Goal: Transaction & Acquisition: Purchase product/service

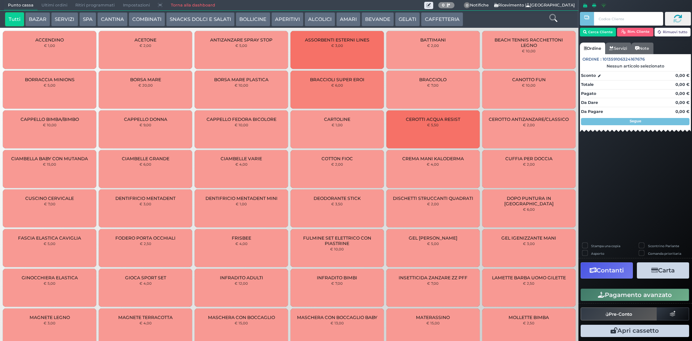
click at [53, 4] on span "Ultimi ordini" at bounding box center [54, 5] width 34 height 10
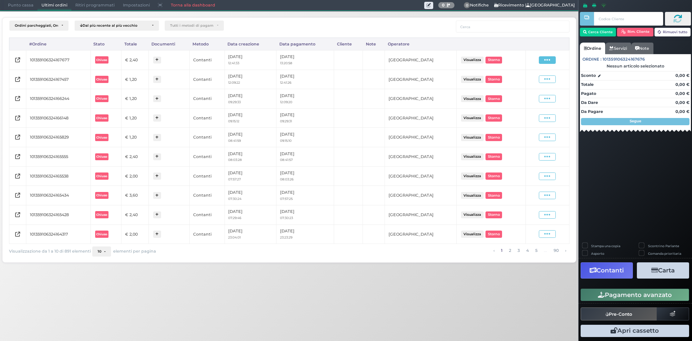
click at [553, 60] on span at bounding box center [547, 60] width 17 height 8
click at [532, 83] on span "Ristampa Pre-Conto" at bounding box center [531, 81] width 30 height 12
click at [14, 3] on span "Punto cassa" at bounding box center [21, 5] width 34 height 10
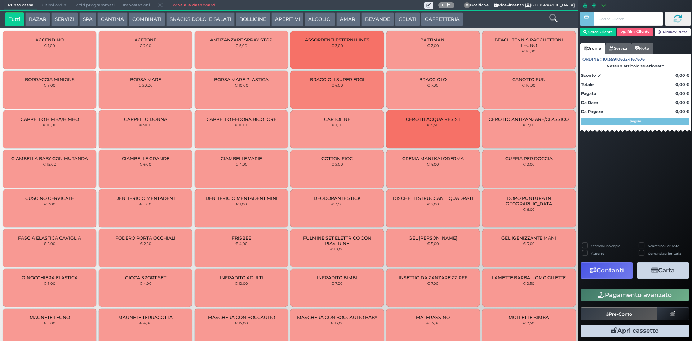
click at [429, 19] on button "CAFFETTERIA" at bounding box center [442, 19] width 42 height 14
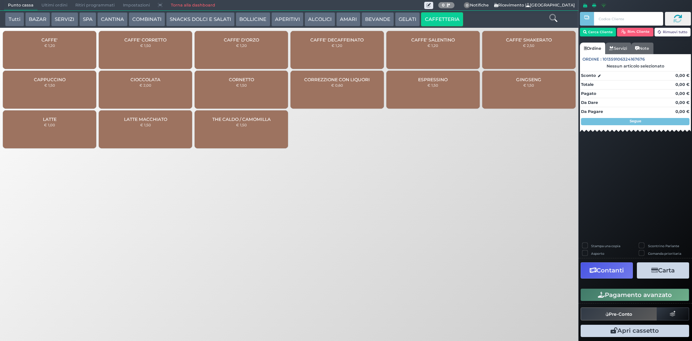
click at [74, 36] on div "CAFFE' € 1,20" at bounding box center [49, 50] width 93 height 38
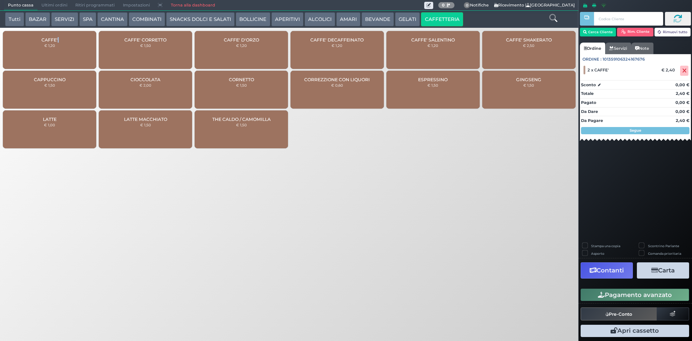
click at [619, 296] on button "Pagamento avanzato" at bounding box center [635, 294] width 109 height 12
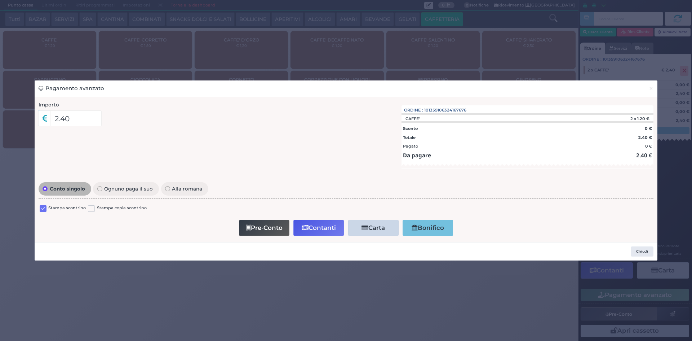
click at [41, 210] on label at bounding box center [43, 208] width 7 height 7
click at [0, 0] on input "checkbox" at bounding box center [0, 0] width 0 height 0
click at [309, 230] on button "Contanti" at bounding box center [318, 228] width 50 height 16
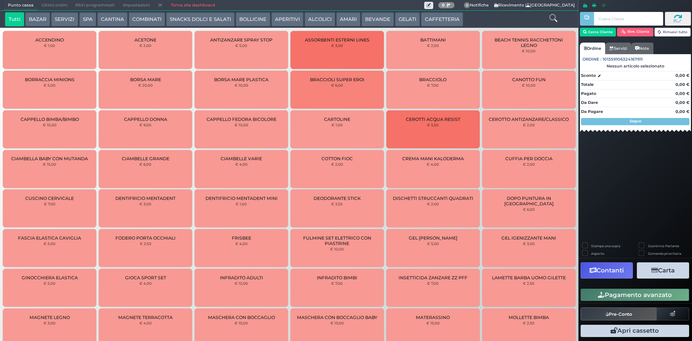
click at [58, 4] on span "Ultimi ordini" at bounding box center [54, 5] width 34 height 10
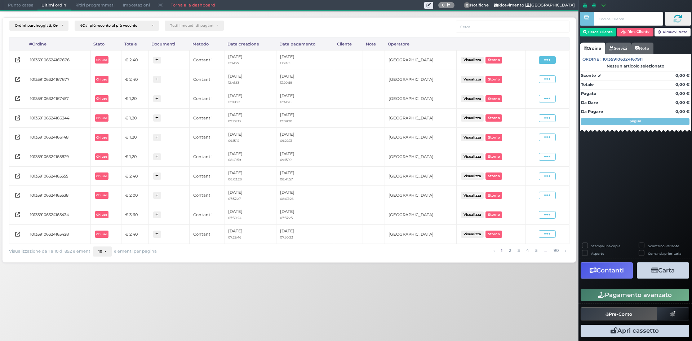
click at [551, 56] on span at bounding box center [547, 60] width 17 height 8
click at [525, 80] on span "Ristampa Pre-Conto" at bounding box center [531, 81] width 30 height 12
click at [552, 60] on span at bounding box center [547, 60] width 17 height 8
click at [527, 83] on span "Ristampa Pre-Conto" at bounding box center [531, 81] width 30 height 12
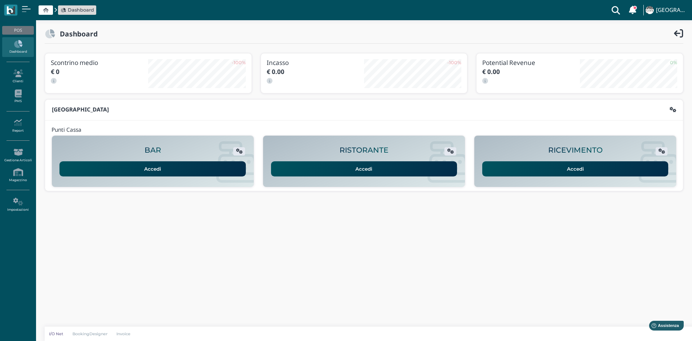
click at [20, 45] on icon at bounding box center [17, 44] width 31 height 8
click at [521, 170] on link "Accedi" at bounding box center [575, 168] width 186 height 15
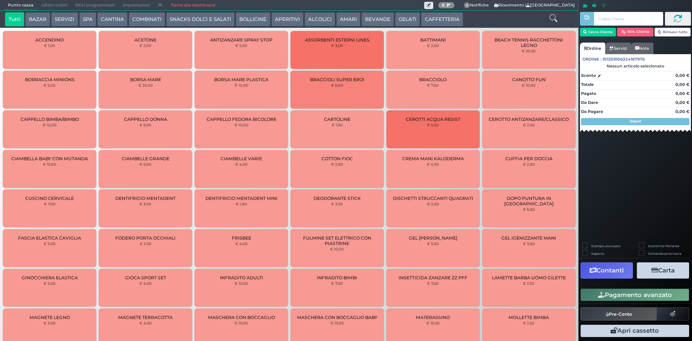
drag, startPoint x: 456, startPoint y: 17, endPoint x: 424, endPoint y: 22, distance: 32.1
click at [455, 17] on button "CAFFETTERIA" at bounding box center [442, 19] width 42 height 14
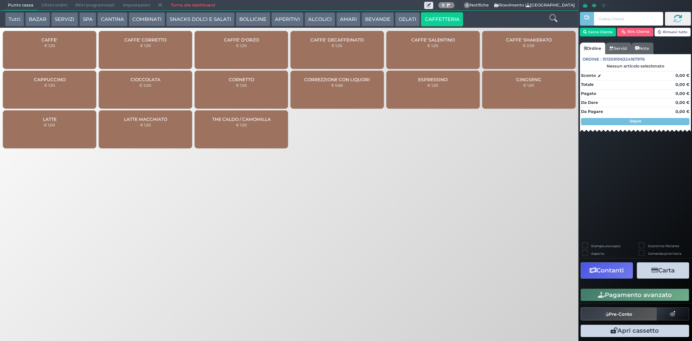
click at [75, 47] on div "CAFFE' € 1,20" at bounding box center [49, 50] width 93 height 38
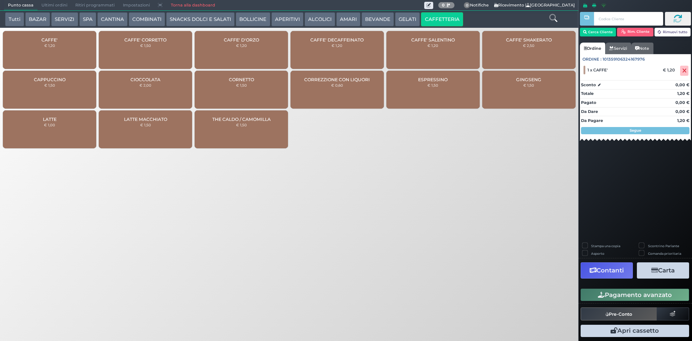
click at [31, 50] on div "CAFFE' € 1,20" at bounding box center [49, 50] width 93 height 38
click at [687, 69] on span at bounding box center [684, 71] width 8 height 10
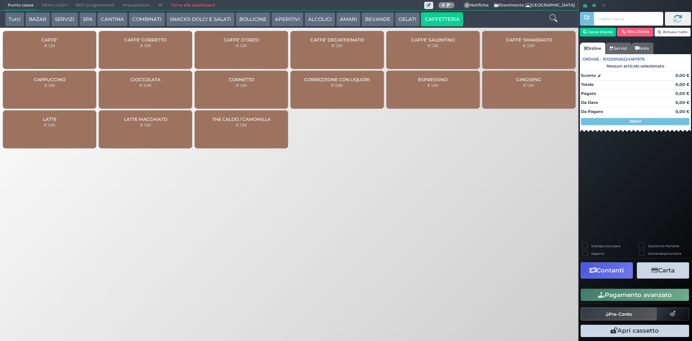
click at [74, 54] on div "CAFFE' € 1,20" at bounding box center [49, 50] width 93 height 38
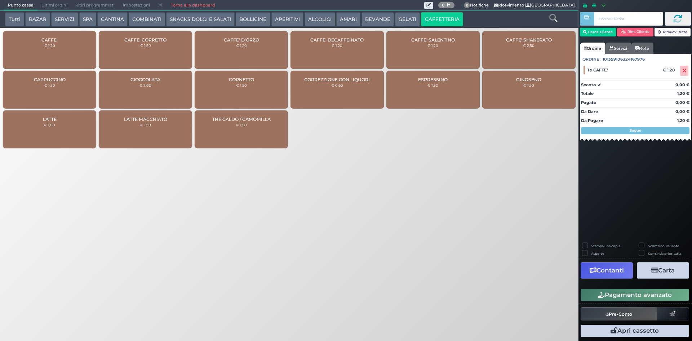
click at [663, 304] on div "Stampa una copia Scontrino Parlante Asporto Comanda prioritaria Contanti Carta …" at bounding box center [636, 291] width 114 height 96
drag, startPoint x: 663, startPoint y: 301, endPoint x: 636, endPoint y: 291, distance: 29.5
click at [660, 299] on div "Pagamento avanzato" at bounding box center [636, 295] width 114 height 16
click at [640, 294] on button "Pagamento avanzato" at bounding box center [635, 294] width 109 height 12
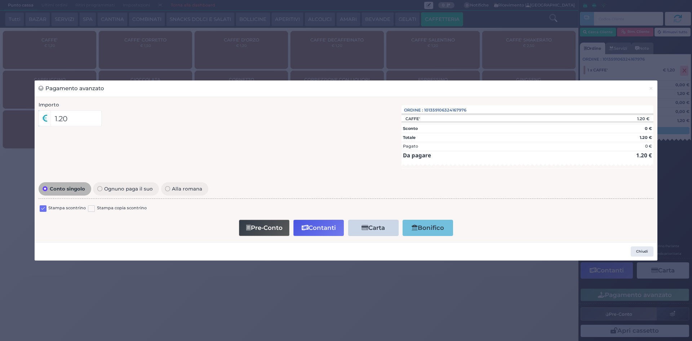
click at [44, 209] on label at bounding box center [43, 208] width 7 height 7
click at [0, 0] on input "checkbox" at bounding box center [0, 0] width 0 height 0
click at [340, 226] on button "Contanti" at bounding box center [318, 228] width 50 height 16
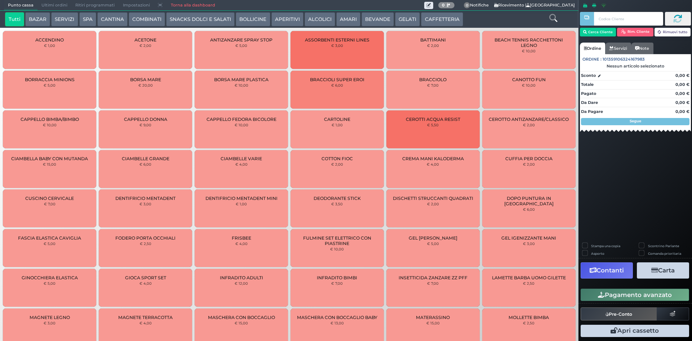
click at [58, 6] on span "Ultimi ordini" at bounding box center [54, 5] width 34 height 10
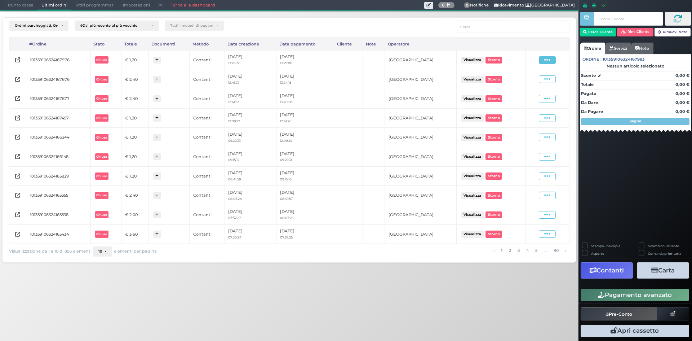
click at [541, 59] on span at bounding box center [547, 60] width 17 height 8
click at [521, 78] on span "Ristampa Pre-Conto" at bounding box center [531, 81] width 30 height 12
click at [33, 4] on span "Punto cassa" at bounding box center [21, 5] width 34 height 10
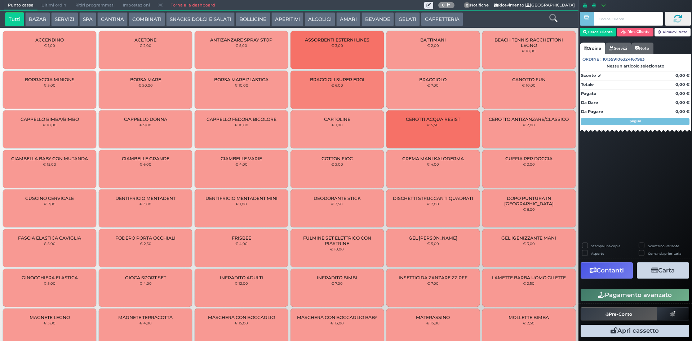
click at [429, 19] on button "CAFFETTERIA" at bounding box center [442, 19] width 42 height 14
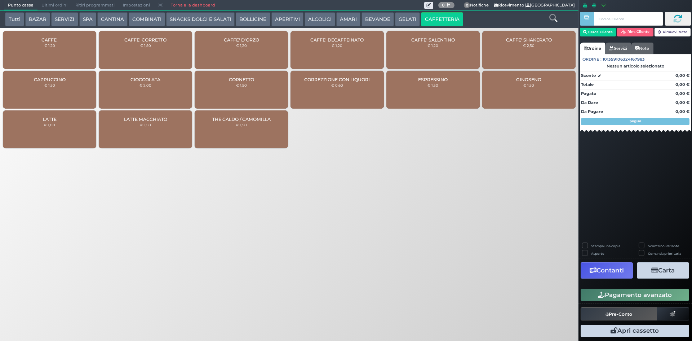
click at [39, 42] on div "CAFFE' € 1,20" at bounding box center [49, 50] width 93 height 38
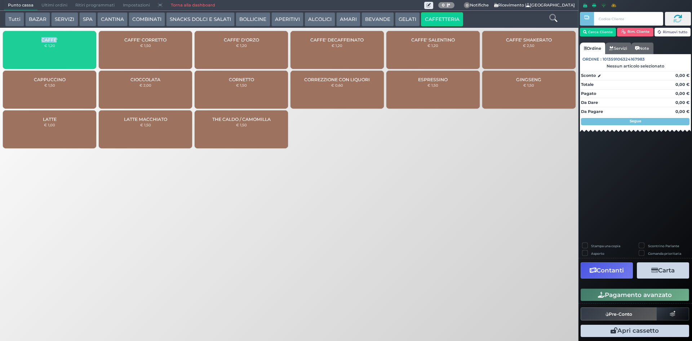
click at [39, 42] on div "CAFFE' € 1,20" at bounding box center [49, 50] width 93 height 38
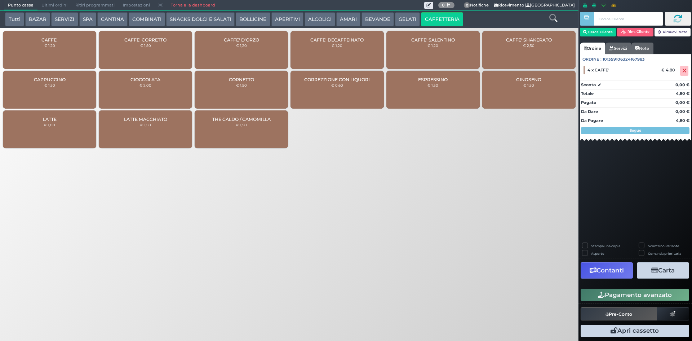
click at [40, 41] on div "CAFFE' € 1,20" at bounding box center [49, 50] width 93 height 38
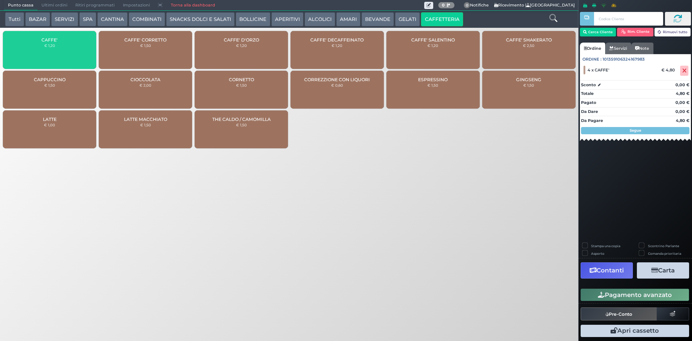
click at [39, 41] on div "CAFFE' € 1,20" at bounding box center [49, 50] width 93 height 38
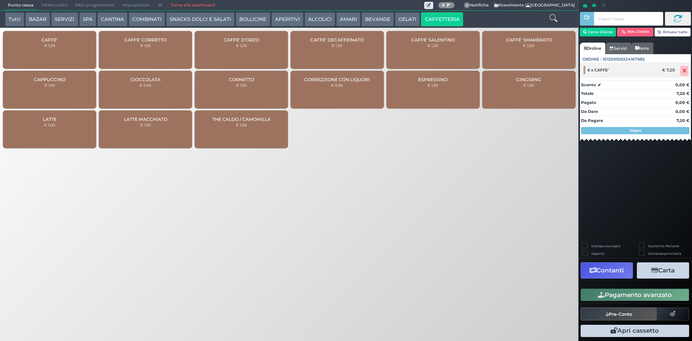
click at [688, 69] on span at bounding box center [684, 71] width 8 height 10
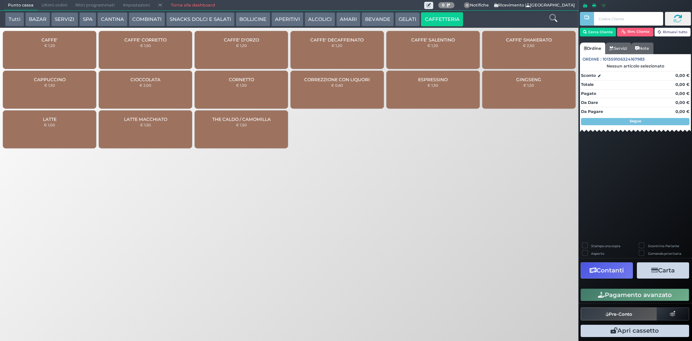
click at [57, 53] on div "CAFFE' € 1,20" at bounding box center [49, 50] width 93 height 38
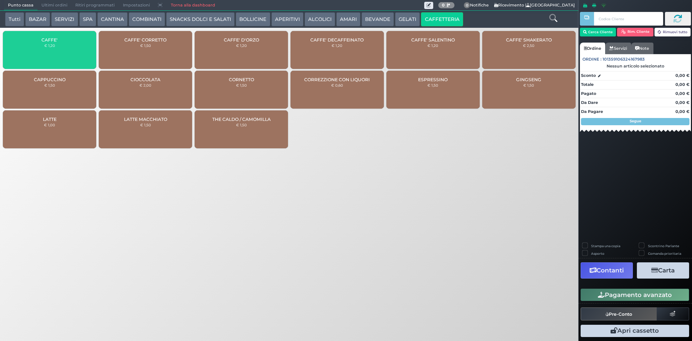
click at [55, 54] on div "CAFFE' € 1,20" at bounding box center [49, 50] width 93 height 38
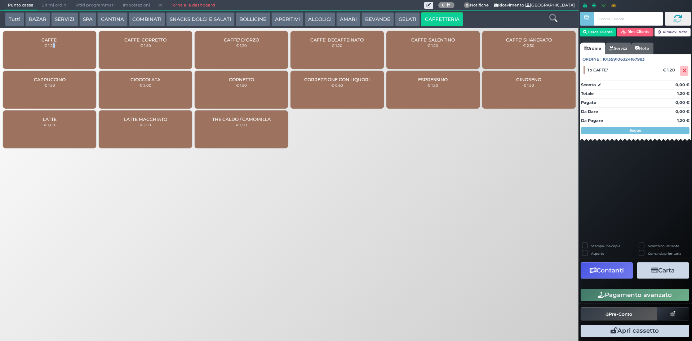
drag, startPoint x: 55, startPoint y: 54, endPoint x: 50, endPoint y: 49, distance: 7.4
click at [53, 54] on div "CAFFE' € 1,20" at bounding box center [49, 50] width 93 height 38
click at [49, 45] on small "€ 1,20" at bounding box center [49, 45] width 11 height 4
click at [168, 48] on div "CAFFE' CORRETTO € 1,50" at bounding box center [145, 50] width 93 height 38
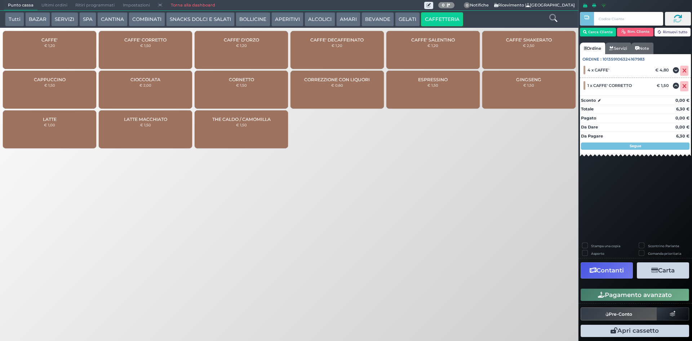
click at [613, 290] on button "Pagamento avanzato" at bounding box center [635, 294] width 109 height 12
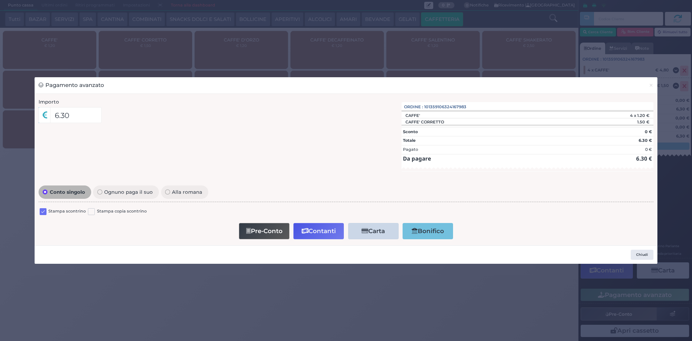
click at [49, 211] on label "Stampa scontrino" at bounding box center [66, 211] width 37 height 7
click at [47, 212] on div "Stampa scontrino" at bounding box center [63, 212] width 46 height 9
click at [45, 212] on label at bounding box center [43, 211] width 7 height 7
click at [0, 0] on input "checkbox" at bounding box center [0, 0] width 0 height 0
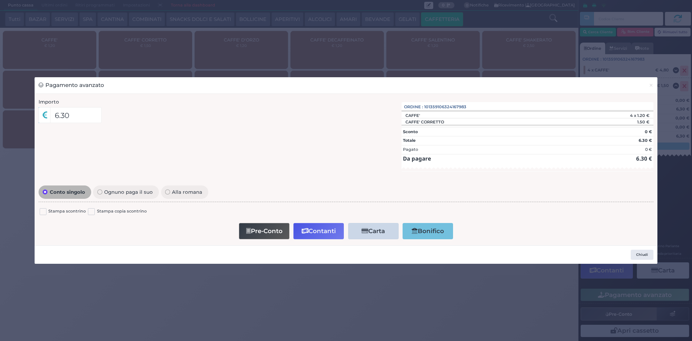
click at [313, 225] on button "Contanti" at bounding box center [318, 231] width 50 height 16
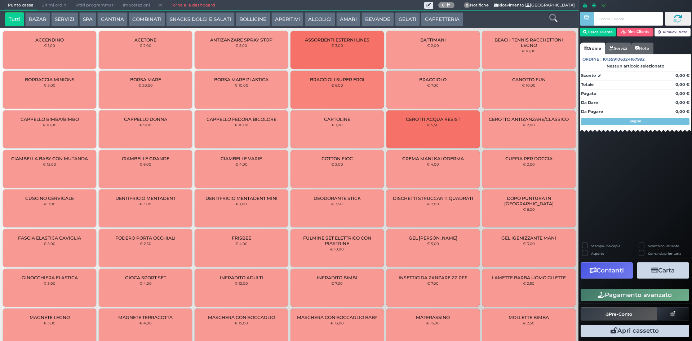
click at [43, 6] on span "Ultimi ordini" at bounding box center [54, 5] width 34 height 10
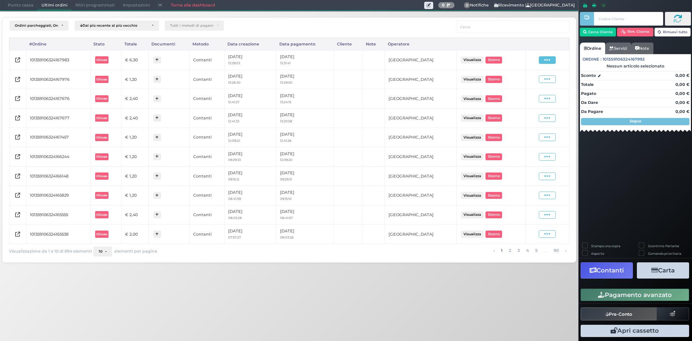
click at [542, 59] on span at bounding box center [547, 60] width 17 height 8
click at [534, 79] on span "Ristampa Pre-Conto" at bounding box center [531, 81] width 30 height 12
click at [18, 9] on span "Punto cassa" at bounding box center [21, 5] width 34 height 10
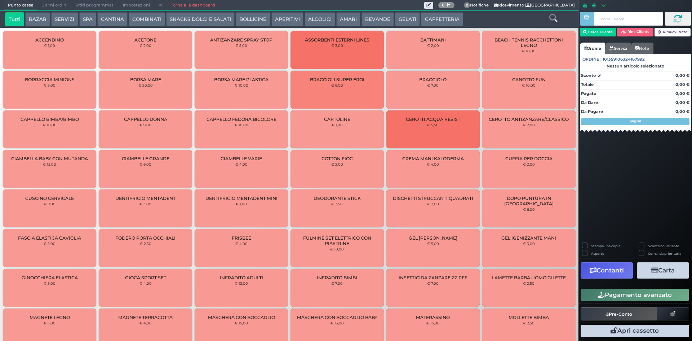
click at [439, 13] on button "CAFFETTERIA" at bounding box center [442, 19] width 42 height 14
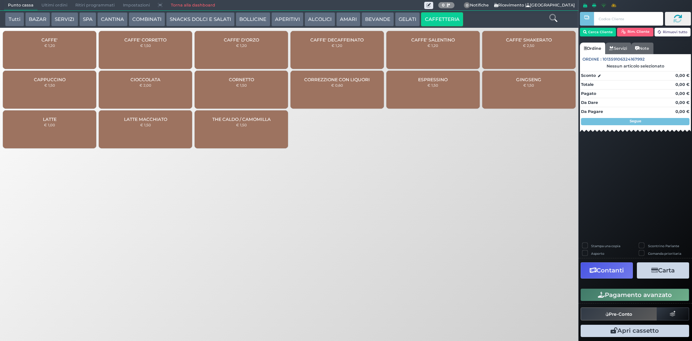
click at [66, 59] on div "CAFFE' € 1,20" at bounding box center [49, 50] width 93 height 38
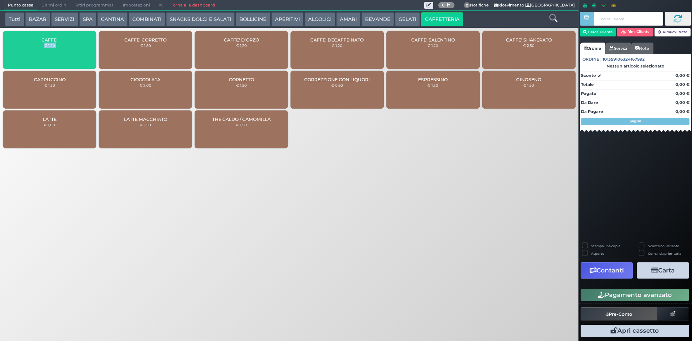
click at [66, 59] on div "CAFFE' € 1,20" at bounding box center [49, 50] width 93 height 38
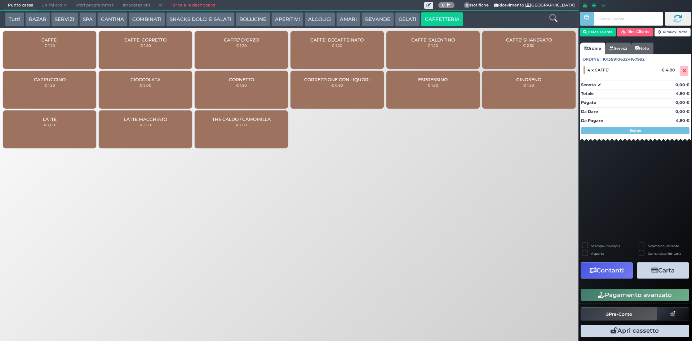
click at [21, 42] on div "CAFFE' € 1,20" at bounding box center [49, 50] width 93 height 38
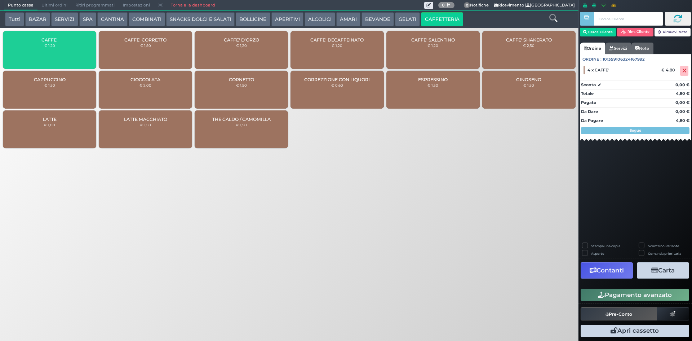
click at [26, 44] on div "CAFFE' € 1,20" at bounding box center [49, 50] width 93 height 38
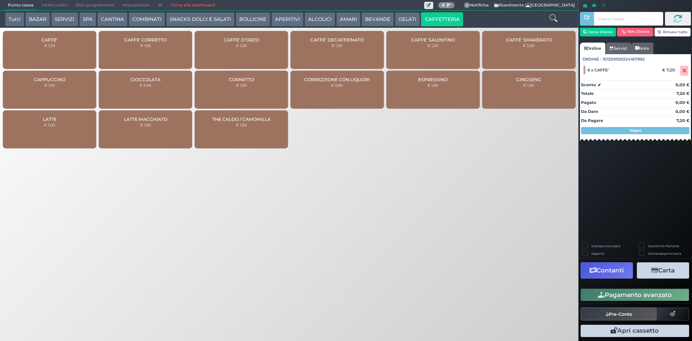
click at [608, 299] on button "Pagamento avanzato" at bounding box center [635, 294] width 109 height 12
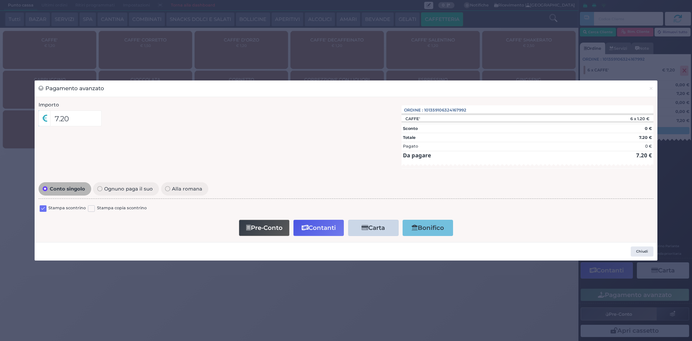
click at [42, 208] on label at bounding box center [43, 208] width 7 height 7
click at [0, 0] on input "checkbox" at bounding box center [0, 0] width 0 height 0
click at [298, 230] on button "Contanti" at bounding box center [318, 228] width 50 height 16
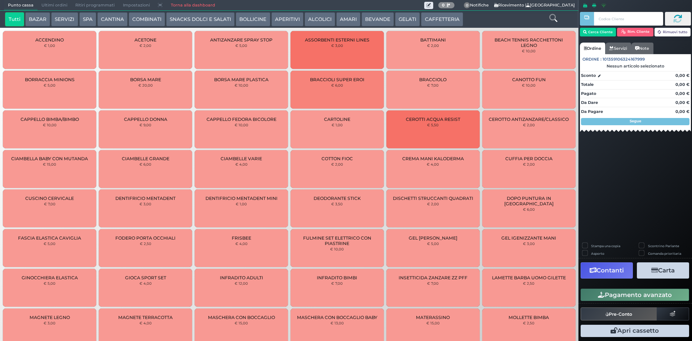
click at [59, 4] on span "Ultimi ordini" at bounding box center [54, 5] width 34 height 10
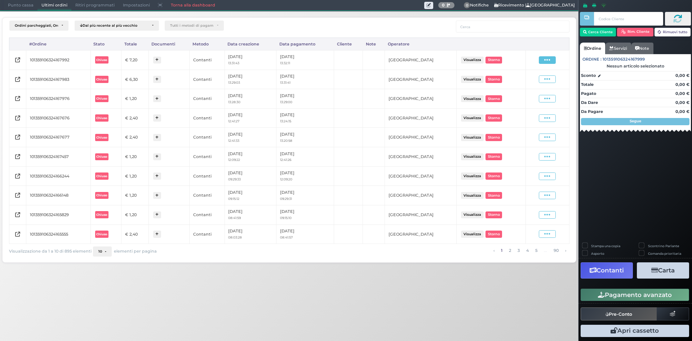
click at [550, 62] on icon at bounding box center [547, 60] width 6 height 7
click at [539, 81] on span "Ristampa Pre-Conto" at bounding box center [531, 81] width 30 height 12
click at [16, 5] on span "Punto cassa" at bounding box center [21, 5] width 34 height 10
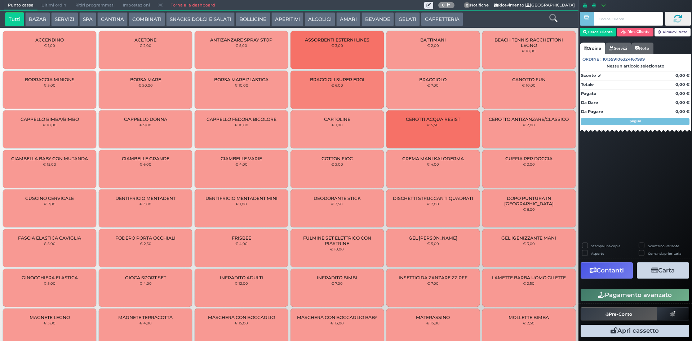
click at [430, 12] on button "CAFFETTERIA" at bounding box center [442, 19] width 42 height 14
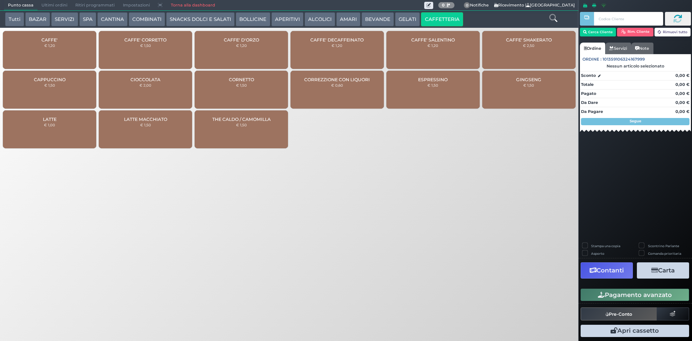
click at [37, 53] on div "CAFFE' € 1,20" at bounding box center [49, 50] width 93 height 38
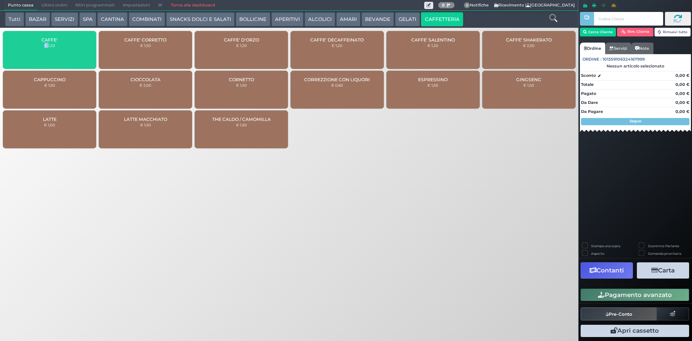
click at [37, 53] on div "CAFFE' € 1,20" at bounding box center [49, 50] width 93 height 38
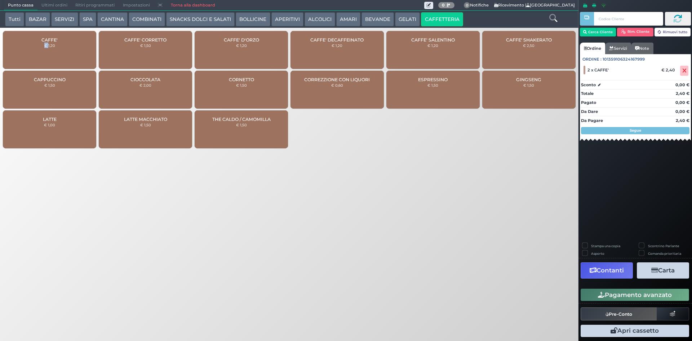
click at [603, 295] on icon "button" at bounding box center [601, 295] width 7 height 6
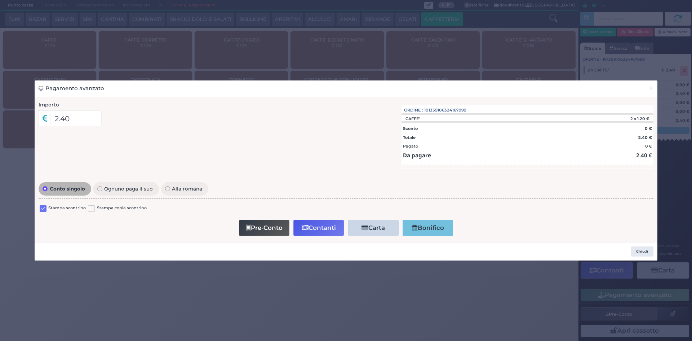
click at [43, 209] on label at bounding box center [43, 208] width 7 height 7
click at [0, 0] on input "checkbox" at bounding box center [0, 0] width 0 height 0
click at [318, 231] on button "Contanti" at bounding box center [318, 228] width 50 height 16
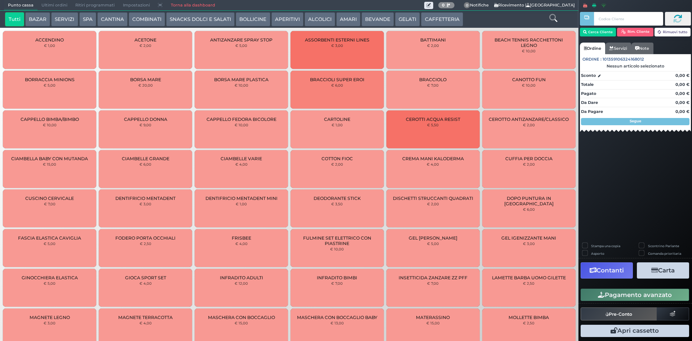
click at [49, 5] on span "Ultimi ordini" at bounding box center [54, 5] width 34 height 10
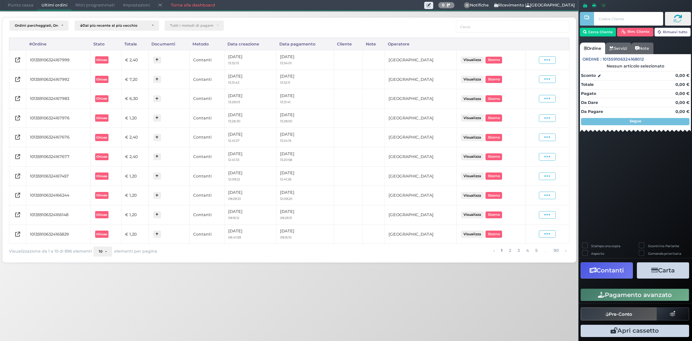
click at [536, 59] on div "Visualizza Ristampa Pre-Conto Storno" at bounding box center [547, 60] width 36 height 8
click at [542, 59] on span at bounding box center [547, 60] width 17 height 8
click at [530, 80] on span "Ristampa Pre-Conto" at bounding box center [531, 81] width 30 height 12
click at [27, 1] on span "Punto cassa" at bounding box center [21, 5] width 34 height 10
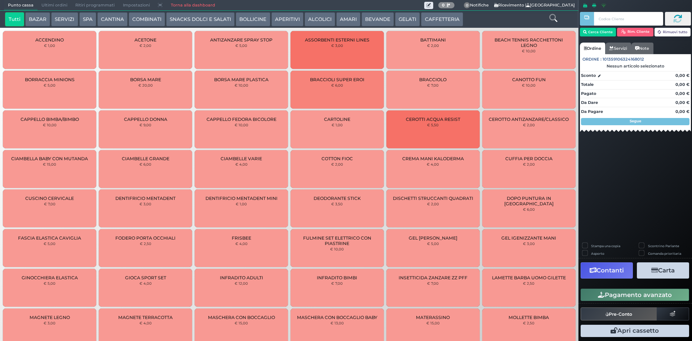
click at [443, 14] on button "CAFFETTERIA" at bounding box center [442, 19] width 42 height 14
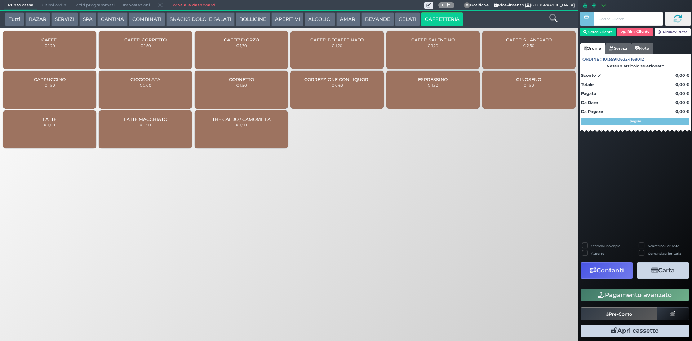
click at [43, 51] on div "CAFFE' € 1,20" at bounding box center [49, 50] width 93 height 38
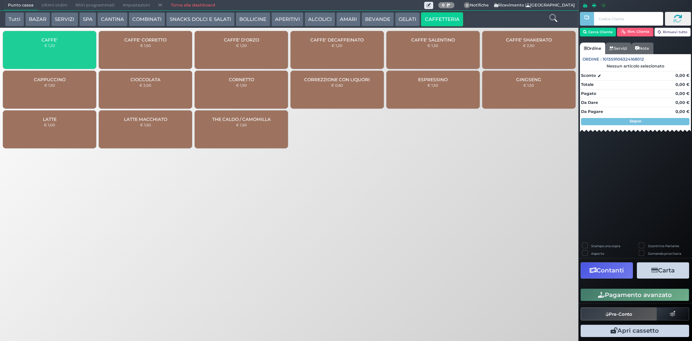
click at [43, 51] on div "CAFFE' € 1,20" at bounding box center [49, 50] width 93 height 38
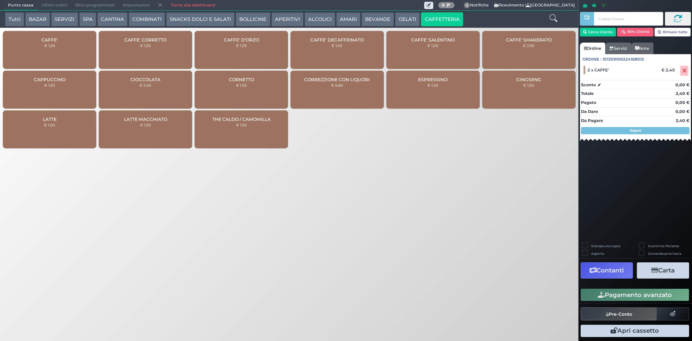
click at [671, 294] on button "Pagamento avanzato" at bounding box center [635, 294] width 109 height 12
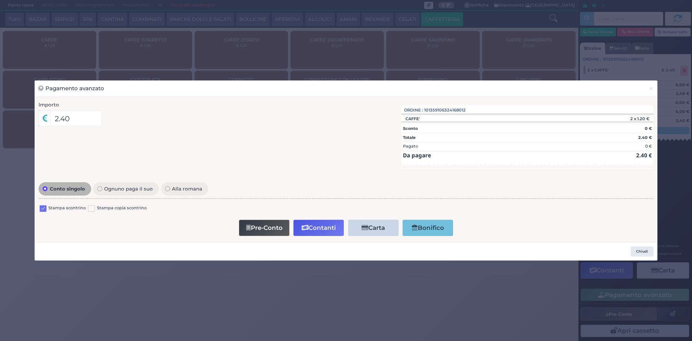
click at [46, 206] on label at bounding box center [43, 208] width 7 height 7
click at [0, 0] on input "checkbox" at bounding box center [0, 0] width 0 height 0
click at [326, 226] on button "Contanti" at bounding box center [318, 228] width 50 height 16
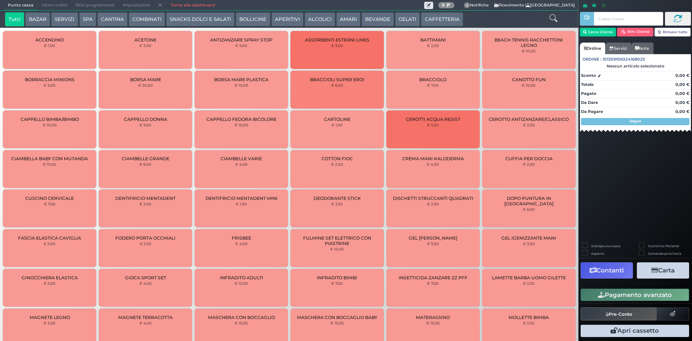
click at [52, 4] on span "Ultimi ordini" at bounding box center [54, 5] width 34 height 10
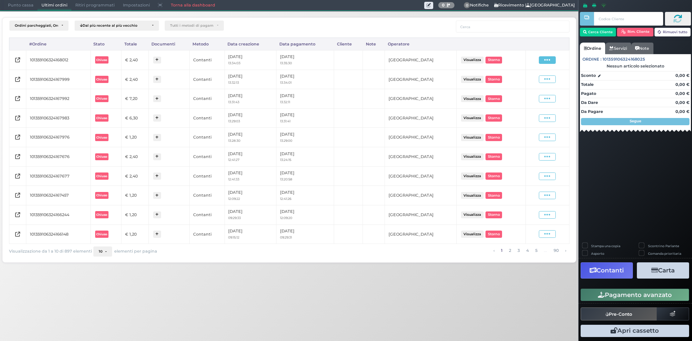
click at [546, 62] on icon at bounding box center [547, 60] width 6 height 7
click at [525, 82] on span "Ristampa Pre-Conto" at bounding box center [531, 81] width 30 height 12
click at [13, 4] on span "Punto cassa" at bounding box center [21, 5] width 34 height 10
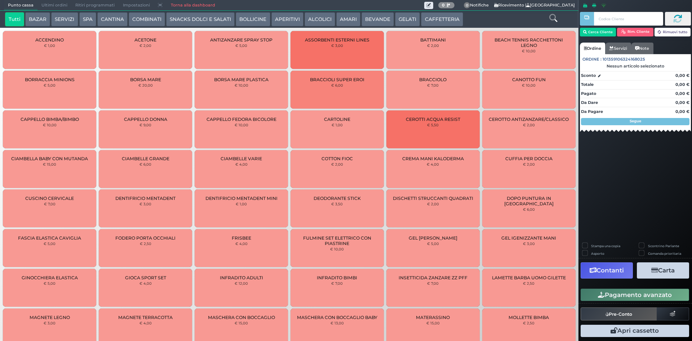
click at [433, 19] on button "CAFFETTERIA" at bounding box center [442, 19] width 42 height 14
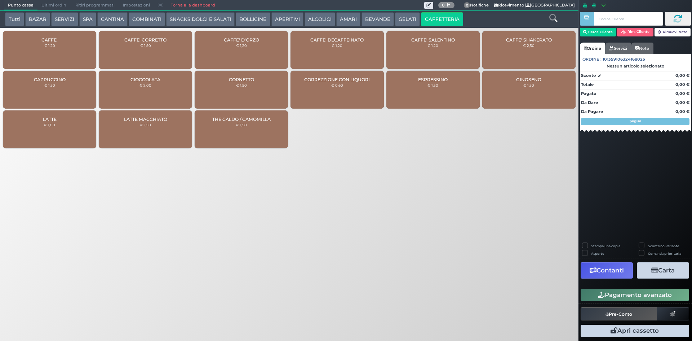
click at [60, 36] on div "CAFFE' € 1,20" at bounding box center [49, 50] width 93 height 38
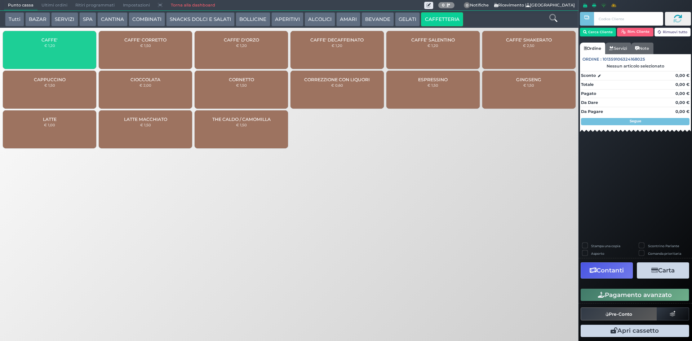
click at [55, 47] on div "CAFFE' € 1,20" at bounding box center [49, 50] width 93 height 38
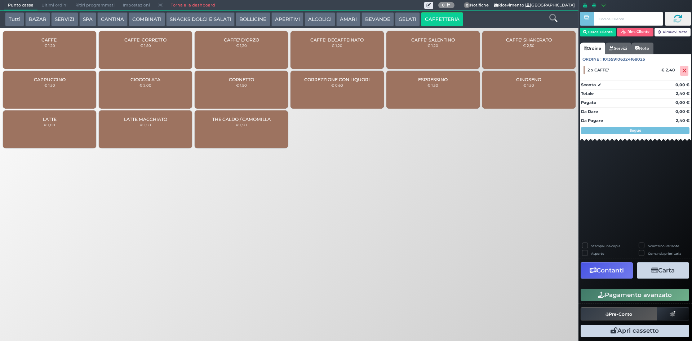
click at [636, 290] on button "Pagamento avanzato" at bounding box center [635, 294] width 109 height 12
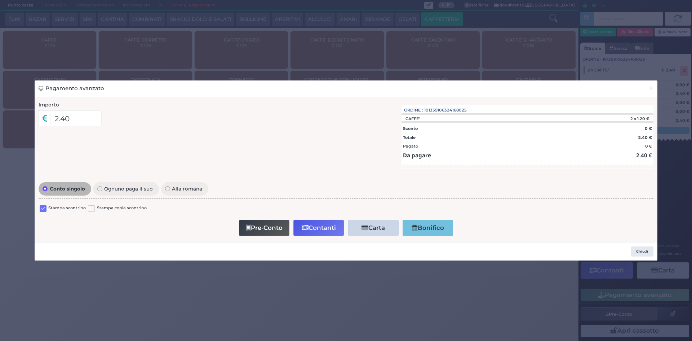
click at [44, 207] on label at bounding box center [43, 208] width 7 height 7
click at [0, 0] on input "checkbox" at bounding box center [0, 0] width 0 height 0
click at [315, 220] on button "Contanti" at bounding box center [318, 228] width 50 height 16
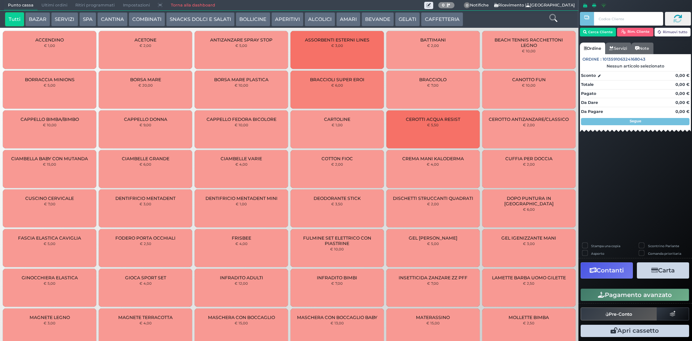
click at [436, 17] on button "CAFFETTERIA" at bounding box center [442, 19] width 42 height 14
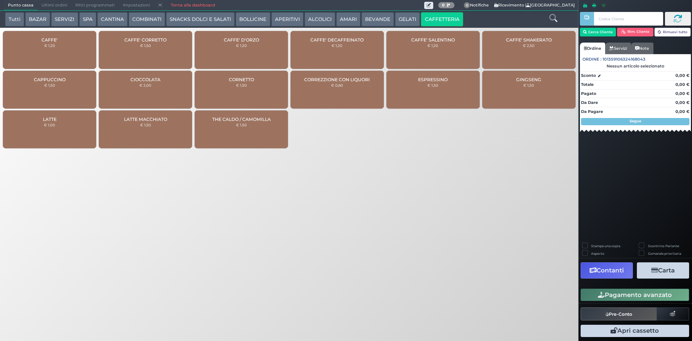
drag, startPoint x: 45, startPoint y: 50, endPoint x: 174, endPoint y: 69, distance: 130.7
click at [45, 50] on div "CAFFE' € 1,20" at bounding box center [49, 50] width 93 height 38
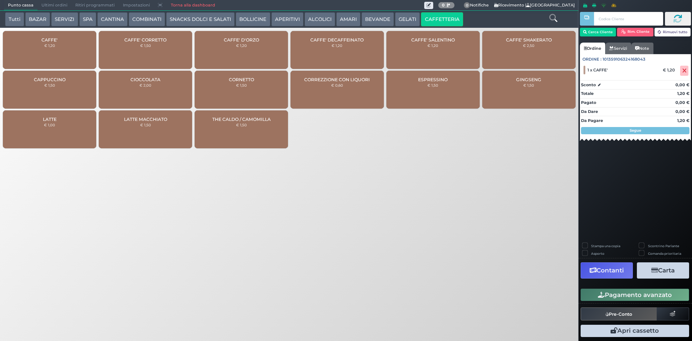
click at [634, 296] on button "Pagamento avanzato" at bounding box center [635, 294] width 109 height 12
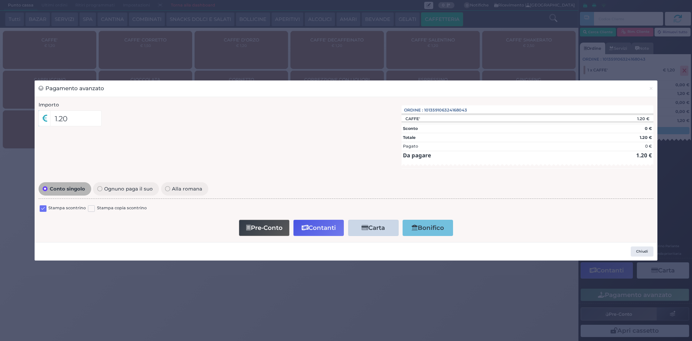
click at [58, 208] on label "Stampa scontrino" at bounding box center [66, 208] width 37 height 7
click at [43, 208] on label at bounding box center [43, 208] width 7 height 7
click at [0, 0] on input "checkbox" at bounding box center [0, 0] width 0 height 0
click at [314, 228] on button "Contanti" at bounding box center [318, 228] width 50 height 16
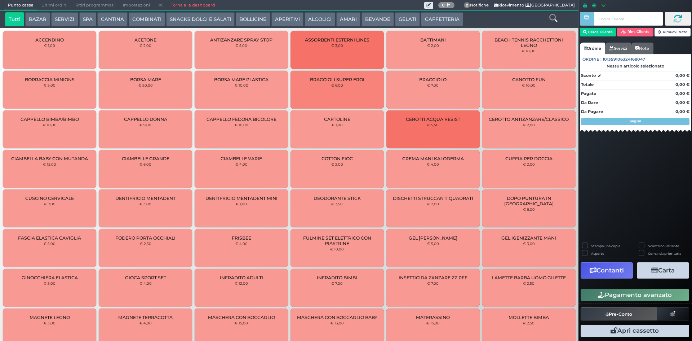
click at [54, 6] on span "Ultimi ordini" at bounding box center [54, 5] width 34 height 10
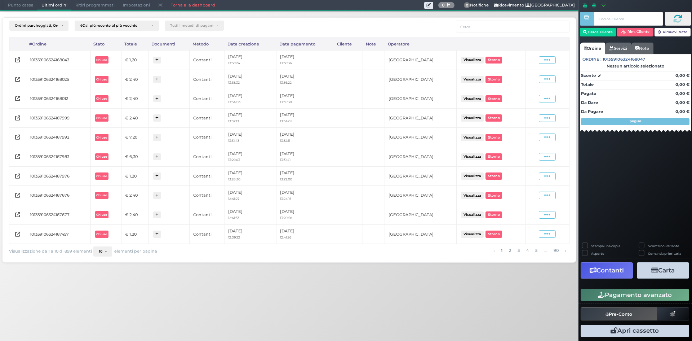
click at [547, 58] on icon at bounding box center [547, 60] width 6 height 7
click at [537, 86] on span "Ristampa Pre-Conto" at bounding box center [531, 81] width 30 height 12
click at [545, 79] on icon at bounding box center [547, 79] width 6 height 7
click at [524, 101] on span "Ristampa Pre-Conto" at bounding box center [531, 100] width 30 height 12
click at [12, 3] on span "Punto cassa" at bounding box center [21, 5] width 34 height 10
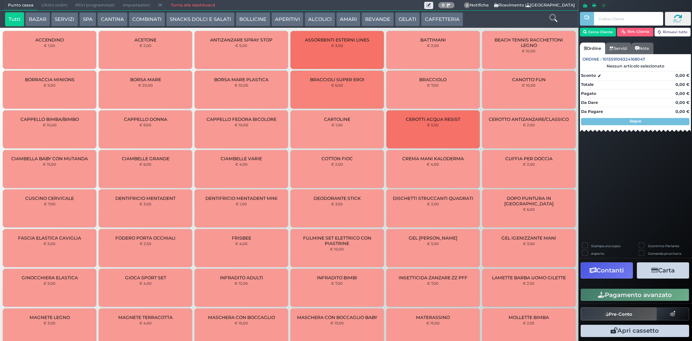
click at [50, 5] on span "Ultimi ordini" at bounding box center [54, 5] width 34 height 10
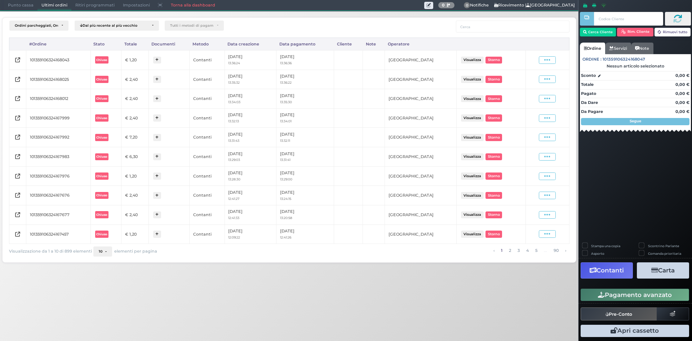
drag, startPoint x: 26, startPoint y: 4, endPoint x: 47, endPoint y: 5, distance: 20.9
click at [26, 5] on span "Punto cassa" at bounding box center [21, 5] width 34 height 10
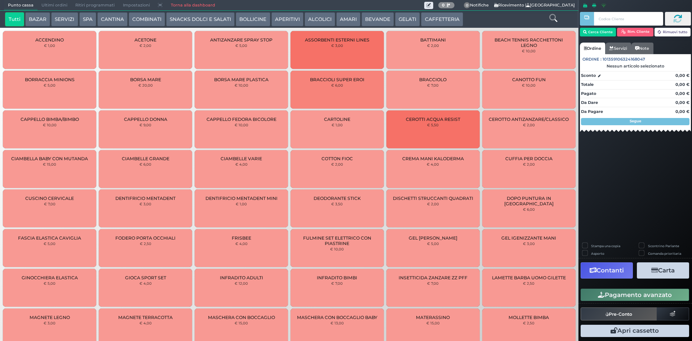
click at [427, 19] on button "CAFFETTERIA" at bounding box center [442, 19] width 42 height 14
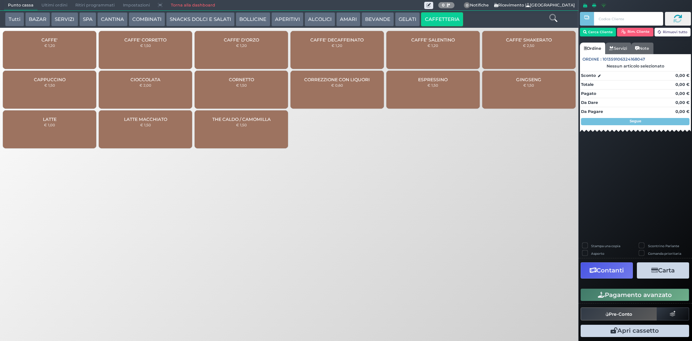
click at [160, 36] on div "CAFFE' CORRETTO € 1,50" at bounding box center [145, 50] width 93 height 38
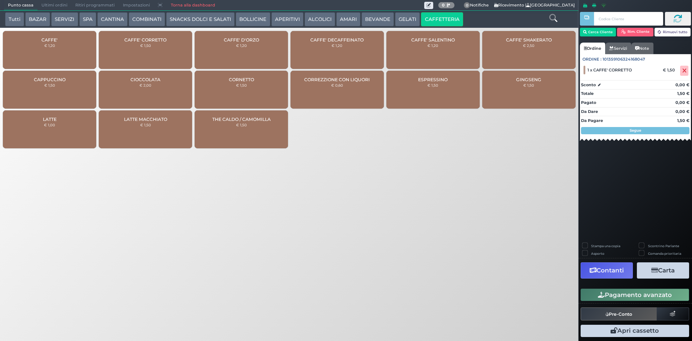
click at [660, 296] on button "Pagamento avanzato" at bounding box center [635, 294] width 109 height 12
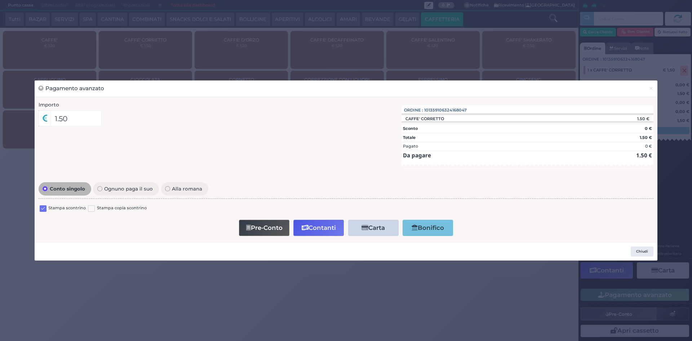
drag, startPoint x: 40, startPoint y: 207, endPoint x: 75, endPoint y: 215, distance: 35.4
click at [41, 207] on label at bounding box center [43, 208] width 7 height 7
click at [0, 0] on input "checkbox" at bounding box center [0, 0] width 0 height 0
click at [309, 228] on button "Contanti" at bounding box center [318, 228] width 50 height 16
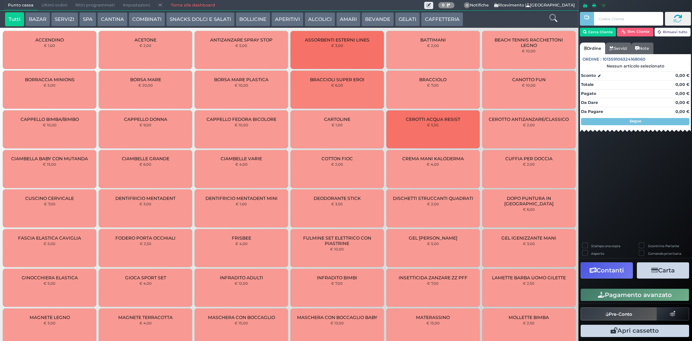
click at [45, 6] on span "Ultimi ordini" at bounding box center [54, 5] width 34 height 10
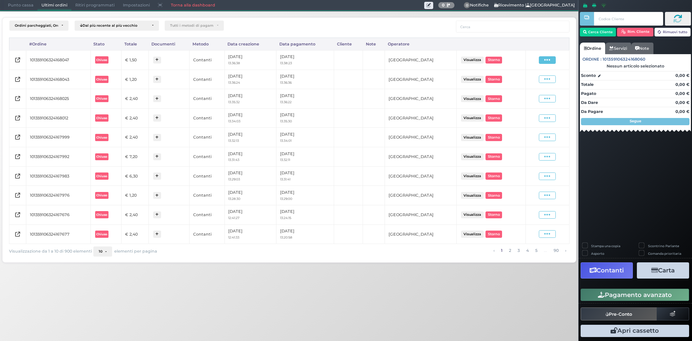
click at [553, 58] on span at bounding box center [547, 60] width 17 height 8
click at [521, 83] on span "Ristampa Pre-Conto" at bounding box center [531, 81] width 30 height 12
click at [30, 7] on span "Punto cassa" at bounding box center [21, 5] width 34 height 10
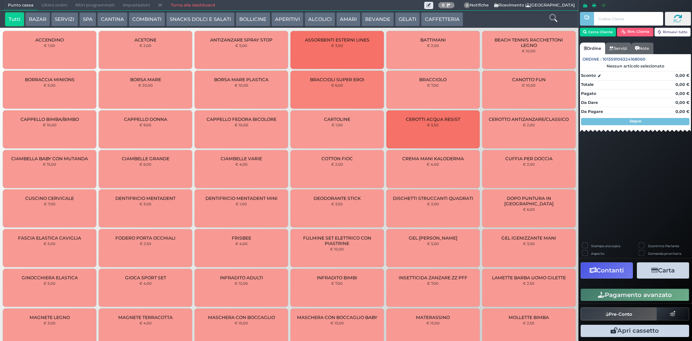
click at [418, 22] on div "Tutti BAZAR SERVIZI SPA CANTINA COMBINATI SNACKS DOLCI E SALATI BOLLICINE APERI…" at bounding box center [265, 19] width 528 height 14
click at [424, 21] on button "CAFFETTERIA" at bounding box center [442, 19] width 42 height 14
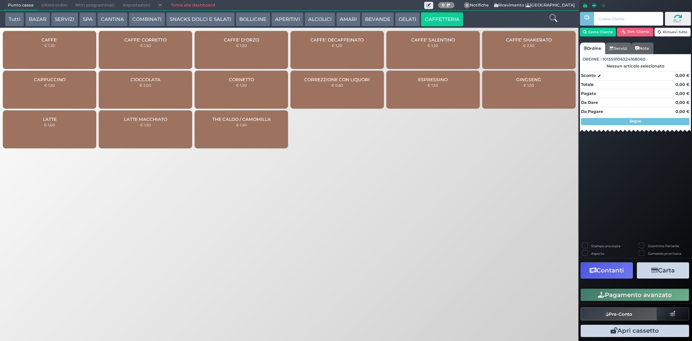
click at [309, 49] on div "CAFFE' DECAFFEINATO € 1,20" at bounding box center [337, 50] width 93 height 38
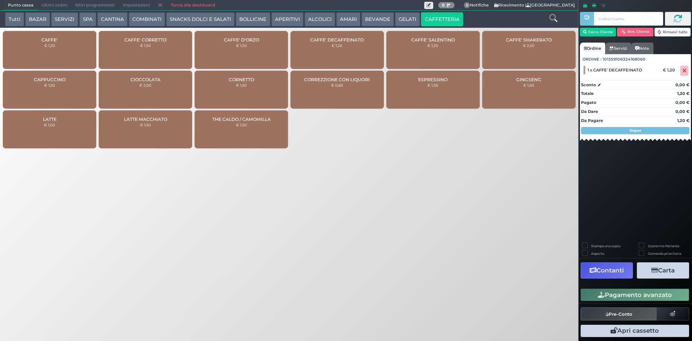
click at [83, 56] on div "CAFFE' € 1,20" at bounding box center [49, 50] width 93 height 38
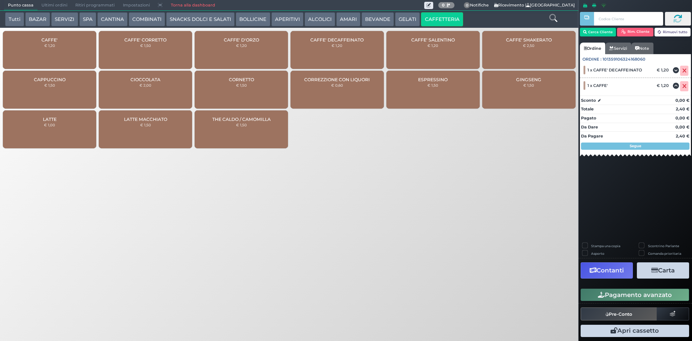
click at [366, 19] on button "BEVANDE" at bounding box center [378, 19] width 32 height 14
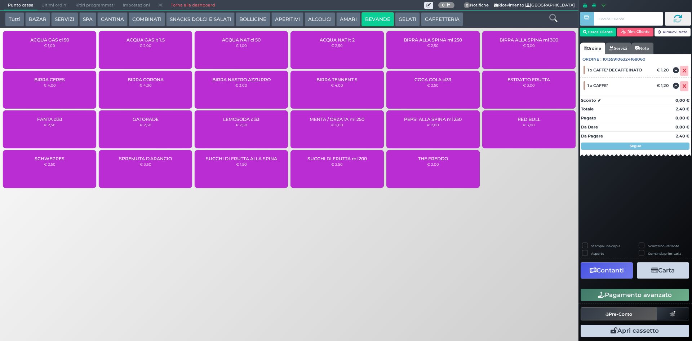
click at [248, 49] on div "ACQUA NAT cl 50 € 1,00" at bounding box center [241, 50] width 93 height 38
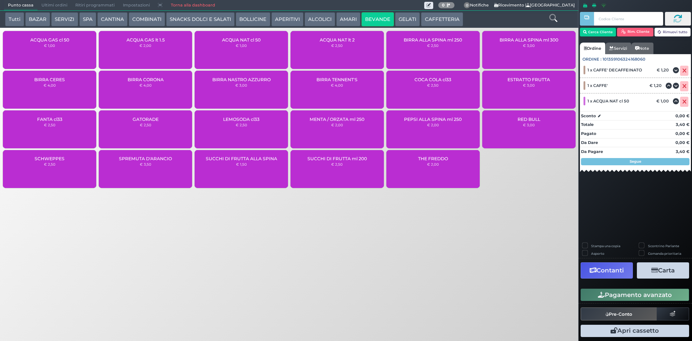
click at [684, 291] on button "Pagamento avanzato" at bounding box center [635, 294] width 109 height 12
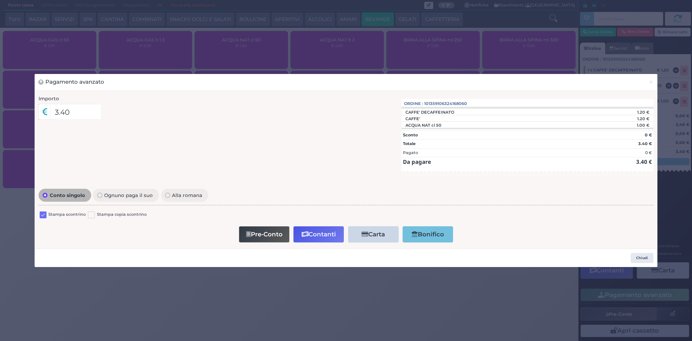
click at [43, 212] on label at bounding box center [43, 214] width 7 height 7
click at [0, 0] on input "checkbox" at bounding box center [0, 0] width 0 height 0
click at [316, 233] on button "Contanti" at bounding box center [318, 234] width 50 height 16
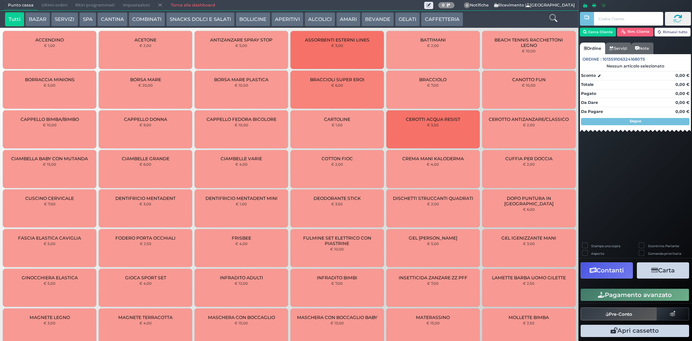
click at [55, 5] on span "Ultimi ordini" at bounding box center [54, 5] width 34 height 10
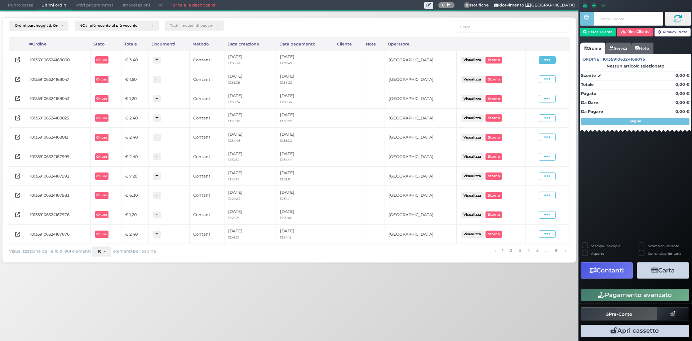
click at [553, 62] on span at bounding box center [547, 60] width 17 height 8
click at [535, 80] on span "Ristampa Pre-Conto" at bounding box center [531, 81] width 30 height 12
click at [28, 3] on span "Punto cassa" at bounding box center [21, 5] width 34 height 10
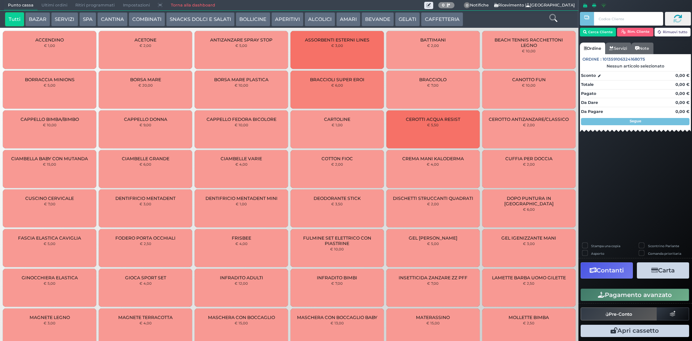
click at [433, 23] on button "CAFFETTERIA" at bounding box center [442, 19] width 42 height 14
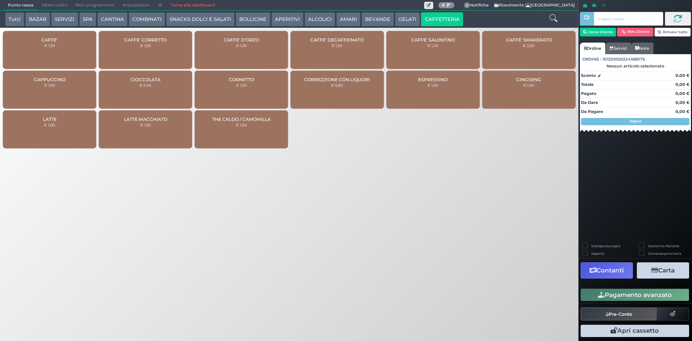
click at [79, 45] on div "CAFFE' € 1,20" at bounding box center [49, 50] width 93 height 38
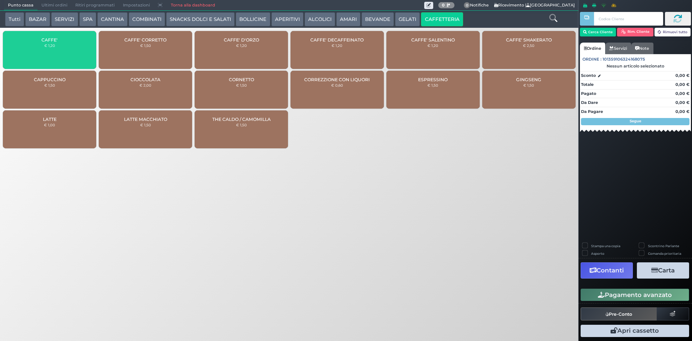
click at [79, 45] on div "CAFFE' € 1,20" at bounding box center [49, 50] width 93 height 38
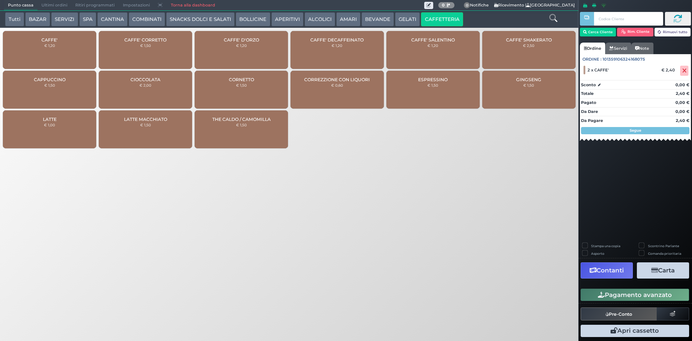
click at [636, 292] on button "Pagamento avanzato" at bounding box center [635, 294] width 109 height 12
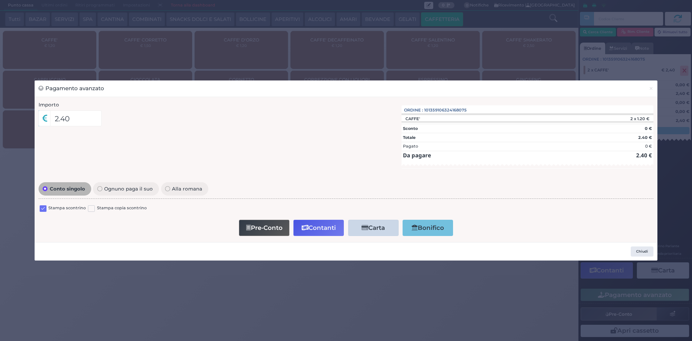
click at [41, 211] on label at bounding box center [43, 208] width 7 height 7
click at [0, 0] on input "checkbox" at bounding box center [0, 0] width 0 height 0
click at [272, 233] on button "Pre-Conto" at bounding box center [264, 228] width 50 height 16
click at [651, 85] on span "×" at bounding box center [651, 88] width 5 height 8
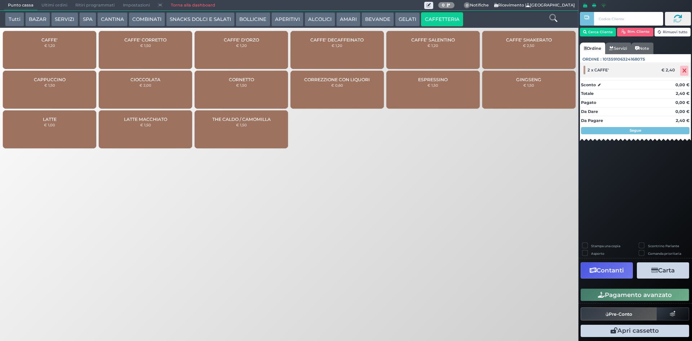
click at [679, 69] on div at bounding box center [685, 71] width 12 height 10
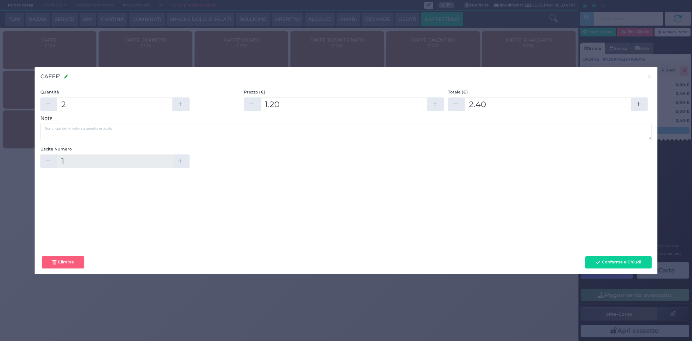
click at [679, 69] on div "CAFFE' CAFFE' × Quantità 2 Prezzo (€) 1.20 Totale (€) 2.40 Note Uscita Numero" at bounding box center [346, 170] width 692 height 341
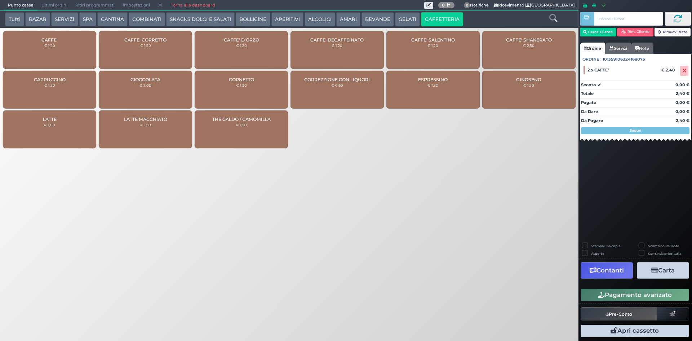
click at [57, 9] on span "Ultimi ordini" at bounding box center [54, 5] width 34 height 10
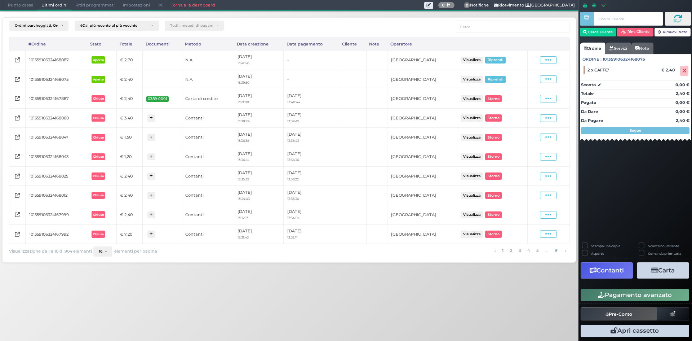
click at [24, 4] on span "Punto cassa" at bounding box center [21, 5] width 34 height 10
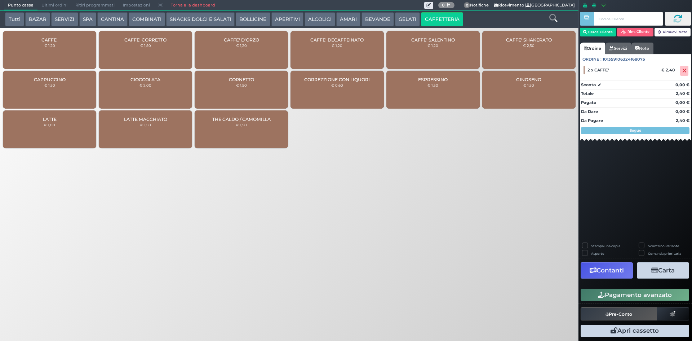
click at [653, 298] on button "Pagamento avanzato" at bounding box center [635, 294] width 109 height 12
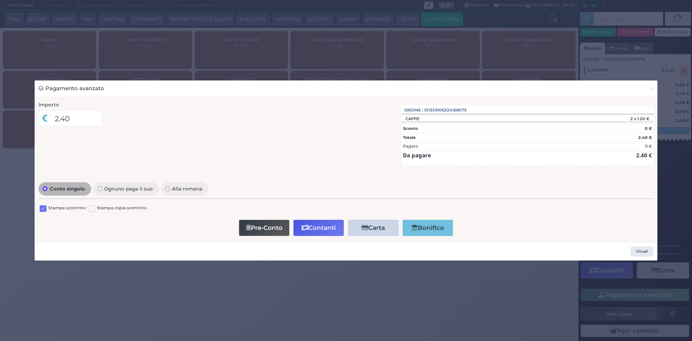
click at [43, 209] on label at bounding box center [43, 208] width 7 height 7
click at [0, 0] on input "checkbox" at bounding box center [0, 0] width 0 height 0
click at [306, 224] on button "Contanti" at bounding box center [318, 228] width 50 height 16
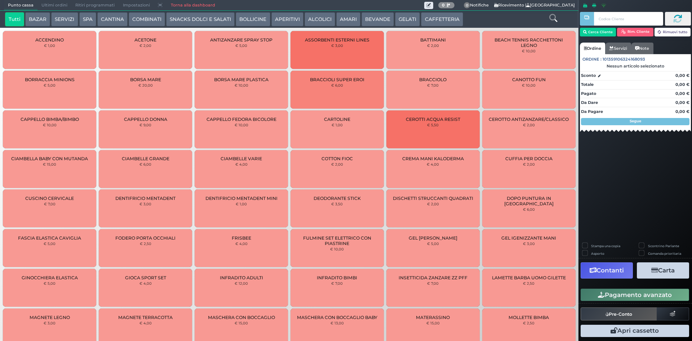
click at [430, 19] on button "CAFFETTERIA" at bounding box center [442, 19] width 42 height 14
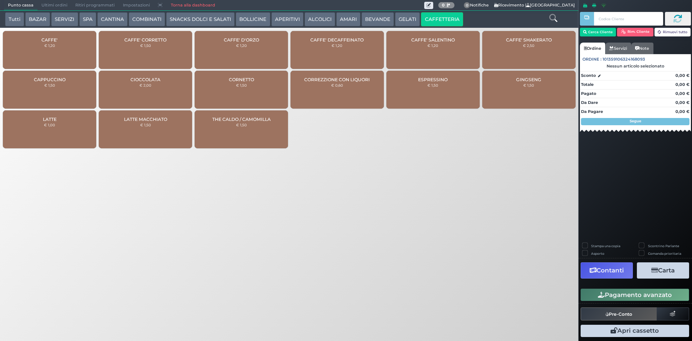
click at [59, 52] on div "CAFFE' € 1,20" at bounding box center [49, 50] width 93 height 38
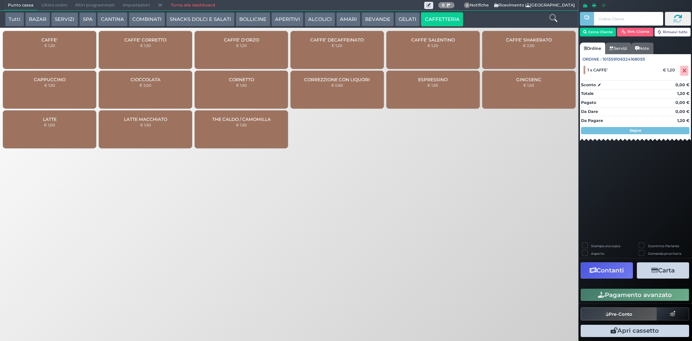
click at [592, 293] on button "Pagamento avanzato" at bounding box center [635, 294] width 109 height 12
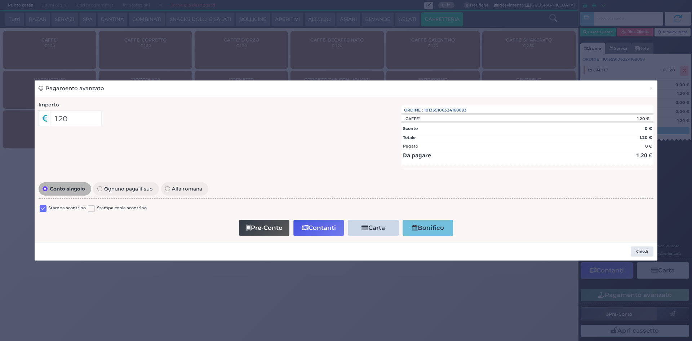
click at [42, 210] on label at bounding box center [43, 208] width 7 height 7
click at [0, 0] on input "checkbox" at bounding box center [0, 0] width 0 height 0
click at [332, 227] on button "Contanti" at bounding box center [318, 228] width 50 height 16
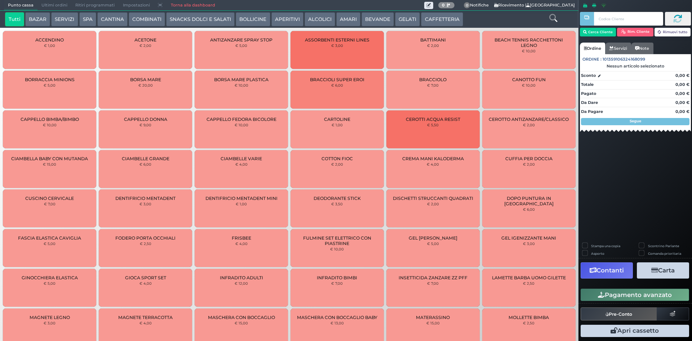
click at [40, 5] on span "Ultimi ordini" at bounding box center [54, 5] width 34 height 10
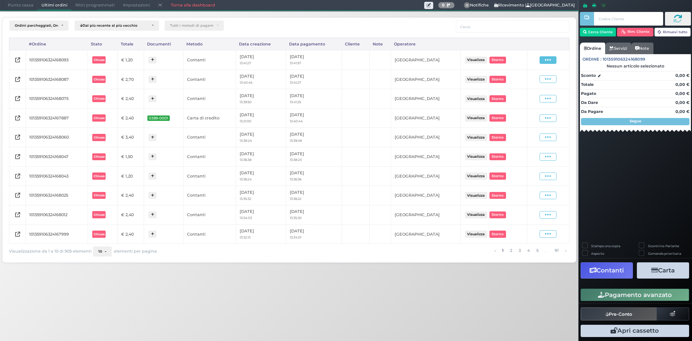
click at [553, 62] on span at bounding box center [548, 60] width 17 height 8
click at [540, 82] on span "Ristampa Pre-Conto" at bounding box center [531, 81] width 30 height 12
click at [14, 4] on span "Punto cassa" at bounding box center [21, 5] width 34 height 10
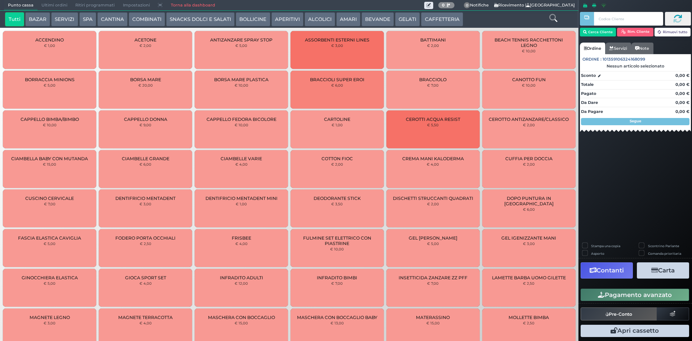
click at [434, 17] on button "CAFFETTERIA" at bounding box center [442, 19] width 42 height 14
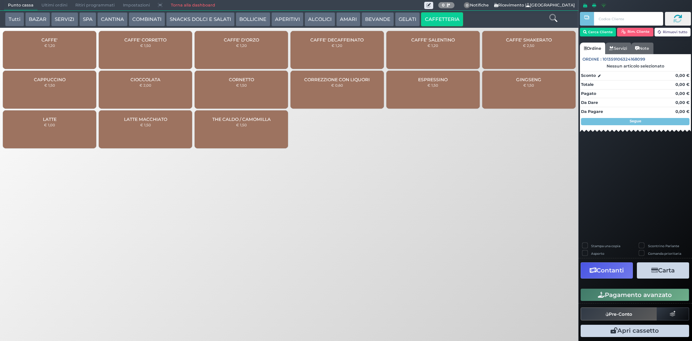
click at [32, 50] on div "CAFFE' € 1,20" at bounding box center [49, 50] width 93 height 38
click at [32, 49] on div "CAFFE' € 1,20" at bounding box center [49, 50] width 93 height 38
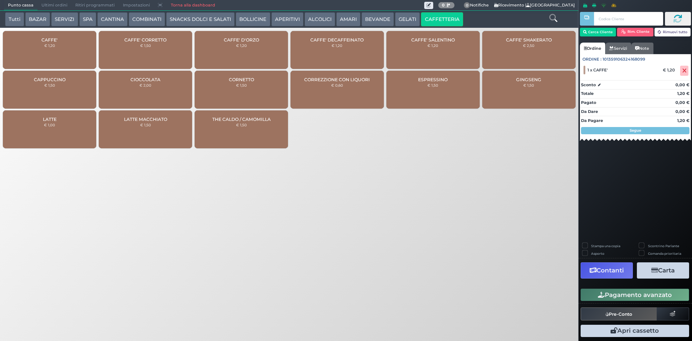
click at [641, 293] on button "Pagamento avanzato" at bounding box center [635, 294] width 109 height 12
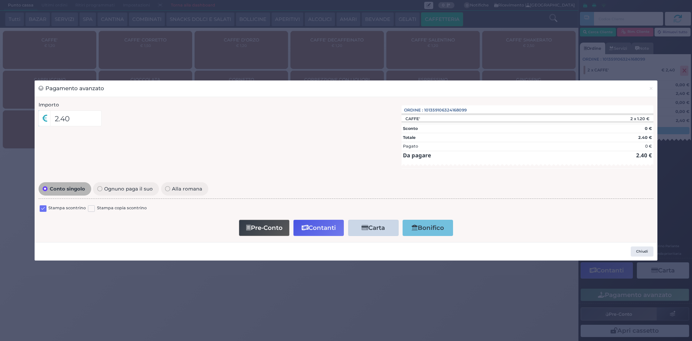
click at [45, 207] on label at bounding box center [43, 208] width 7 height 7
click at [0, 0] on input "checkbox" at bounding box center [0, 0] width 0 height 0
click at [318, 224] on button "Contanti" at bounding box center [318, 228] width 50 height 16
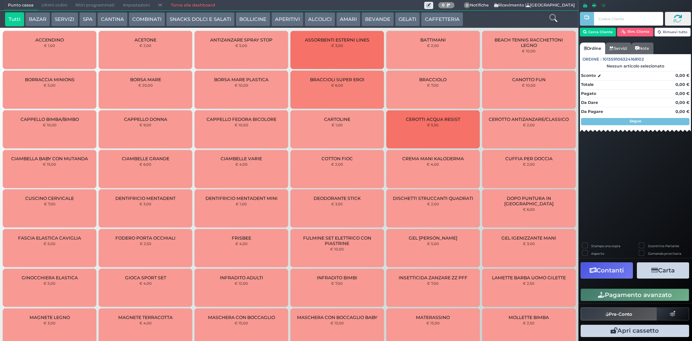
click at [60, 2] on span "Ultimi ordini" at bounding box center [54, 5] width 34 height 10
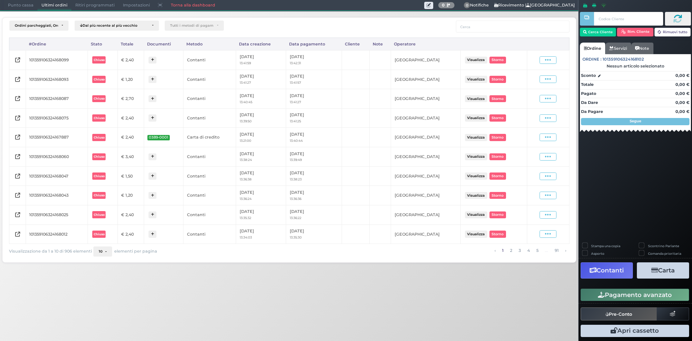
click at [561, 62] on div "Visualizza Ristampa Pre-Conto Storno" at bounding box center [548, 60] width 35 height 8
click at [555, 61] on span at bounding box center [548, 60] width 17 height 8
click at [533, 78] on span "Ristampa Pre-Conto" at bounding box center [531, 81] width 30 height 12
click at [23, 7] on span "Punto cassa" at bounding box center [21, 5] width 34 height 10
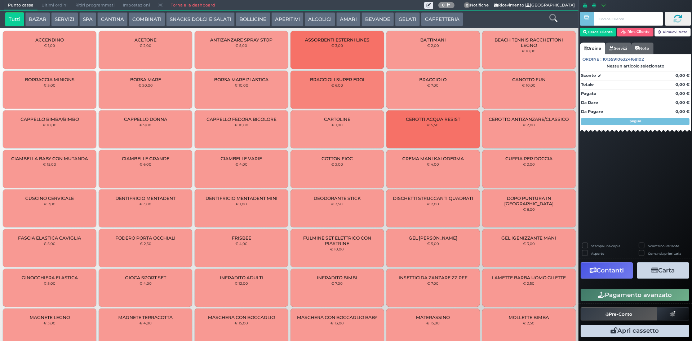
click at [54, 5] on span "Ultimi ordini" at bounding box center [54, 5] width 34 height 10
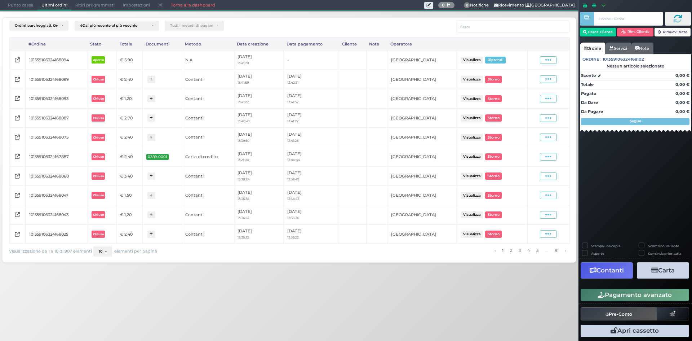
click at [22, 4] on span "Punto cassa" at bounding box center [21, 5] width 34 height 10
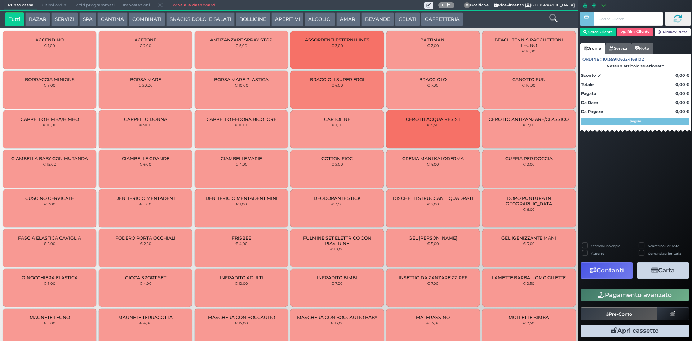
click at [434, 17] on button "CAFFETTERIA" at bounding box center [442, 19] width 42 height 14
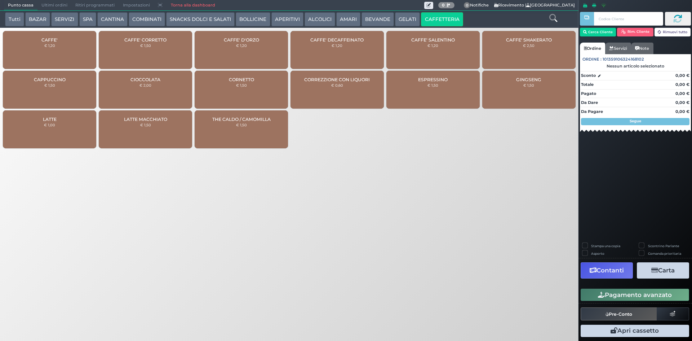
click at [76, 44] on div "CAFFE' € 1,20" at bounding box center [49, 50] width 93 height 38
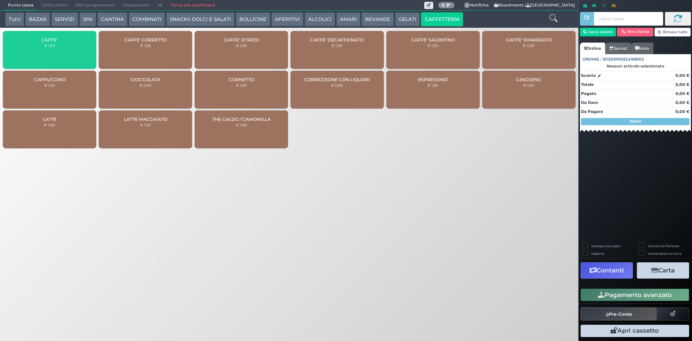
click at [76, 44] on div "CAFFE' € 1,20" at bounding box center [49, 50] width 93 height 38
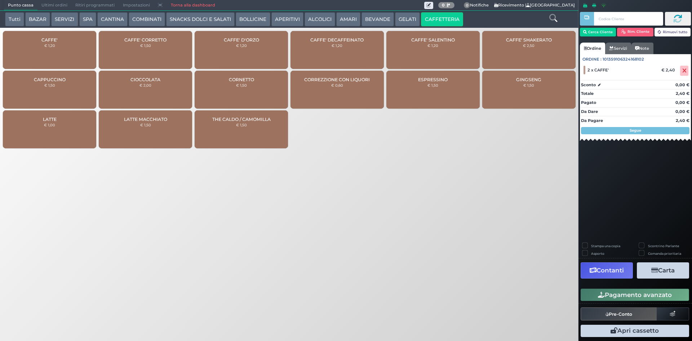
click at [660, 293] on button "Pagamento avanzato" at bounding box center [635, 294] width 109 height 12
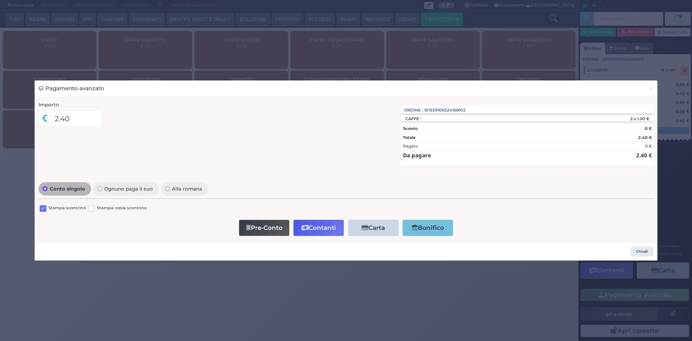
click at [40, 211] on label at bounding box center [43, 208] width 7 height 7
click at [0, 0] on input "checkbox" at bounding box center [0, 0] width 0 height 0
click at [315, 233] on button "Contanti" at bounding box center [318, 228] width 50 height 16
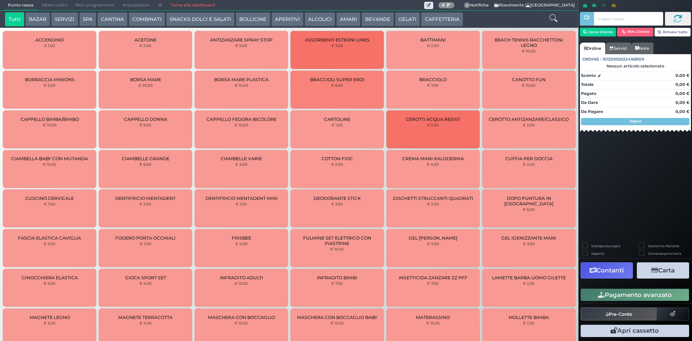
click at [433, 15] on button "CAFFETTERIA" at bounding box center [442, 19] width 42 height 14
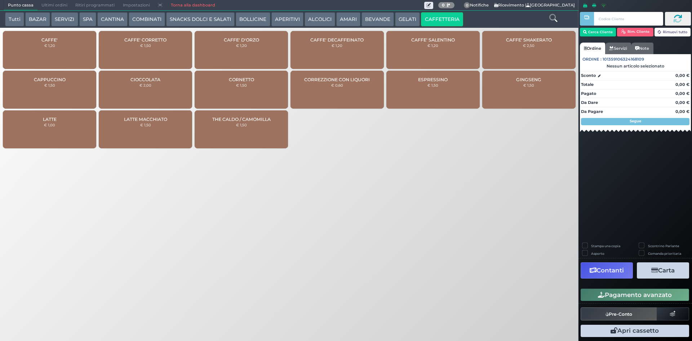
click at [51, 1] on span "Ultimi ordini" at bounding box center [54, 5] width 34 height 10
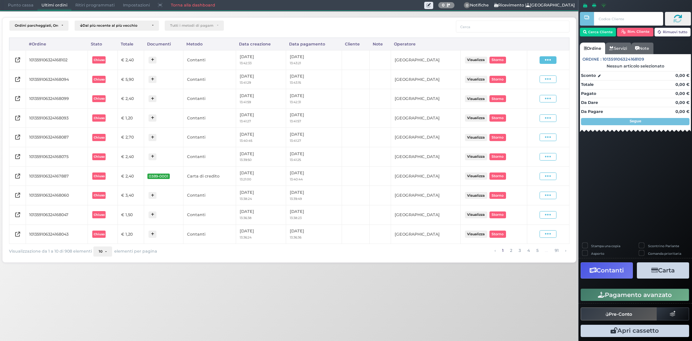
click at [550, 63] on div "Visualizza Ristampa Pre-Conto Storno" at bounding box center [548, 60] width 35 height 10
click at [549, 63] on icon at bounding box center [548, 60] width 6 height 7
click at [527, 80] on span "Ristampa Pre-Conto" at bounding box center [531, 81] width 30 height 12
click at [23, 4] on span "Punto cassa" at bounding box center [21, 5] width 34 height 10
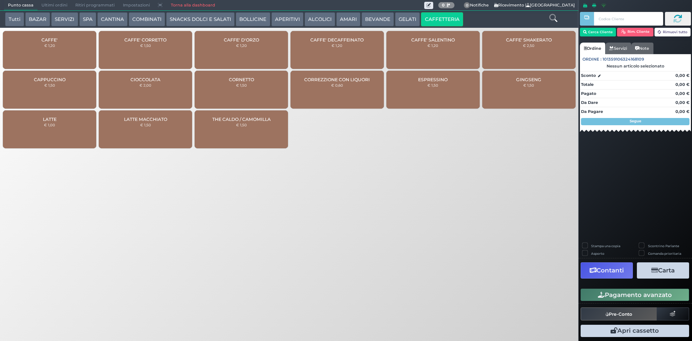
click at [36, 51] on div "CAFFE' € 1,20" at bounding box center [49, 50] width 93 height 38
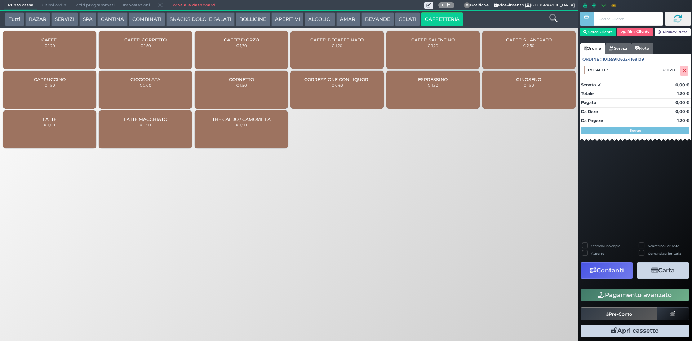
click at [36, 50] on div "CAFFE' € 1,20" at bounding box center [49, 50] width 93 height 38
click at [637, 291] on button "Pagamento avanzato" at bounding box center [635, 294] width 109 height 12
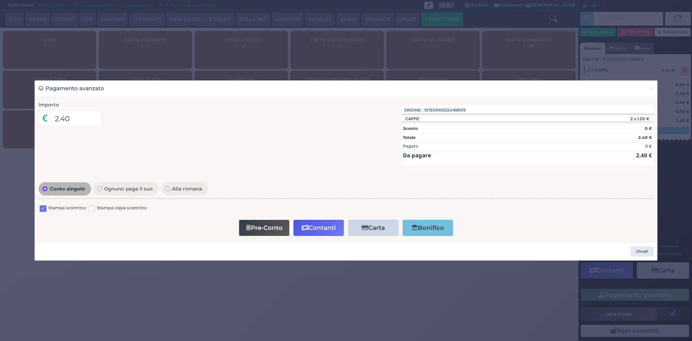
click at [43, 211] on label at bounding box center [43, 208] width 7 height 7
click at [0, 0] on input "checkbox" at bounding box center [0, 0] width 0 height 0
click at [308, 225] on icon "button" at bounding box center [305, 228] width 7 height 6
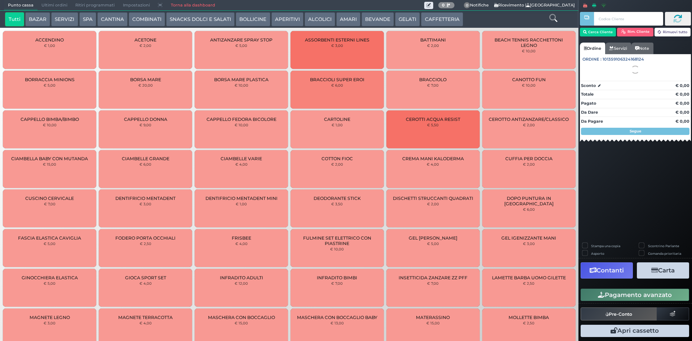
click at [54, 5] on span "Ultimi ordini" at bounding box center [54, 5] width 34 height 10
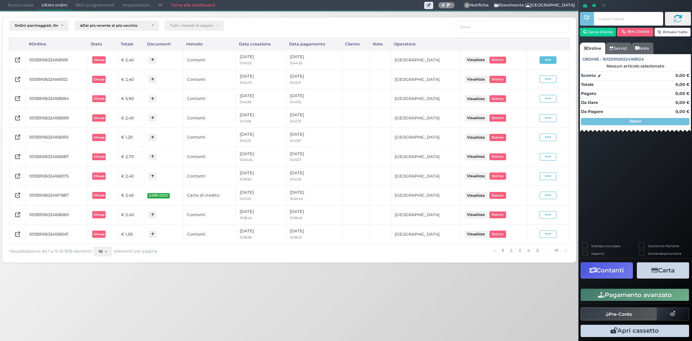
click at [549, 59] on icon at bounding box center [548, 60] width 6 height 7
click at [531, 83] on span "Ristampa Pre-Conto" at bounding box center [531, 81] width 30 height 12
click at [31, 2] on span "Punto cassa" at bounding box center [21, 5] width 34 height 10
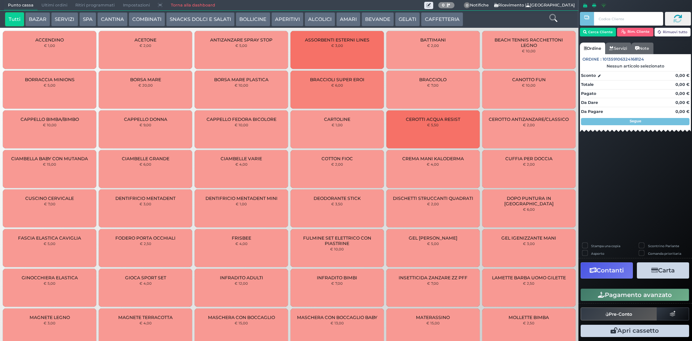
click at [446, 14] on button "CAFFETTERIA" at bounding box center [442, 19] width 42 height 14
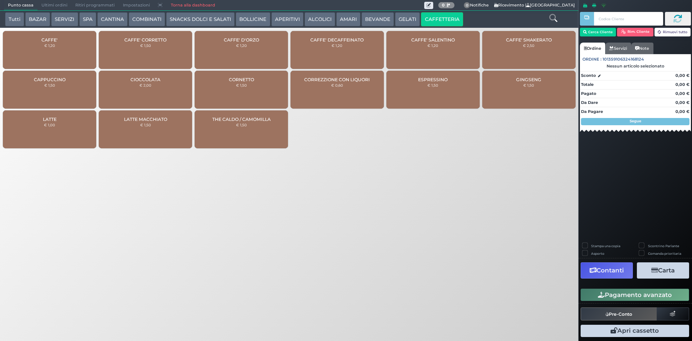
click at [78, 56] on div "CAFFE' € 1,20" at bounding box center [49, 50] width 93 height 38
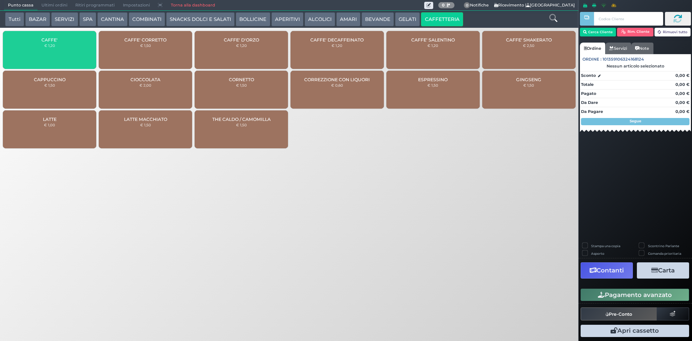
click at [78, 56] on div "CAFFE' € 1,20" at bounding box center [49, 50] width 93 height 38
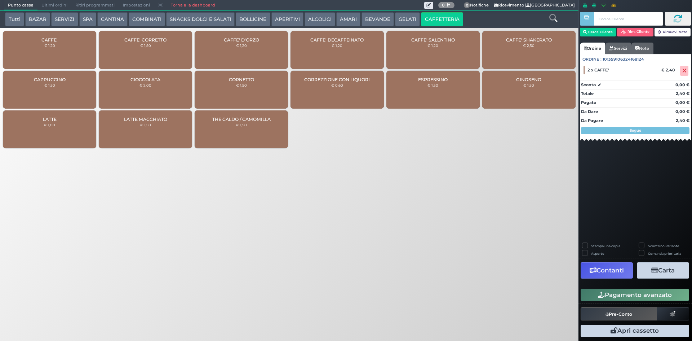
click at [597, 298] on button "Pagamento avanzato" at bounding box center [635, 294] width 109 height 12
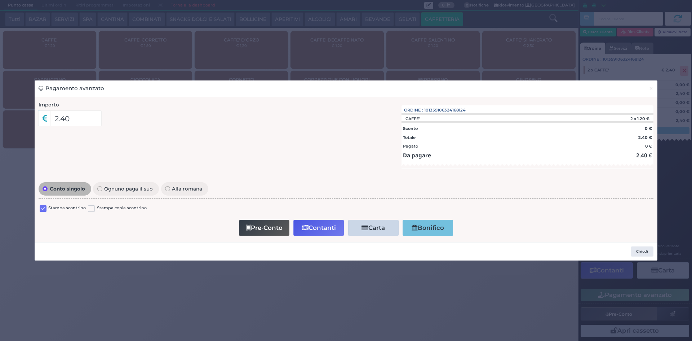
click at [43, 211] on label at bounding box center [43, 208] width 7 height 7
click at [0, 0] on input "checkbox" at bounding box center [0, 0] width 0 height 0
click at [322, 232] on button "Contanti" at bounding box center [318, 228] width 50 height 16
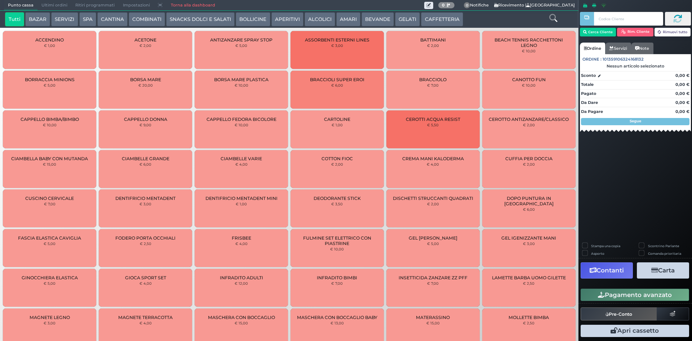
drag, startPoint x: 59, startPoint y: 9, endPoint x: 94, endPoint y: 16, distance: 35.8
click at [59, 9] on span "Ultimi ordini" at bounding box center [54, 5] width 34 height 10
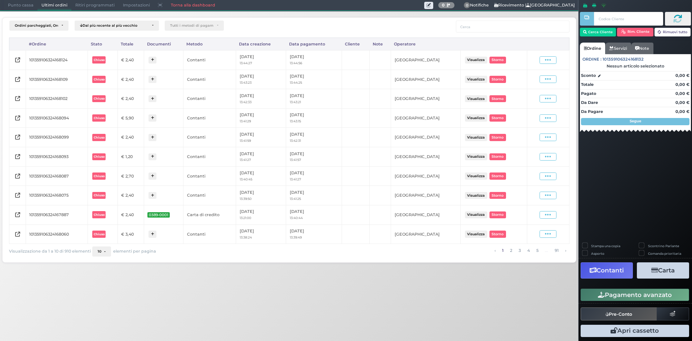
drag, startPoint x: 549, startPoint y: 61, endPoint x: 526, endPoint y: 83, distance: 31.6
click at [548, 61] on icon at bounding box center [548, 60] width 6 height 7
click at [525, 83] on span "Ristampa Pre-Conto" at bounding box center [531, 81] width 30 height 12
click at [18, 5] on span "Punto cassa" at bounding box center [21, 5] width 34 height 10
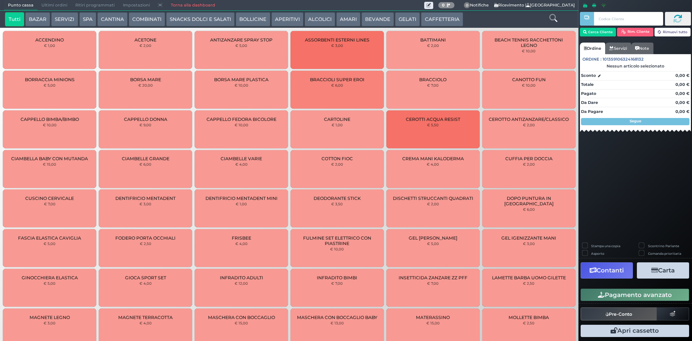
click at [445, 21] on button "CAFFETTERIA" at bounding box center [442, 19] width 42 height 14
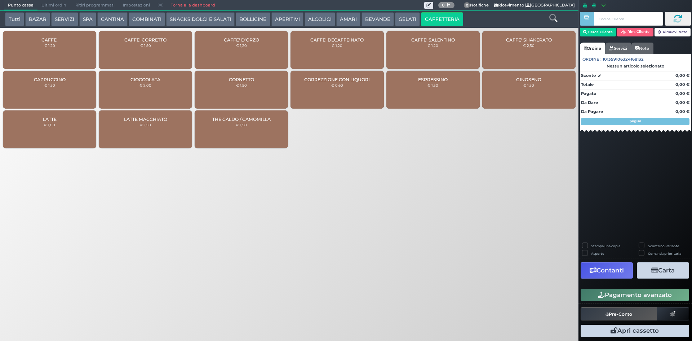
click at [64, 50] on div "CAFFE' € 1,20" at bounding box center [49, 50] width 93 height 38
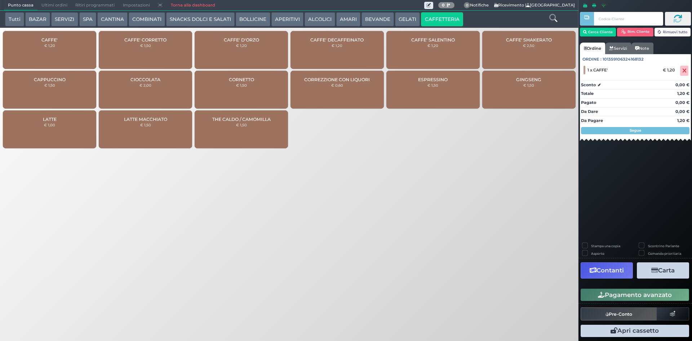
click at [602, 295] on icon "button" at bounding box center [601, 295] width 7 height 6
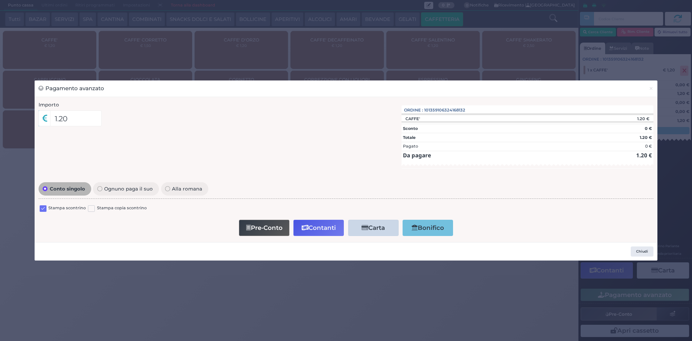
click at [42, 210] on label at bounding box center [43, 208] width 7 height 7
click at [0, 0] on input "checkbox" at bounding box center [0, 0] width 0 height 0
click at [311, 231] on button "Contanti" at bounding box center [318, 228] width 50 height 16
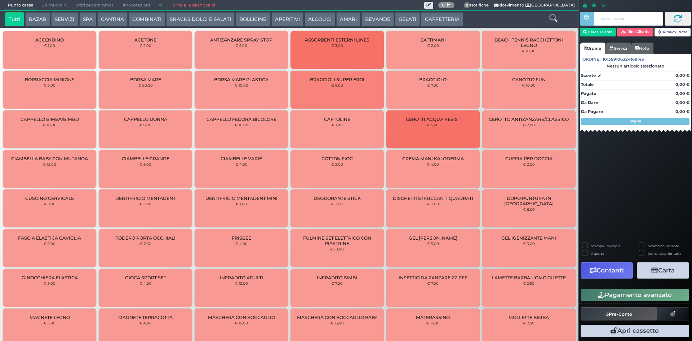
click at [57, 7] on span "Ultimi ordini" at bounding box center [54, 5] width 34 height 10
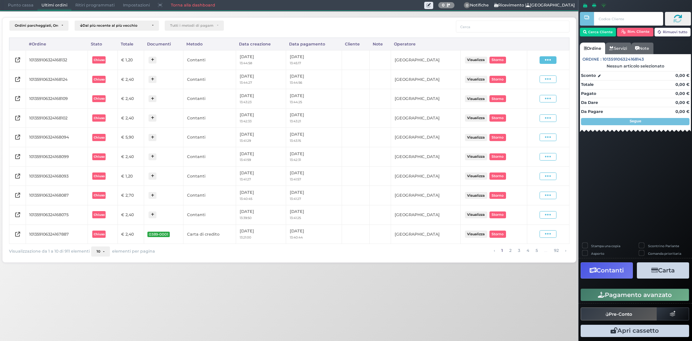
click at [543, 62] on span at bounding box center [548, 60] width 17 height 8
click at [534, 83] on span "Ristampa Pre-Conto" at bounding box center [531, 81] width 30 height 12
click at [30, 3] on span "Punto cassa" at bounding box center [21, 5] width 34 height 10
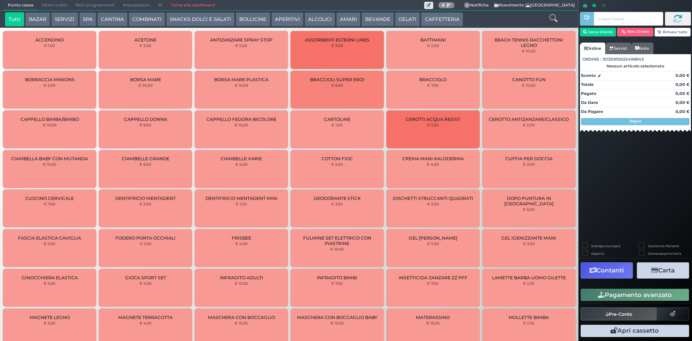
click at [428, 16] on button "CAFFETTERIA" at bounding box center [442, 19] width 42 height 14
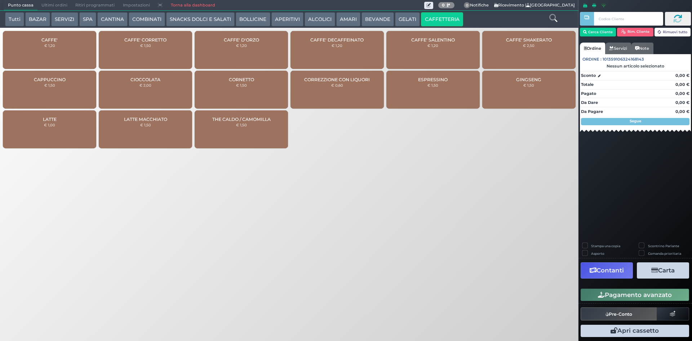
drag, startPoint x: 8, startPoint y: 36, endPoint x: 27, endPoint y: 37, distance: 19.6
click at [8, 36] on div "CAFFE' € 1,20" at bounding box center [49, 50] width 93 height 38
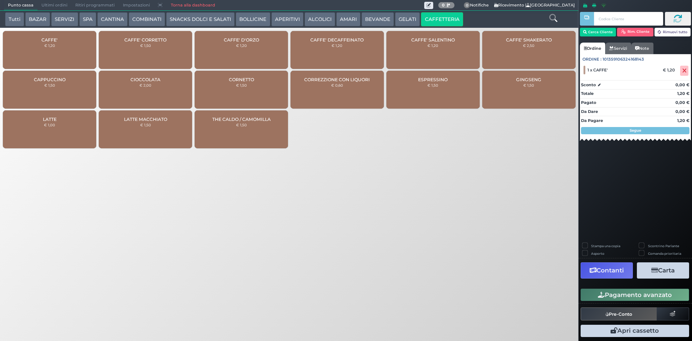
click at [595, 288] on div "Pagamento avanzato" at bounding box center [636, 295] width 114 height 16
click at [596, 296] on button "Pagamento avanzato" at bounding box center [635, 294] width 109 height 12
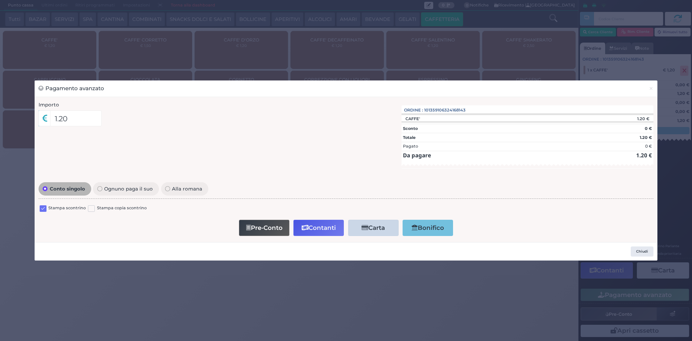
click at [43, 204] on div "Stampa scontrino Stampa copia scontrino" at bounding box center [346, 209] width 615 height 17
click at [44, 207] on label at bounding box center [43, 208] width 7 height 7
click at [0, 0] on input "checkbox" at bounding box center [0, 0] width 0 height 0
click at [323, 230] on button "Contanti" at bounding box center [318, 228] width 50 height 16
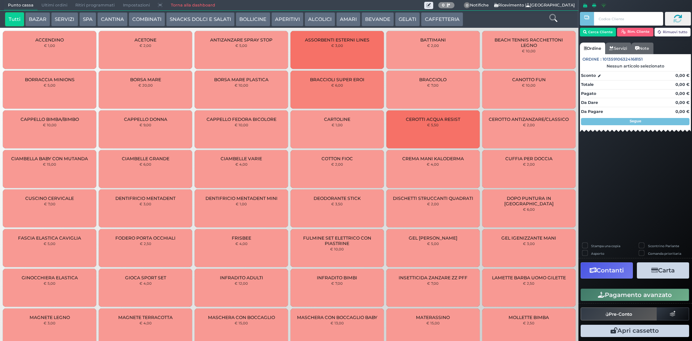
click at [45, 5] on span "Ultimi ordini" at bounding box center [54, 5] width 34 height 10
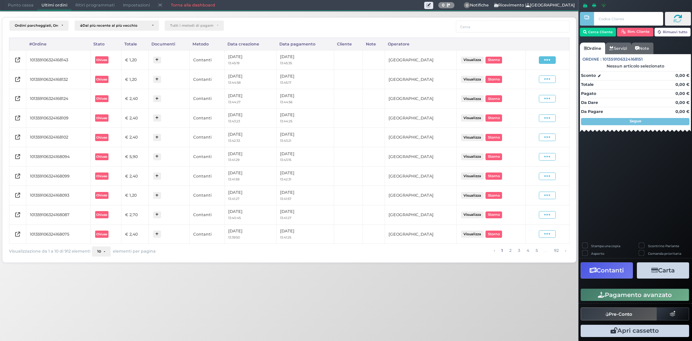
click at [548, 62] on icon at bounding box center [547, 60] width 6 height 7
click at [535, 81] on span "Ristampa Pre-Conto" at bounding box center [531, 81] width 30 height 12
click at [18, 1] on span "Punto cassa" at bounding box center [21, 5] width 34 height 10
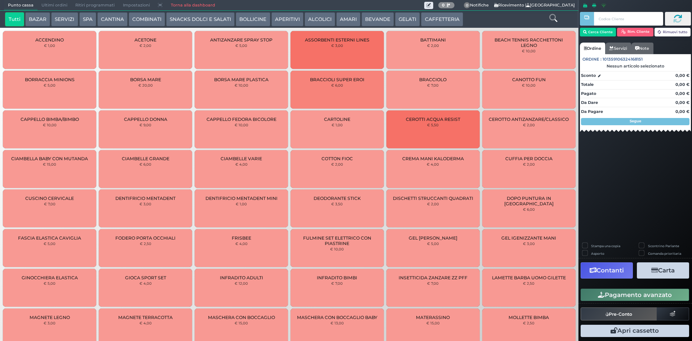
drag, startPoint x: 452, startPoint y: 15, endPoint x: 403, endPoint y: 26, distance: 49.5
click at [451, 15] on button "CAFFETTERIA" at bounding box center [442, 19] width 42 height 14
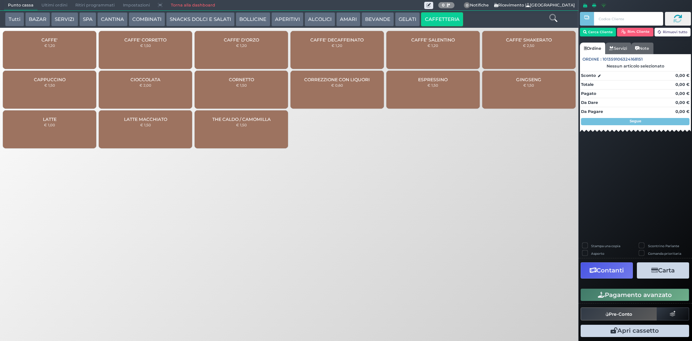
click at [80, 40] on div "CAFFE' € 1,20" at bounding box center [49, 50] width 93 height 38
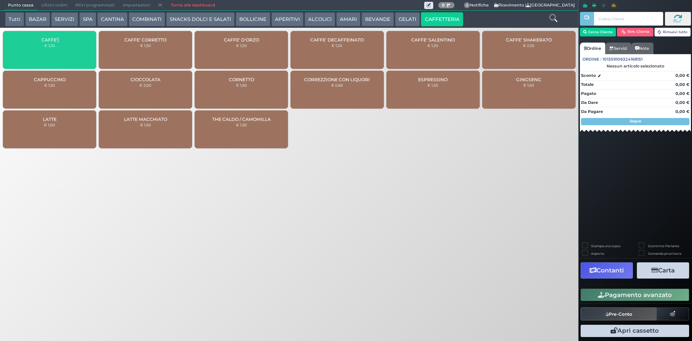
click at [80, 40] on div "CAFFE' € 1,20" at bounding box center [49, 50] width 93 height 38
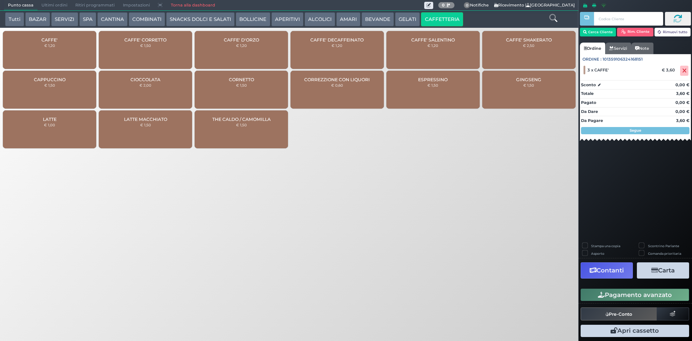
click at [232, 43] on div "CAFFE' D'ORZO € 1,20" at bounding box center [241, 50] width 93 height 38
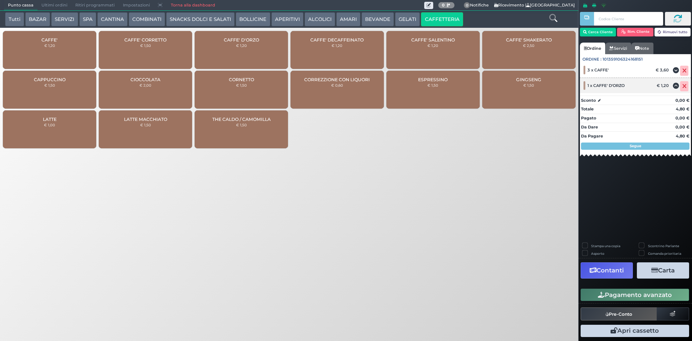
click at [681, 86] on span at bounding box center [684, 86] width 8 height 10
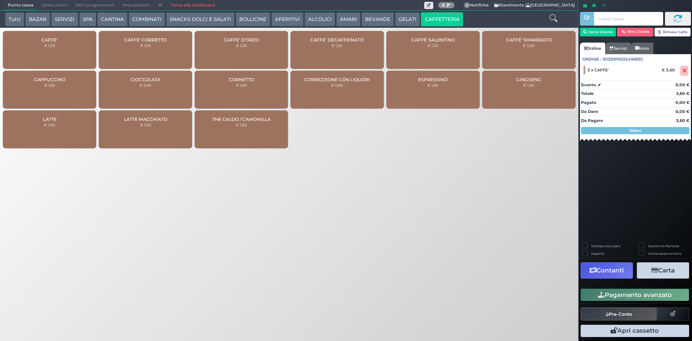
click at [322, 51] on div "CAFFE' DECAFFEINATO € 1,20" at bounding box center [337, 50] width 93 height 38
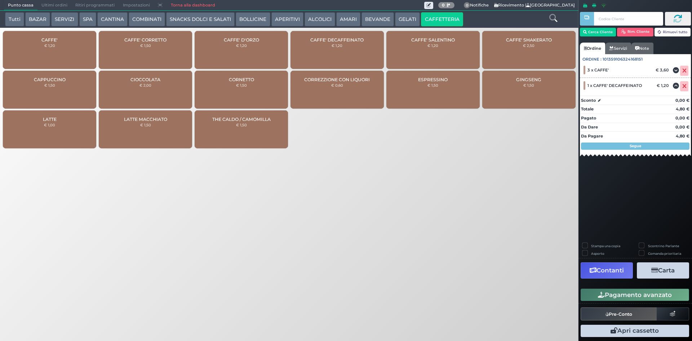
click at [606, 297] on button "Pagamento avanzato" at bounding box center [635, 294] width 109 height 12
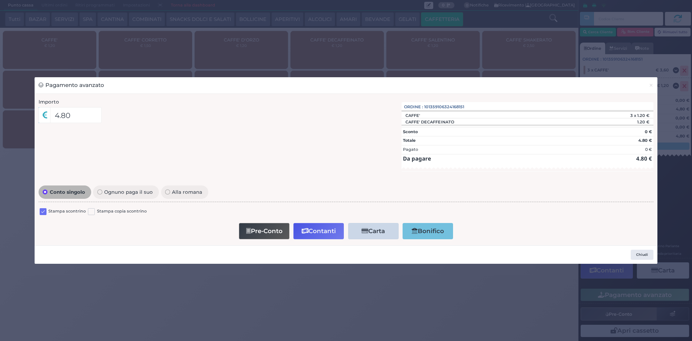
click at [39, 214] on div "Stampa scontrino Stampa copia scontrino" at bounding box center [346, 212] width 615 height 17
click at [40, 211] on label at bounding box center [43, 211] width 7 height 7
click at [0, 0] on input "checkbox" at bounding box center [0, 0] width 0 height 0
click at [321, 226] on button "Contanti" at bounding box center [318, 231] width 50 height 16
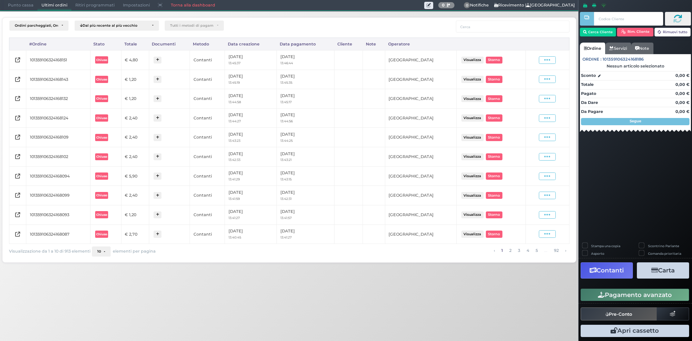
click at [548, 67] on td "Visualizza Ristampa Pre-Conto [GEOGRAPHIC_DATA]" at bounding box center [548, 59] width 44 height 19
click at [549, 62] on icon at bounding box center [547, 60] width 6 height 7
click at [537, 78] on span "Ristampa Pre-Conto" at bounding box center [531, 81] width 30 height 12
click at [24, 1] on span "Punto cassa" at bounding box center [21, 5] width 34 height 10
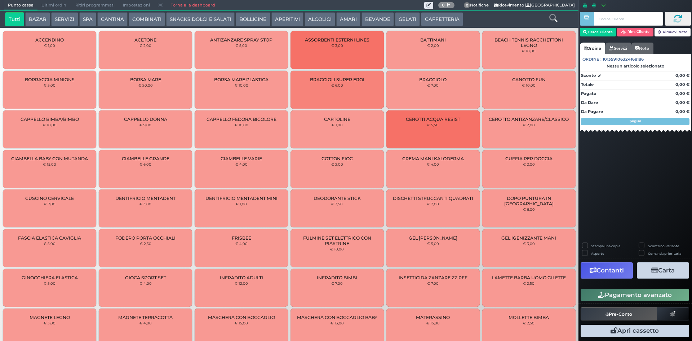
drag, startPoint x: 445, startPoint y: 17, endPoint x: 418, endPoint y: 24, distance: 27.5
click at [445, 17] on button "CAFFETTERIA" at bounding box center [442, 19] width 42 height 14
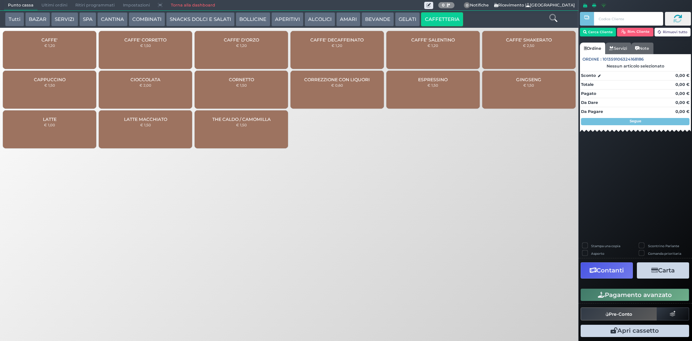
click at [72, 57] on div "CAFFE' € 1,20" at bounding box center [49, 50] width 93 height 38
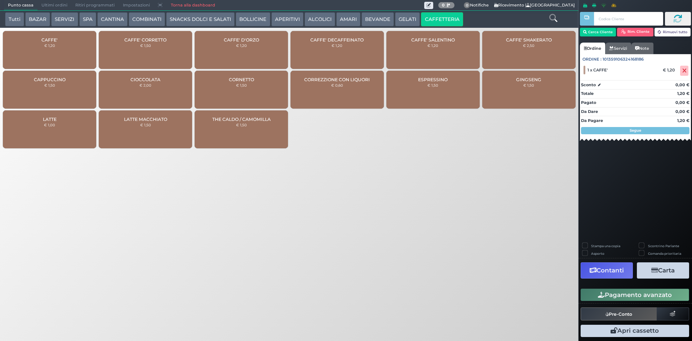
click at [641, 295] on button "Pagamento avanzato" at bounding box center [635, 294] width 109 height 12
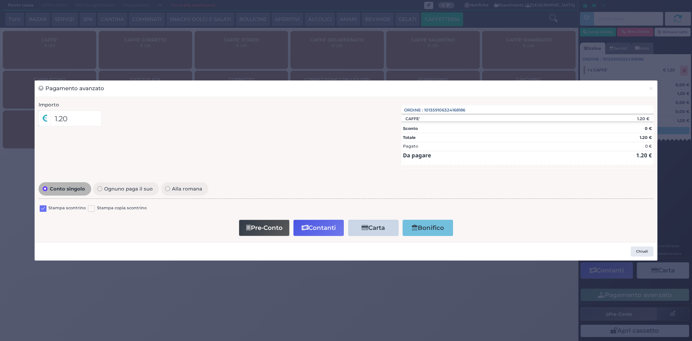
click at [43, 209] on label at bounding box center [43, 208] width 7 height 7
click at [0, 0] on input "checkbox" at bounding box center [0, 0] width 0 height 0
click at [315, 231] on button "Contanti" at bounding box center [318, 228] width 50 height 16
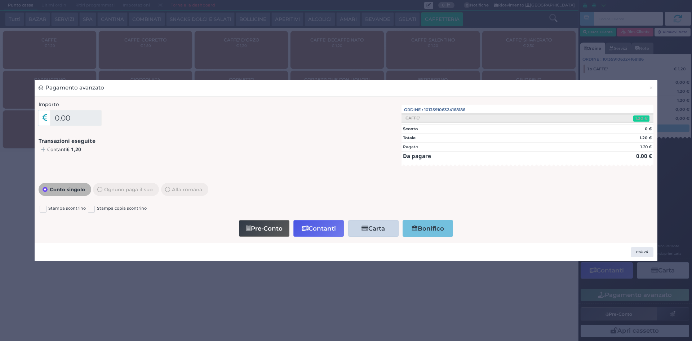
click at [56, 5] on div "× Ordine Transazione eseguita! Attendi un istante.. OK No Cancel" at bounding box center [346, 170] width 692 height 341
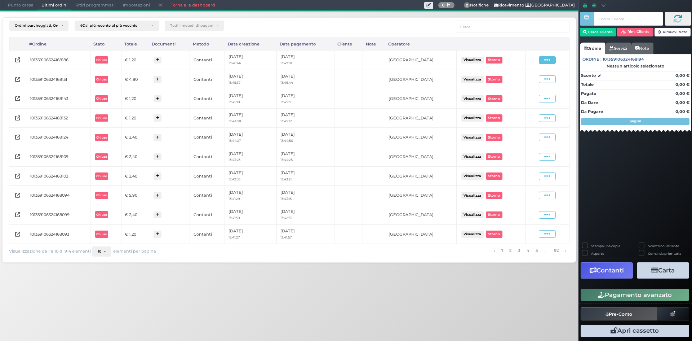
click at [542, 60] on span at bounding box center [547, 60] width 17 height 8
click at [533, 76] on span "Ristampa Pre-Conto" at bounding box center [531, 81] width 30 height 12
click at [14, 10] on span "Punto cassa" at bounding box center [21, 5] width 34 height 10
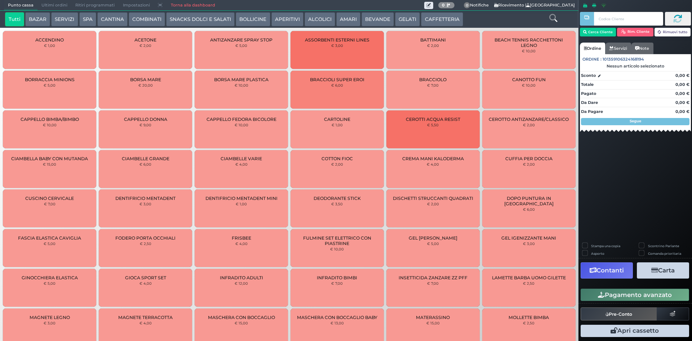
drag, startPoint x: 449, startPoint y: 24, endPoint x: 445, endPoint y: 23, distance: 4.4
click at [449, 23] on button "CAFFETTERIA" at bounding box center [442, 19] width 42 height 14
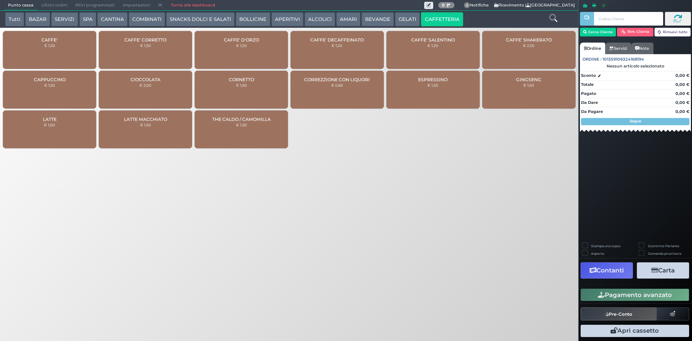
click at [71, 41] on div "CAFFE' € 1,20" at bounding box center [49, 50] width 93 height 38
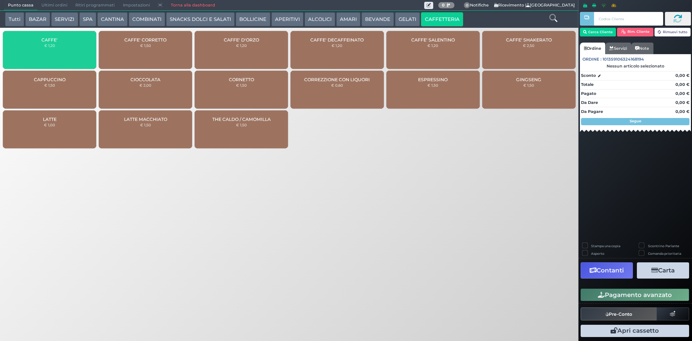
click at [71, 41] on div "CAFFE' € 1,20" at bounding box center [49, 50] width 93 height 38
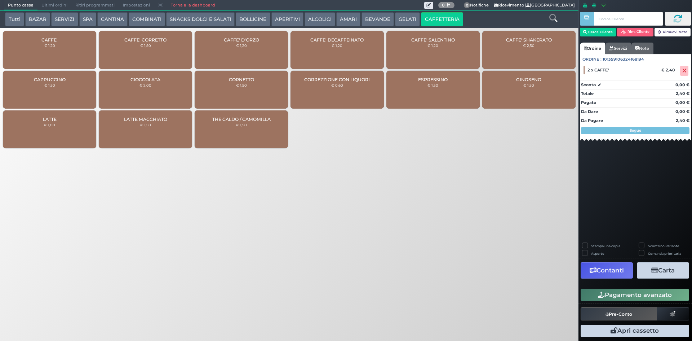
click at [640, 297] on button "Pagamento avanzato" at bounding box center [635, 294] width 109 height 12
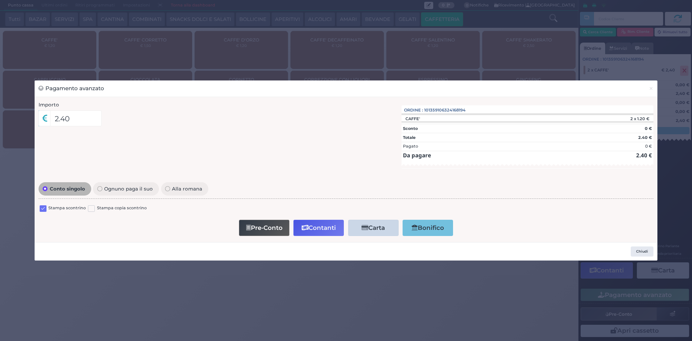
click at [45, 209] on label at bounding box center [43, 208] width 7 height 7
click at [0, 0] on input "checkbox" at bounding box center [0, 0] width 0 height 0
click at [259, 237] on div "Pre-Conto Contanti Carta Addebito Card cliente Bonifico" at bounding box center [347, 227] width 608 height 21
click at [259, 235] on button "Pre-Conto" at bounding box center [264, 228] width 50 height 16
click at [649, 89] on span "×" at bounding box center [651, 88] width 5 height 8
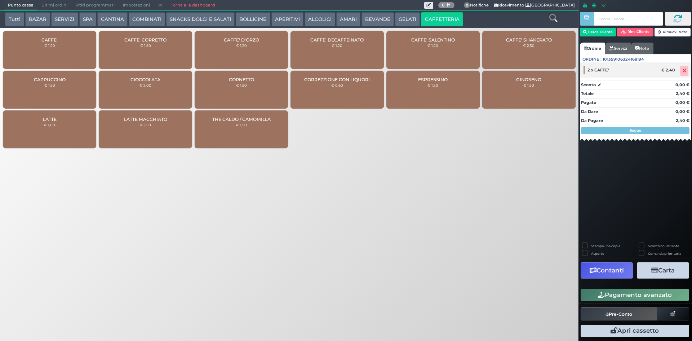
click at [682, 72] on span at bounding box center [684, 71] width 8 height 10
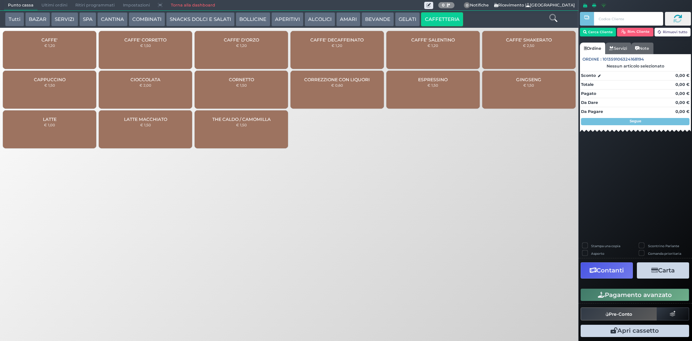
click at [78, 57] on div "CAFFE' € 1,20" at bounding box center [49, 50] width 93 height 38
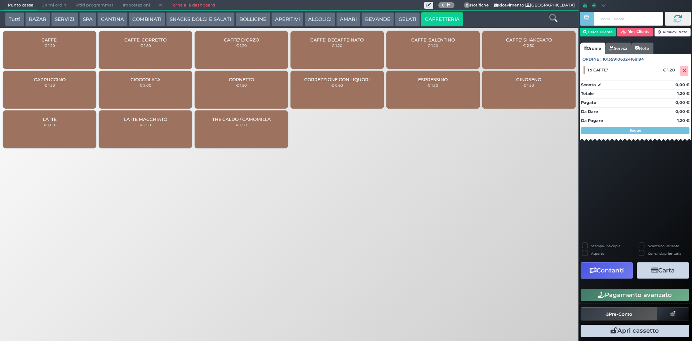
click at [658, 303] on div "Pagamento avanzato" at bounding box center [636, 295] width 114 height 16
click at [657, 299] on button "Pagamento avanzato" at bounding box center [635, 294] width 109 height 12
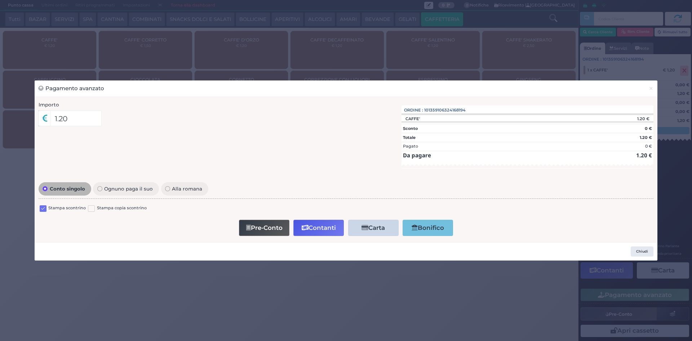
click at [43, 208] on label at bounding box center [43, 208] width 7 height 7
click at [0, 0] on input "checkbox" at bounding box center [0, 0] width 0 height 0
click at [323, 222] on button "Contanti" at bounding box center [318, 228] width 50 height 16
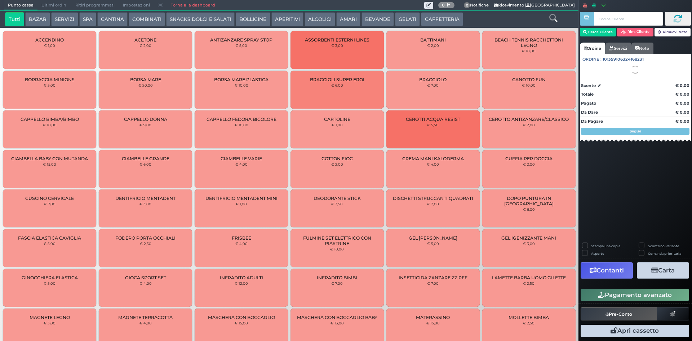
click at [53, 6] on span "Ultimi ordini" at bounding box center [54, 5] width 34 height 10
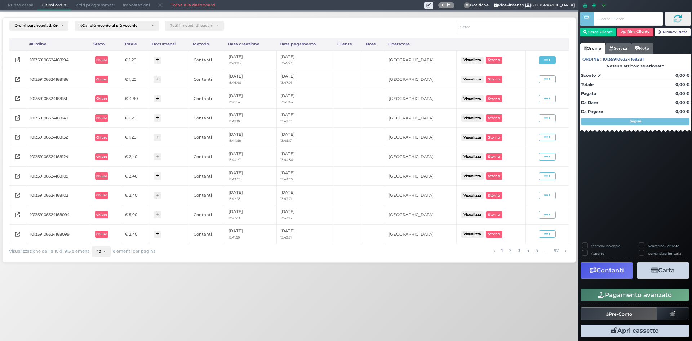
click at [543, 61] on span at bounding box center [547, 60] width 17 height 8
click at [540, 80] on span "Ristampa Pre-Conto" at bounding box center [531, 81] width 30 height 12
click at [15, 5] on span "Punto cassa" at bounding box center [21, 5] width 34 height 10
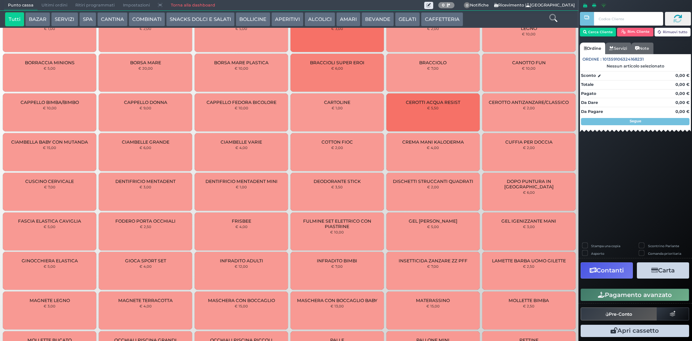
click at [46, 2] on span "Ultimi ordini" at bounding box center [54, 5] width 34 height 10
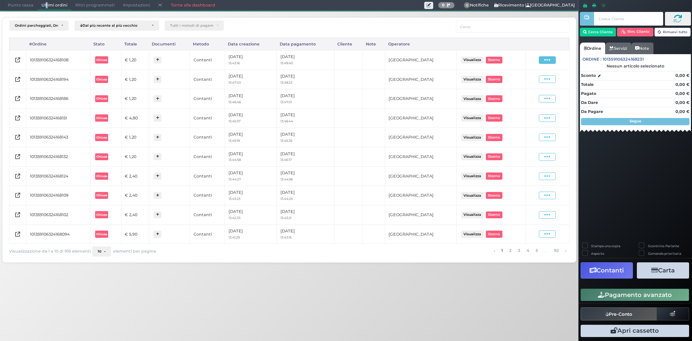
click at [546, 61] on icon at bounding box center [547, 60] width 6 height 7
click at [533, 80] on span "Ristampa Pre-Conto" at bounding box center [531, 81] width 30 height 12
click at [17, 4] on span "Punto cassa" at bounding box center [21, 5] width 34 height 10
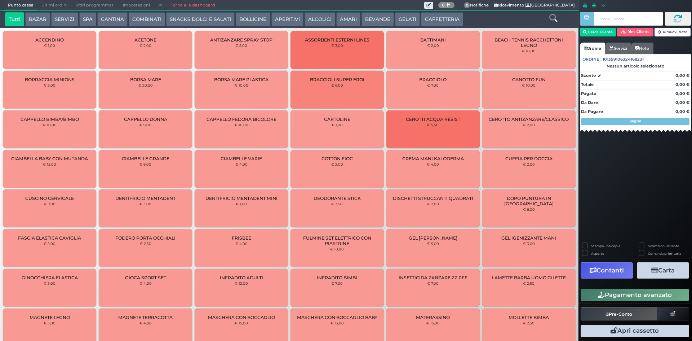
click at [423, 17] on button "CAFFETTERIA" at bounding box center [442, 19] width 42 height 14
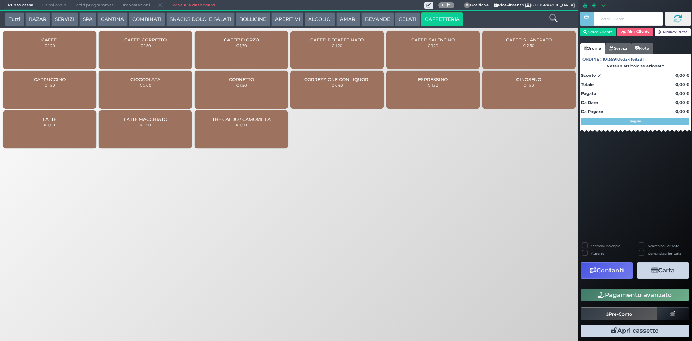
click at [67, 48] on div "CAFFE' € 1,20" at bounding box center [49, 50] width 93 height 38
click at [66, 48] on div "CAFFE' € 1,20" at bounding box center [49, 50] width 93 height 38
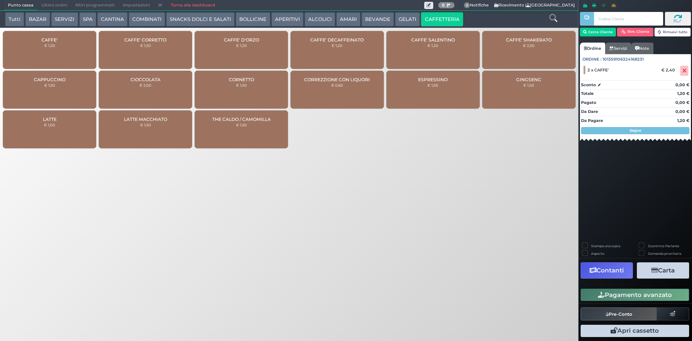
click at [66, 48] on div "CAFFE' € 1,20" at bounding box center [49, 50] width 93 height 38
drag, startPoint x: 613, startPoint y: 296, endPoint x: 612, endPoint y: 291, distance: 5.2
click at [613, 296] on button "Pagamento avanzato" at bounding box center [635, 294] width 109 height 12
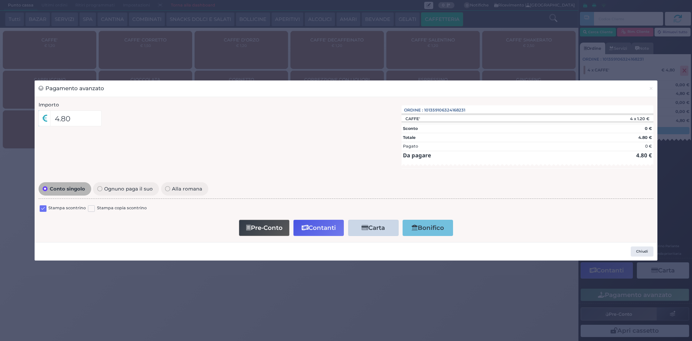
click at [44, 210] on label at bounding box center [43, 208] width 7 height 7
click at [0, 0] on input "checkbox" at bounding box center [0, 0] width 0 height 0
click at [326, 228] on button "Contanti" at bounding box center [318, 228] width 50 height 16
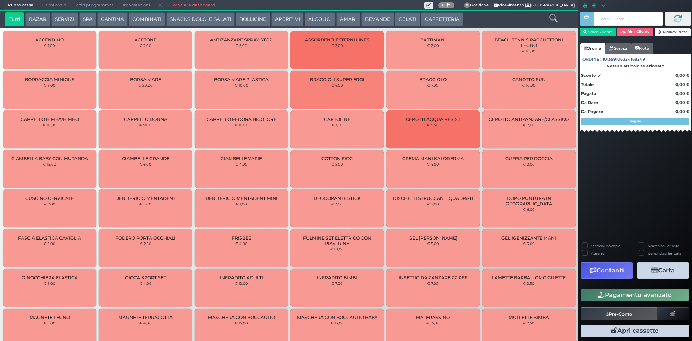
drag, startPoint x: 44, startPoint y: 4, endPoint x: 418, endPoint y: 195, distance: 420.1
click at [44, 4] on span "Ultimi ordini" at bounding box center [54, 5] width 34 height 10
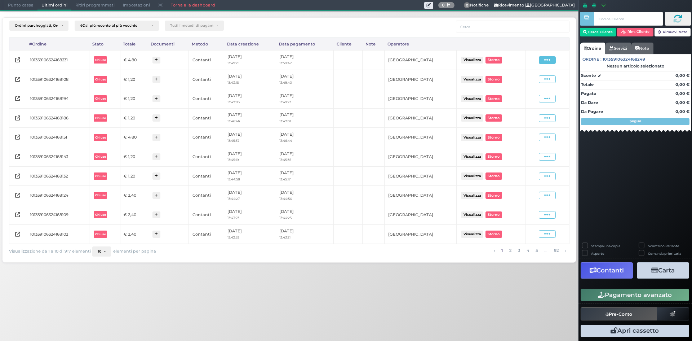
click at [543, 61] on span at bounding box center [547, 60] width 17 height 8
click at [518, 85] on span "Ristampa Pre-Conto" at bounding box center [531, 81] width 30 height 12
click at [27, 7] on span "Punto cassa" at bounding box center [21, 5] width 34 height 10
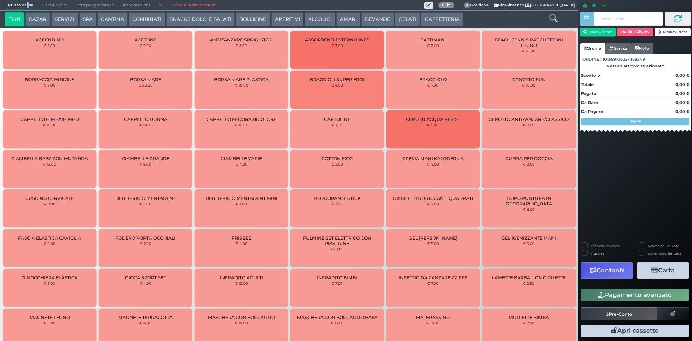
click at [432, 12] on button "CAFFETTERIA" at bounding box center [442, 19] width 42 height 14
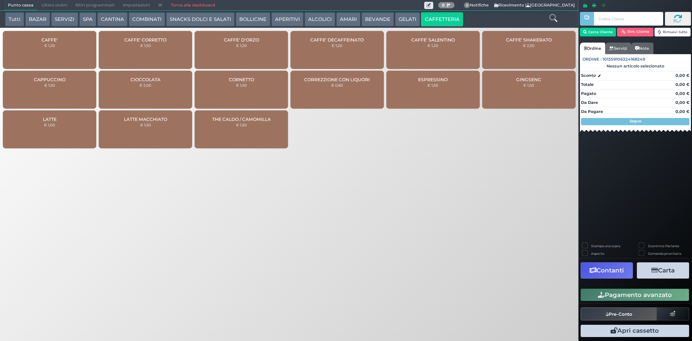
click at [59, 47] on div "CAFFE' € 1,20" at bounding box center [49, 50] width 93 height 38
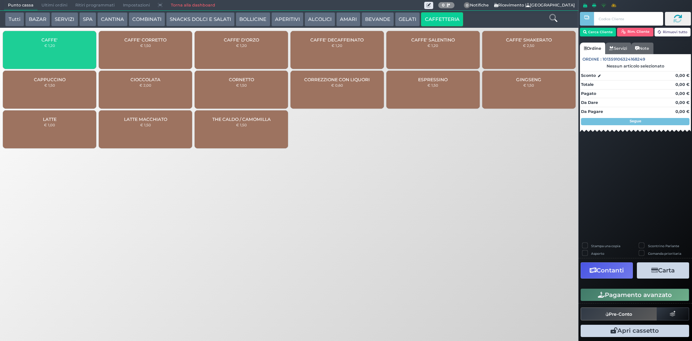
drag, startPoint x: 59, startPoint y: 47, endPoint x: 327, endPoint y: 135, distance: 281.4
click at [59, 47] on div "CAFFE' € 1,20" at bounding box center [49, 50] width 93 height 38
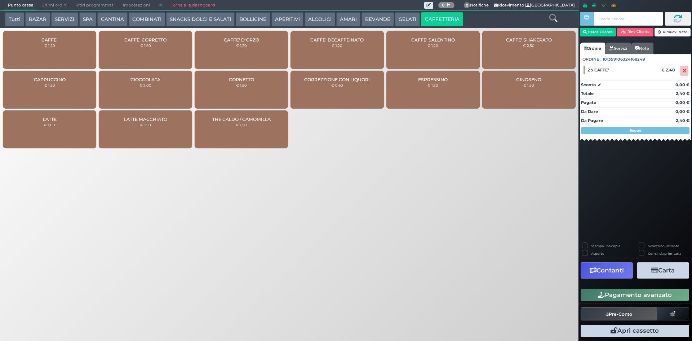
click at [619, 296] on button "Pagamento avanzato" at bounding box center [635, 294] width 109 height 12
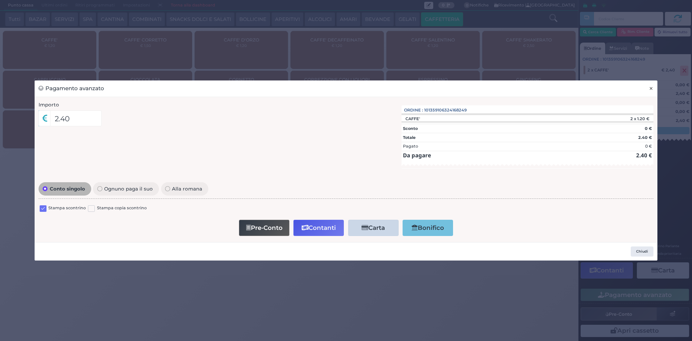
click at [649, 85] on span "×" at bounding box center [651, 88] width 5 height 8
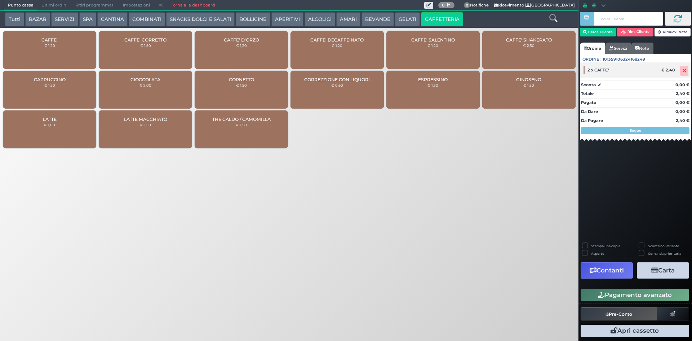
click at [681, 69] on span at bounding box center [684, 71] width 8 height 10
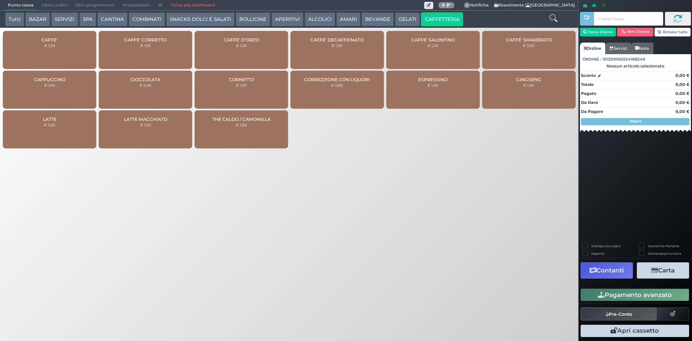
click at [85, 53] on div "CAFFE' € 1,20" at bounding box center [49, 50] width 93 height 38
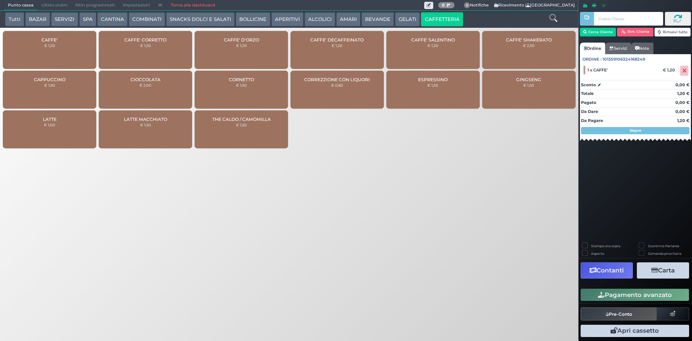
click at [161, 131] on div "LATTE MACCHIATO € 1,50" at bounding box center [145, 129] width 93 height 38
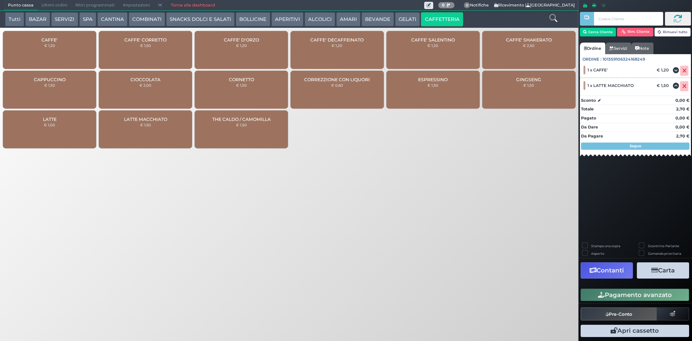
click at [639, 289] on button "Pagamento avanzato" at bounding box center [635, 294] width 109 height 12
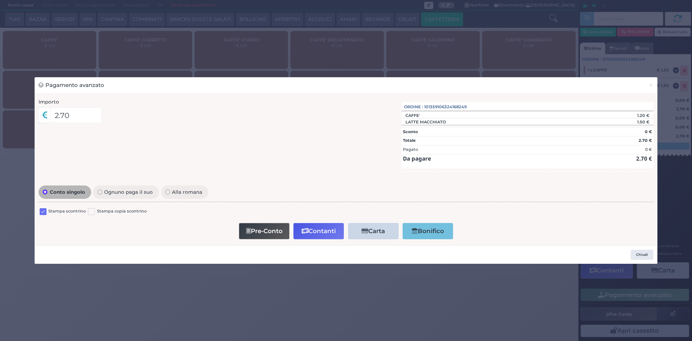
click at [40, 210] on label at bounding box center [43, 211] width 7 height 7
click at [0, 0] on input "checkbox" at bounding box center [0, 0] width 0 height 0
click at [318, 233] on button "Contanti" at bounding box center [318, 231] width 50 height 16
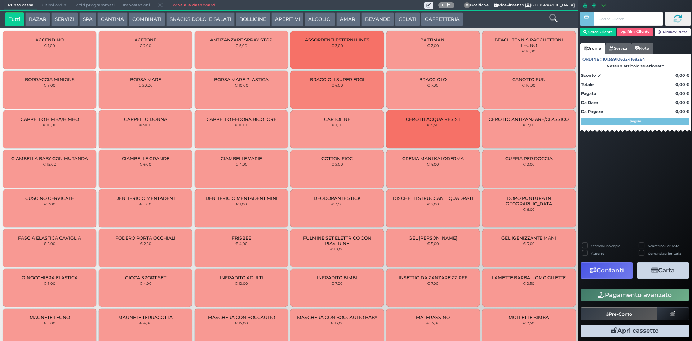
click at [50, 3] on span "Ultimi ordini" at bounding box center [54, 5] width 34 height 10
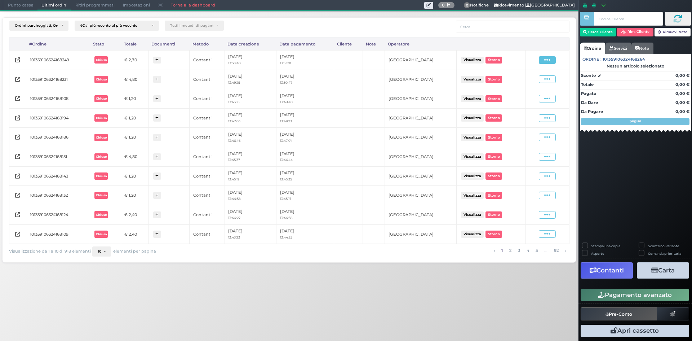
click at [552, 61] on span at bounding box center [547, 60] width 17 height 8
click at [531, 86] on span "Ristampa Pre-Conto" at bounding box center [531, 81] width 30 height 12
drag, startPoint x: 20, startPoint y: 10, endPoint x: 18, endPoint y: 5, distance: 6.2
click at [19, 7] on nav "Punto cassa [GEOGRAPHIC_DATA] Ultimi ordini Delivery Ritiri programmati Imposta…" at bounding box center [289, 5] width 571 height 10
drag, startPoint x: 18, startPoint y: 3, endPoint x: 268, endPoint y: 51, distance: 255.1
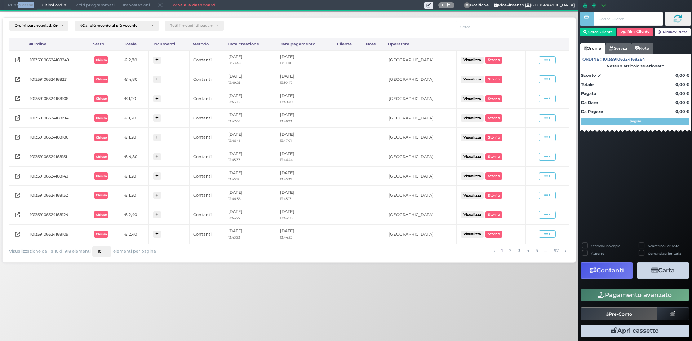
click at [18, 3] on span "Punto cassa" at bounding box center [21, 5] width 34 height 10
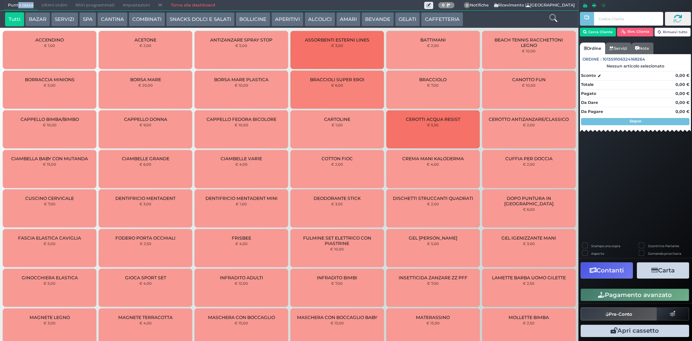
click at [428, 23] on button "CAFFETTERIA" at bounding box center [442, 19] width 42 height 14
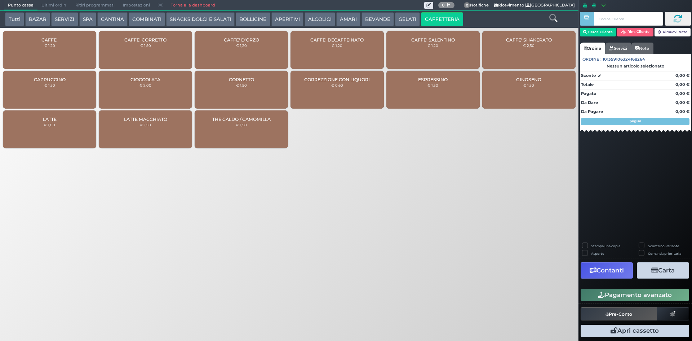
click at [82, 36] on div "CAFFE' € 1,20" at bounding box center [49, 50] width 93 height 38
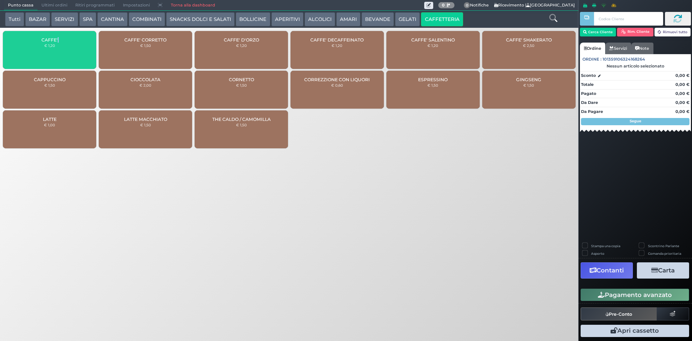
drag, startPoint x: 82, startPoint y: 36, endPoint x: 277, endPoint y: 97, distance: 203.7
click at [82, 36] on div "CAFFE' € 1,20" at bounding box center [49, 50] width 93 height 38
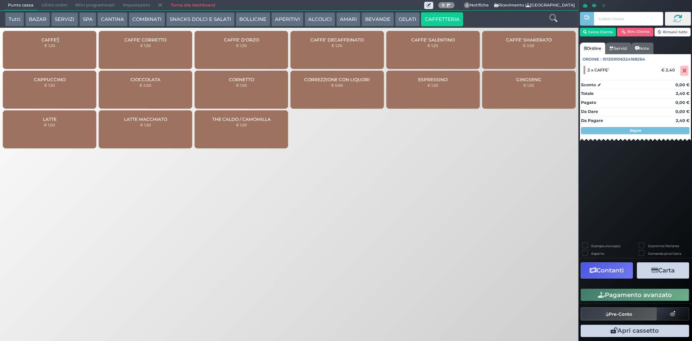
click at [623, 290] on button "Pagamento avanzato" at bounding box center [635, 294] width 109 height 12
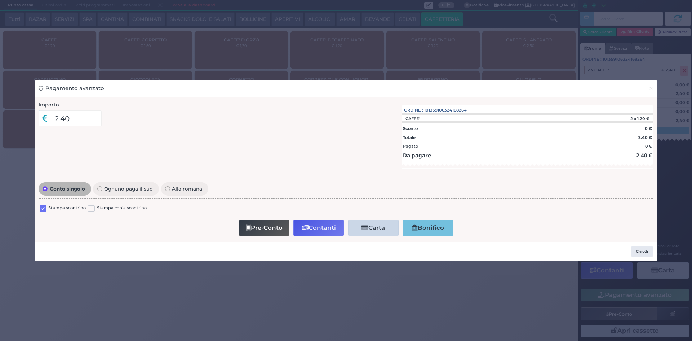
click at [52, 208] on label "Stampa scontrino" at bounding box center [66, 208] width 37 height 7
drag, startPoint x: 46, startPoint y: 207, endPoint x: 160, endPoint y: 223, distance: 114.6
click at [45, 207] on label at bounding box center [43, 208] width 7 height 7
click at [0, 0] on input "checkbox" at bounding box center [0, 0] width 0 height 0
click at [303, 230] on icon "button" at bounding box center [305, 228] width 7 height 6
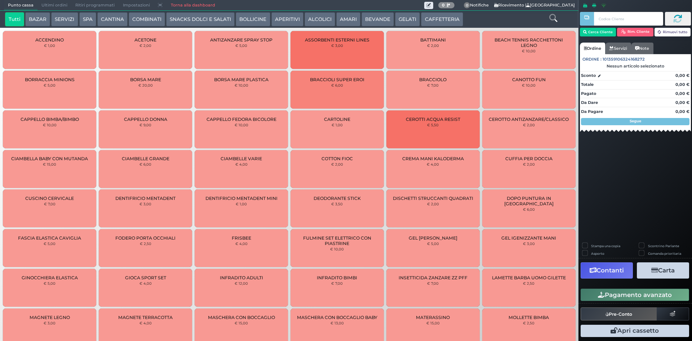
click at [59, 3] on span "Ultimi ordini" at bounding box center [54, 5] width 34 height 10
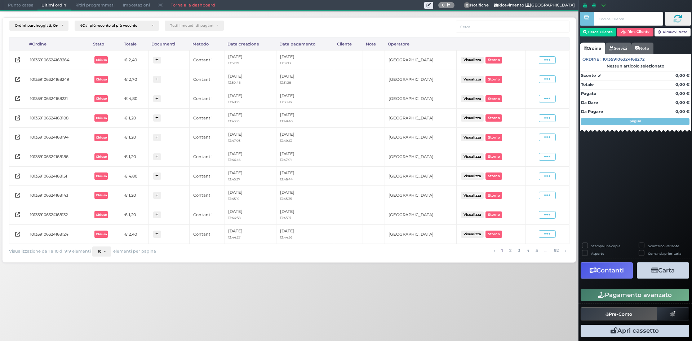
click at [24, 6] on span "Punto cassa" at bounding box center [21, 5] width 34 height 10
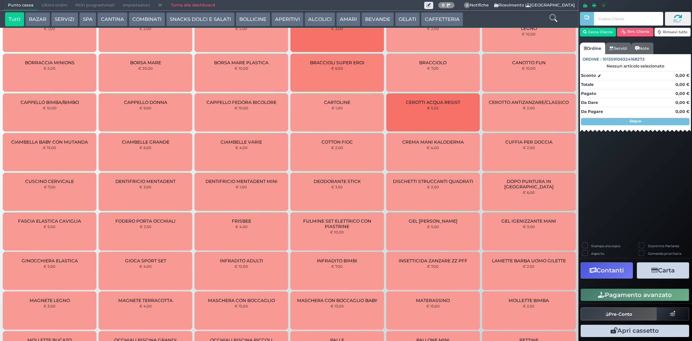
click at [57, 5] on span "Ultimi ordini" at bounding box center [54, 5] width 34 height 10
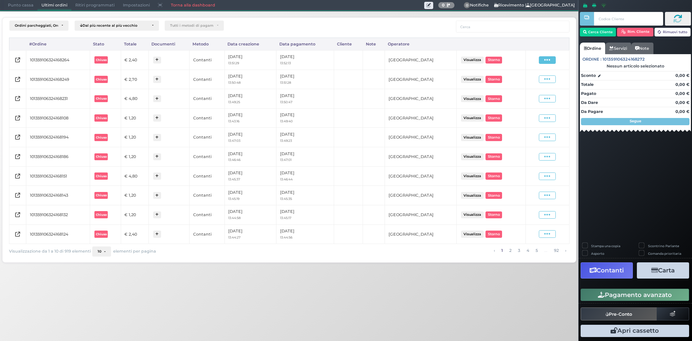
click at [544, 57] on span at bounding box center [547, 60] width 17 height 8
click at [535, 76] on span "Ristampa Pre-Conto" at bounding box center [531, 81] width 30 height 12
click at [10, 7] on span "Punto cassa" at bounding box center [21, 5] width 34 height 10
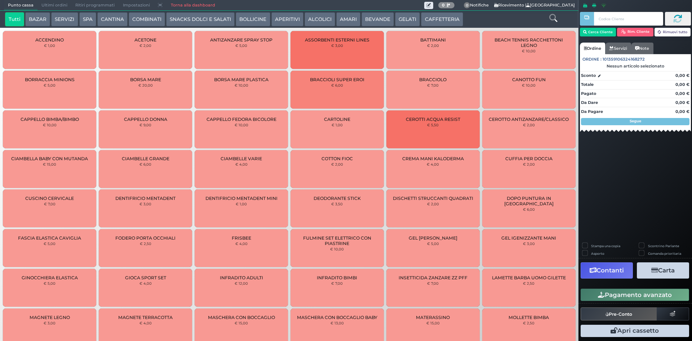
click at [446, 18] on button "CAFFETTERIA" at bounding box center [442, 19] width 42 height 14
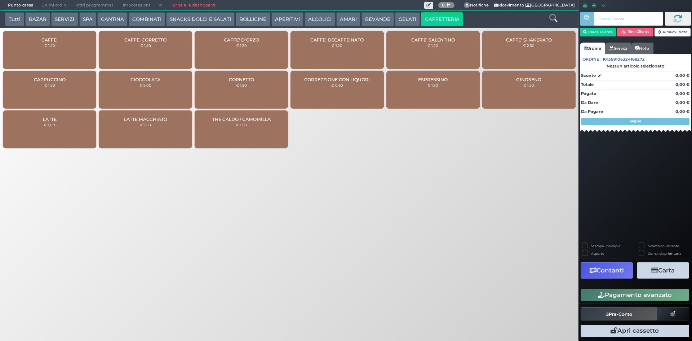
click at [69, 43] on div "CAFFE' € 1,20" at bounding box center [49, 50] width 93 height 38
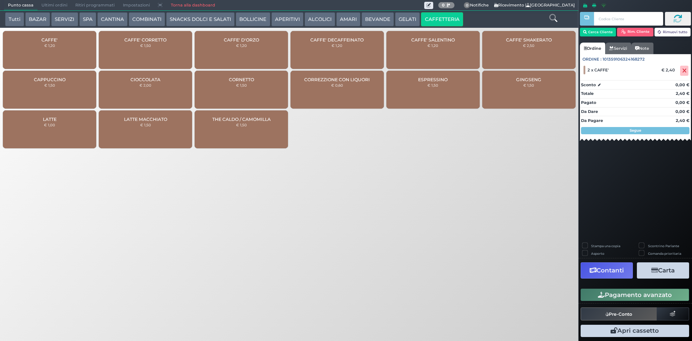
click at [626, 303] on div "Stampa una copia Scontrino Parlante Asporto Comanda prioritaria Contanti Carta …" at bounding box center [636, 291] width 114 height 96
click at [626, 301] on div "Pagamento avanzato" at bounding box center [636, 295] width 114 height 16
click at [626, 300] on button "Pagamento avanzato" at bounding box center [635, 294] width 109 height 12
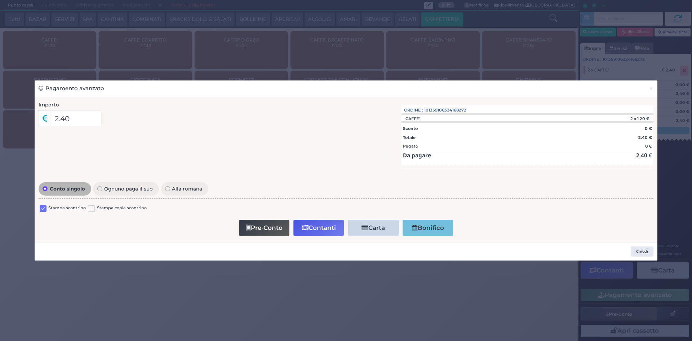
click at [38, 209] on div "Conto singolo Ognuno paga il suo Alla romana Stampa scontrino Stampa copia scon…" at bounding box center [346, 209] width 623 height 58
click at [41, 208] on label at bounding box center [43, 208] width 7 height 7
click at [0, 0] on input "checkbox" at bounding box center [0, 0] width 0 height 0
click at [323, 227] on button "Contanti" at bounding box center [318, 228] width 50 height 16
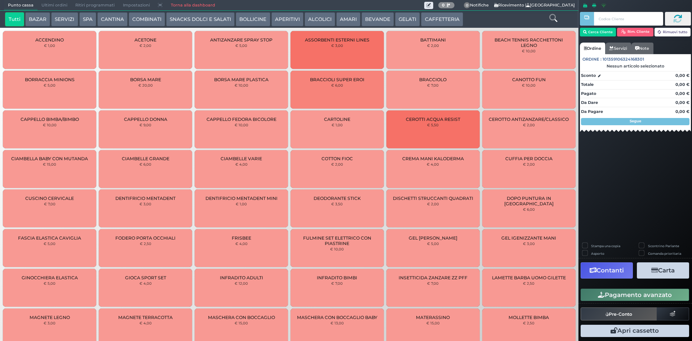
drag, startPoint x: 48, startPoint y: 1, endPoint x: 59, endPoint y: 27, distance: 28.4
click at [48, 2] on span "Ultimi ordini" at bounding box center [54, 5] width 34 height 10
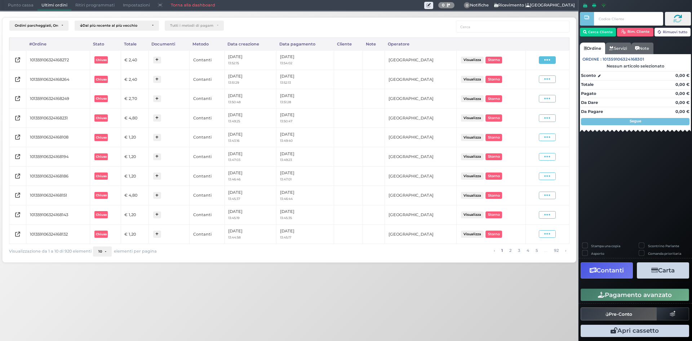
click at [543, 62] on span at bounding box center [547, 60] width 17 height 8
click at [539, 81] on span "Ristampa Pre-Conto" at bounding box center [531, 81] width 30 height 12
drag, startPoint x: 25, startPoint y: 2, endPoint x: 241, endPoint y: 44, distance: 220.8
click at [25, 2] on span "Punto cassa" at bounding box center [21, 5] width 34 height 10
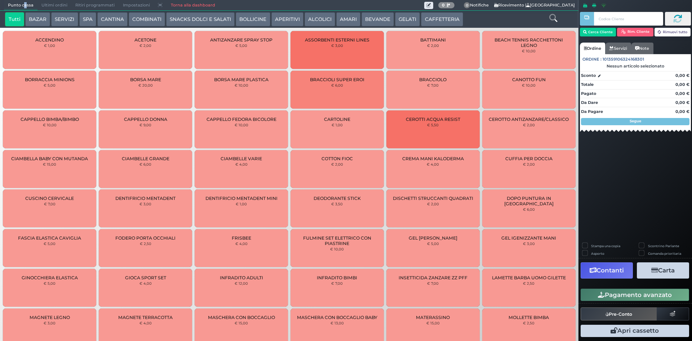
click at [442, 14] on button "CAFFETTERIA" at bounding box center [442, 19] width 42 height 14
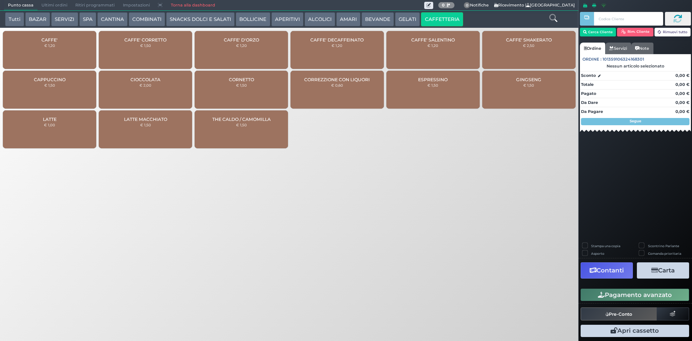
click at [66, 52] on div "CAFFE' € 1,20" at bounding box center [49, 50] width 93 height 38
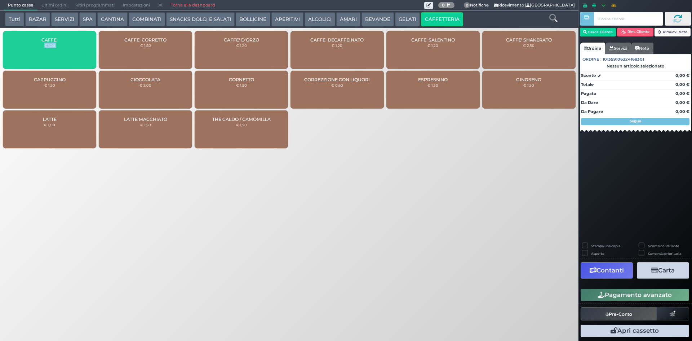
click at [66, 52] on div "CAFFE' € 1,20" at bounding box center [49, 50] width 93 height 38
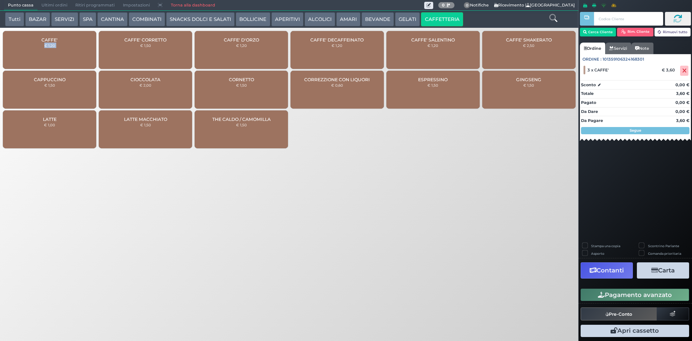
click at [645, 290] on button "Pagamento avanzato" at bounding box center [635, 294] width 109 height 12
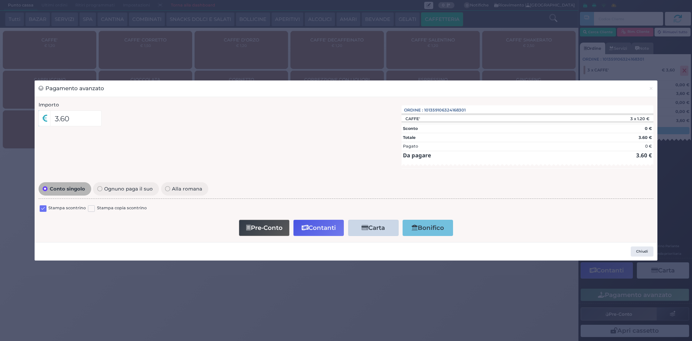
click at [45, 207] on label at bounding box center [43, 208] width 7 height 7
click at [0, 0] on input "checkbox" at bounding box center [0, 0] width 0 height 0
click at [308, 225] on icon "button" at bounding box center [305, 228] width 7 height 6
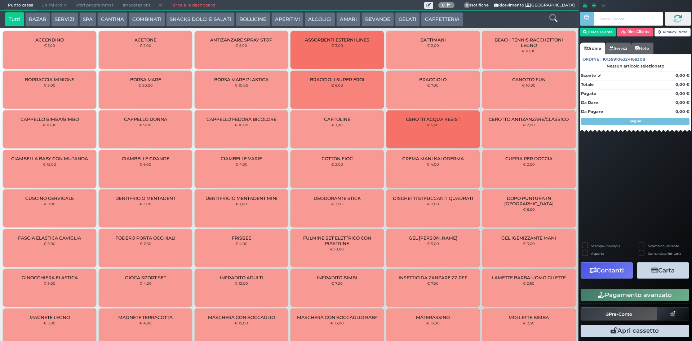
click at [42, 4] on span "Ultimi ordini" at bounding box center [54, 5] width 34 height 10
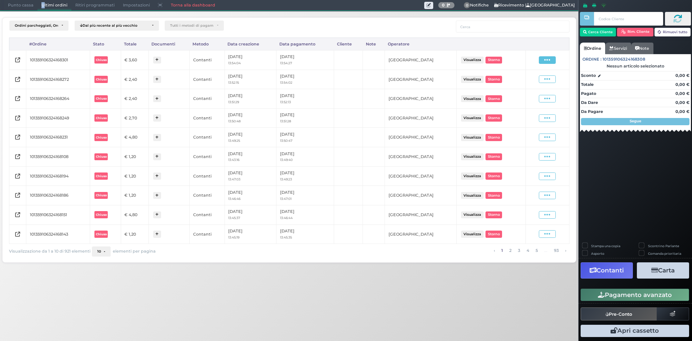
click at [553, 61] on span at bounding box center [547, 60] width 17 height 8
click at [530, 79] on span "Ristampa Pre-Conto" at bounding box center [531, 81] width 30 height 12
click at [13, 9] on span "Punto cassa" at bounding box center [21, 5] width 34 height 10
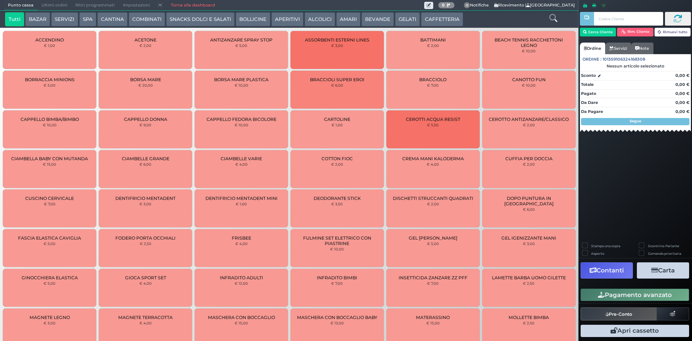
click at [440, 26] on button "CAFFETTERIA" at bounding box center [442, 19] width 42 height 14
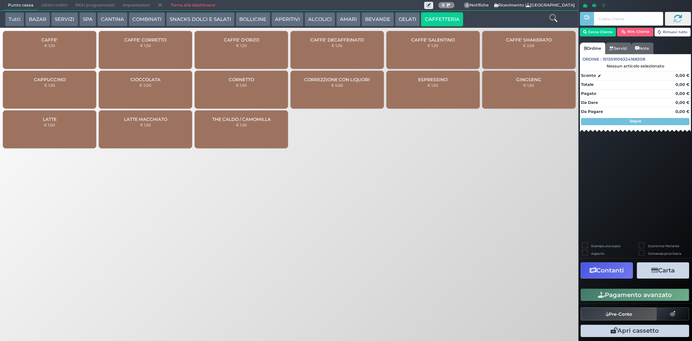
click at [49, 53] on div "CAFFE' € 1,20" at bounding box center [49, 50] width 93 height 38
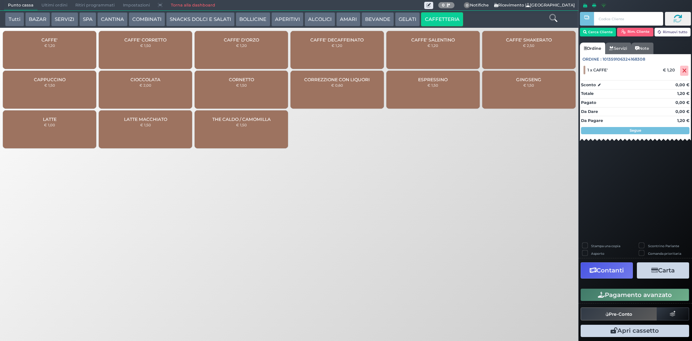
click at [609, 296] on button "Pagamento avanzato" at bounding box center [635, 294] width 109 height 12
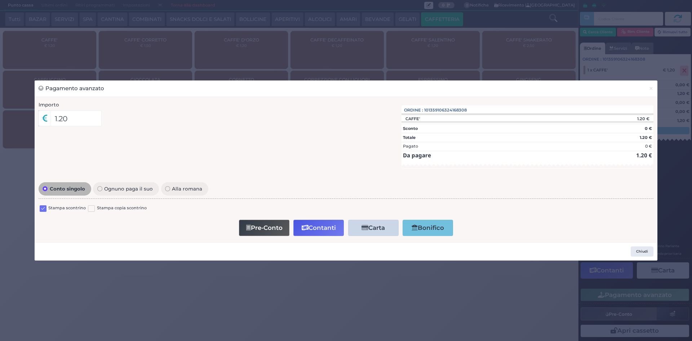
click at [42, 211] on label at bounding box center [43, 208] width 7 height 7
click at [0, 0] on input "checkbox" at bounding box center [0, 0] width 0 height 0
click at [266, 226] on button "Pre-Conto" at bounding box center [264, 228] width 50 height 16
click at [650, 87] on span "×" at bounding box center [651, 88] width 5 height 8
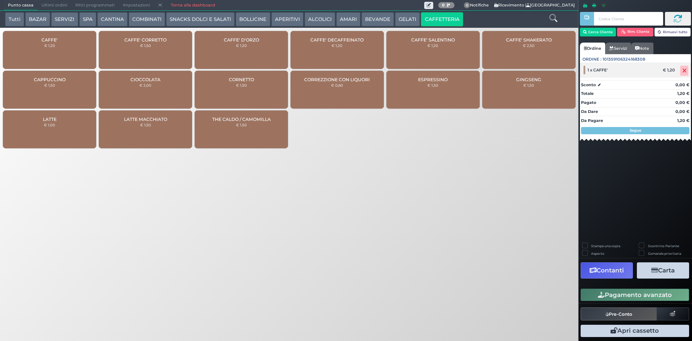
click at [684, 71] on icon at bounding box center [685, 71] width 4 height 0
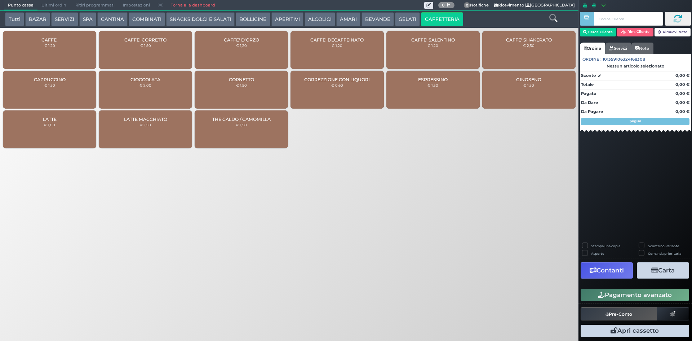
click at [69, 3] on span "Ultimi ordini" at bounding box center [54, 5] width 34 height 10
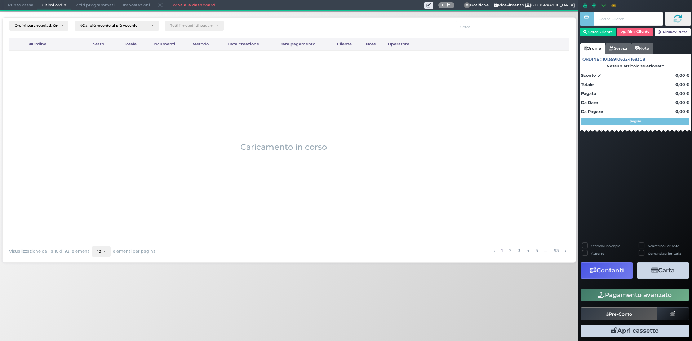
click at [61, 3] on span "Ultimi ordini" at bounding box center [54, 5] width 34 height 10
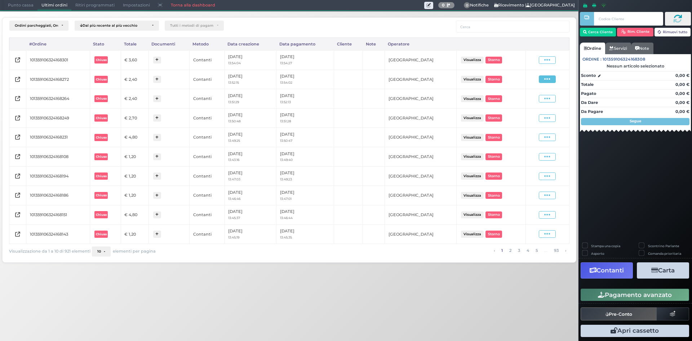
click at [548, 80] on icon at bounding box center [547, 79] width 6 height 7
click at [15, 5] on span "Punto cassa" at bounding box center [21, 5] width 34 height 10
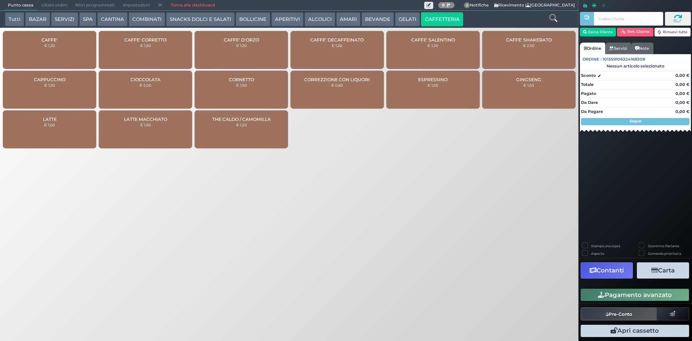
click at [57, 46] on div "CAFFE' € 1,20" at bounding box center [49, 50] width 93 height 38
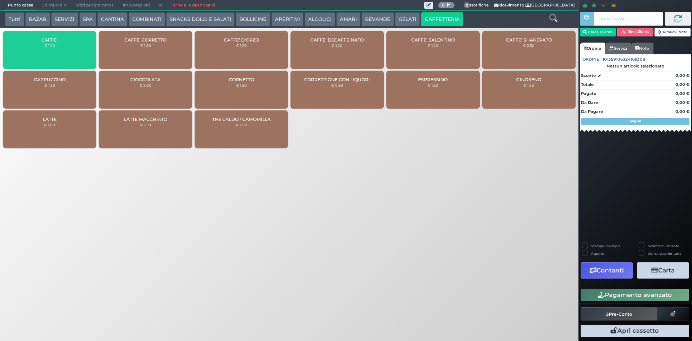
click at [57, 46] on div "CAFFE' € 1,20" at bounding box center [49, 50] width 93 height 38
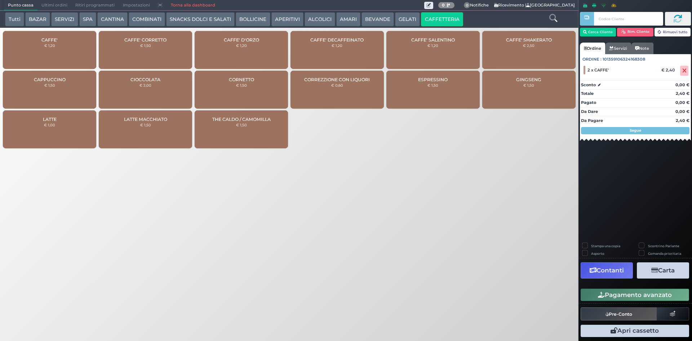
click at [636, 288] on button "Pagamento avanzato" at bounding box center [635, 294] width 109 height 12
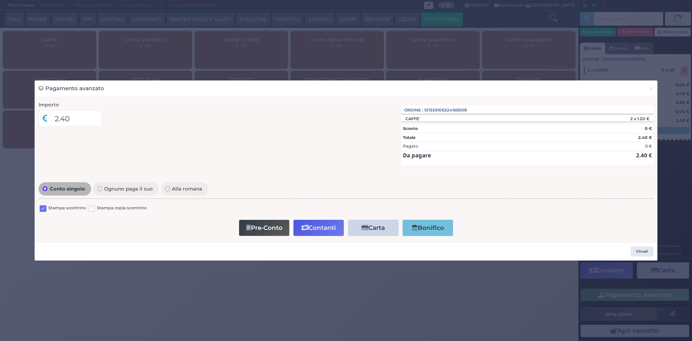
click at [45, 208] on label at bounding box center [43, 208] width 7 height 7
click at [0, 0] on input "checkbox" at bounding box center [0, 0] width 0 height 0
click at [303, 222] on button "Contanti" at bounding box center [318, 228] width 50 height 16
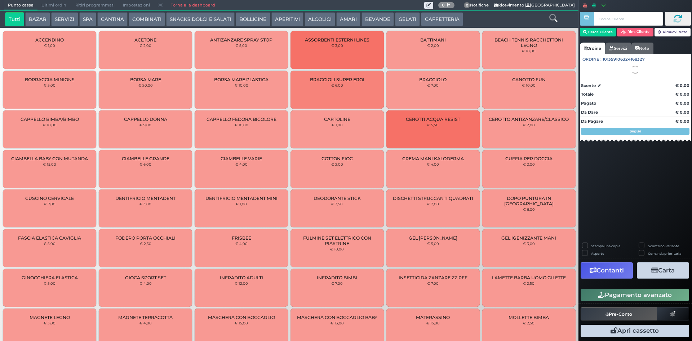
click at [53, 4] on span "Ultimi ordini" at bounding box center [54, 5] width 34 height 10
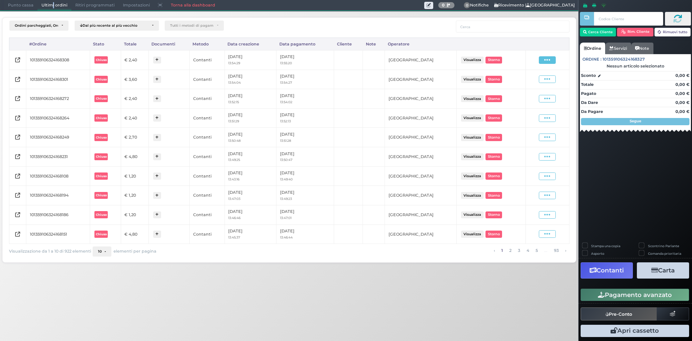
click at [540, 61] on span at bounding box center [547, 60] width 17 height 8
click at [534, 78] on span "Ristampa Pre-Conto" at bounding box center [531, 81] width 30 height 12
click at [10, 2] on span "Punto cassa" at bounding box center [21, 5] width 34 height 10
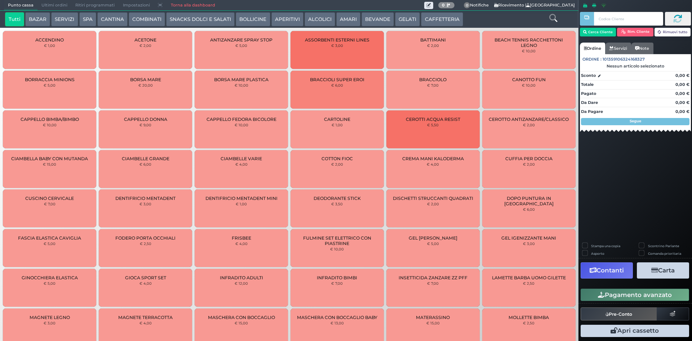
click at [433, 20] on button "CAFFETTERIA" at bounding box center [442, 19] width 42 height 14
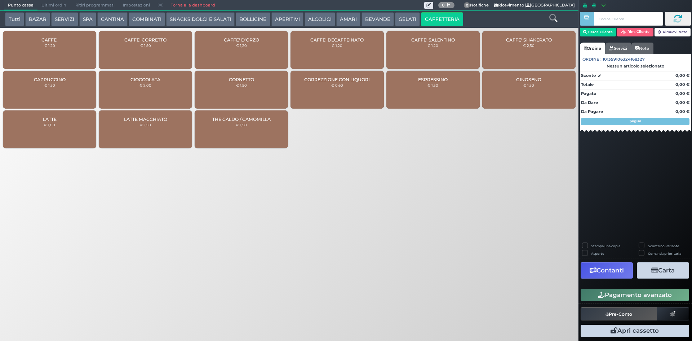
click at [67, 39] on div "CAFFE' € 1,20" at bounding box center [49, 50] width 93 height 38
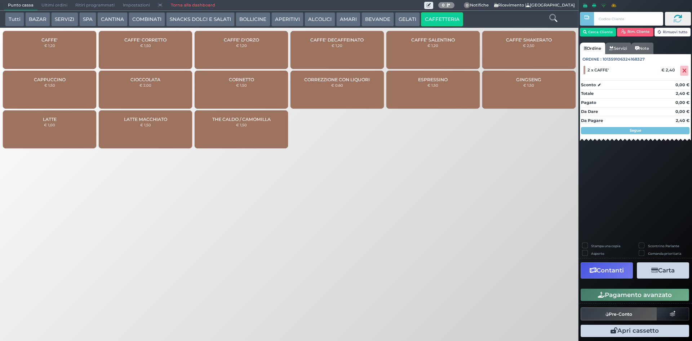
click at [172, 46] on div "CAFFE' CORRETTO € 1,50" at bounding box center [145, 50] width 93 height 38
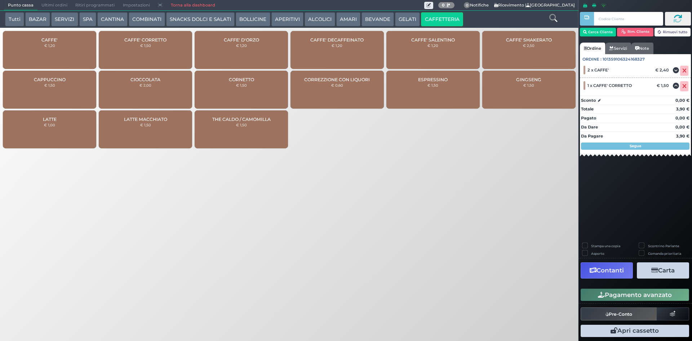
click at [469, 256] on div "Punto cassa Mappa Ultimi ordini Delivery Ritiri programmati Impostazioni Torna …" at bounding box center [346, 170] width 692 height 341
click at [620, 297] on button "Pagamento avanzato" at bounding box center [635, 294] width 109 height 12
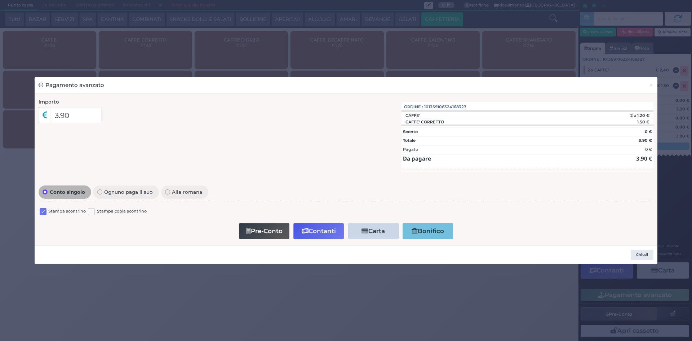
click at [42, 215] on label at bounding box center [43, 211] width 7 height 7
click at [0, 0] on input "checkbox" at bounding box center [0, 0] width 0 height 0
drag, startPoint x: 306, startPoint y: 230, endPoint x: 254, endPoint y: 244, distance: 53.8
click at [306, 230] on icon "button" at bounding box center [305, 231] width 7 height 6
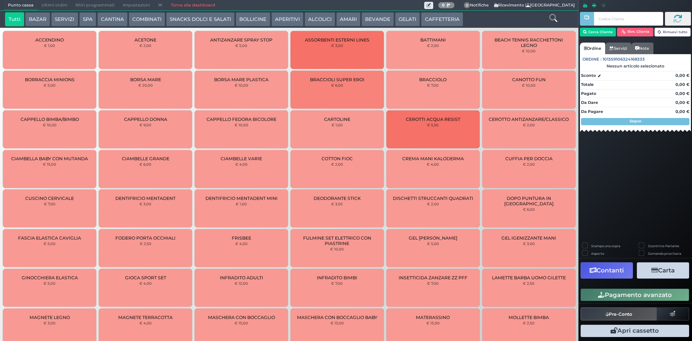
click at [51, 1] on span "Ultimi ordini" at bounding box center [54, 5] width 34 height 10
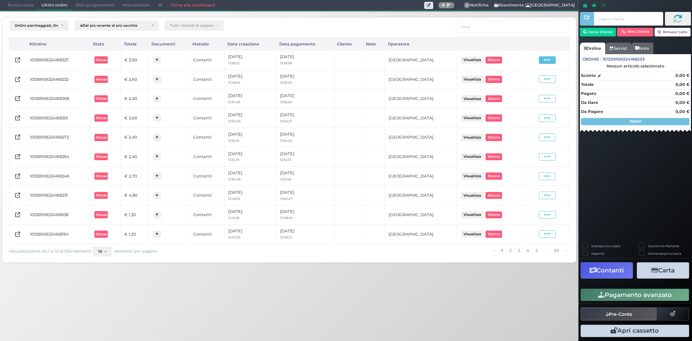
click at [551, 59] on span at bounding box center [547, 60] width 17 height 8
click at [534, 77] on span "Ristampa Pre-Conto" at bounding box center [531, 81] width 30 height 12
click at [9, 5] on span "Punto cassa" at bounding box center [21, 5] width 34 height 10
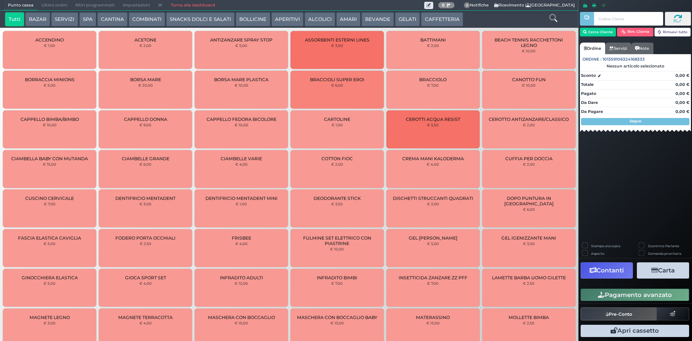
click at [432, 18] on button "CAFFETTERIA" at bounding box center [442, 19] width 42 height 14
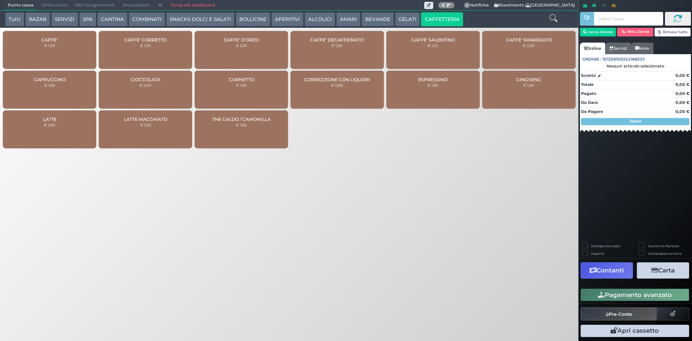
click at [81, 39] on div "CAFFE' € 1,20" at bounding box center [49, 50] width 93 height 38
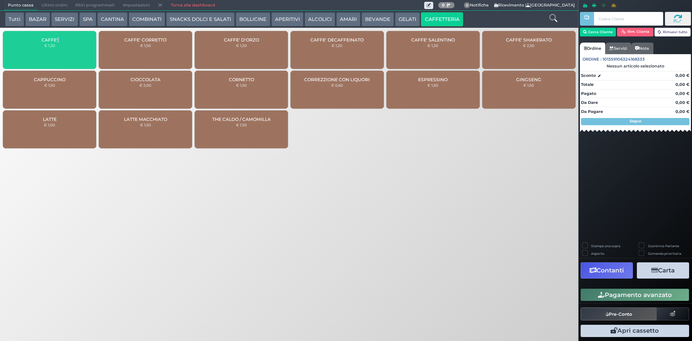
click at [81, 39] on div "CAFFE' € 1,20" at bounding box center [49, 50] width 93 height 38
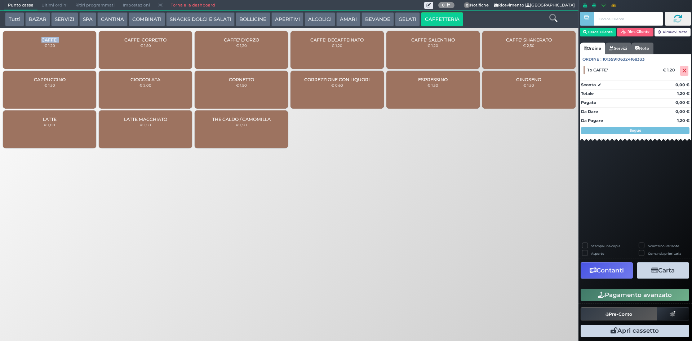
click at [81, 39] on div "CAFFE' € 1,20" at bounding box center [49, 50] width 93 height 38
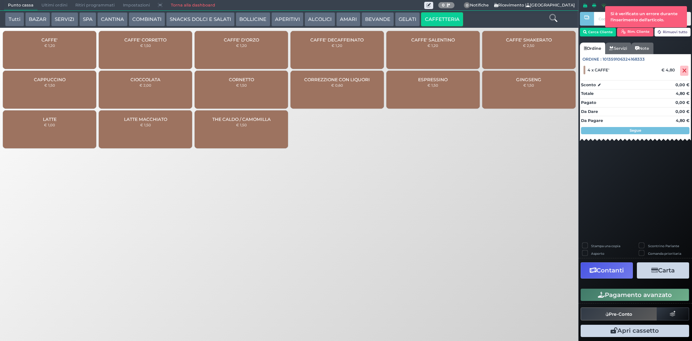
click at [66, 55] on div "CAFFE' € 1,20" at bounding box center [49, 50] width 93 height 38
click at [626, 297] on button "Pagamento avanzato" at bounding box center [635, 294] width 109 height 12
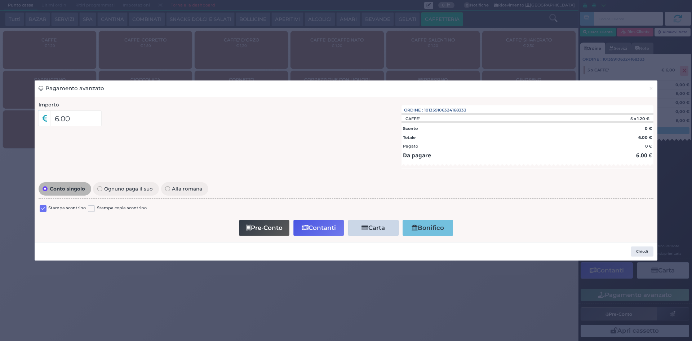
click at [43, 206] on label at bounding box center [43, 208] width 7 height 7
click at [0, 0] on input "checkbox" at bounding box center [0, 0] width 0 height 0
drag, startPoint x: 330, startPoint y: 232, endPoint x: 348, endPoint y: 207, distance: 31.0
click at [330, 227] on button "Contanti" at bounding box center [318, 228] width 50 height 16
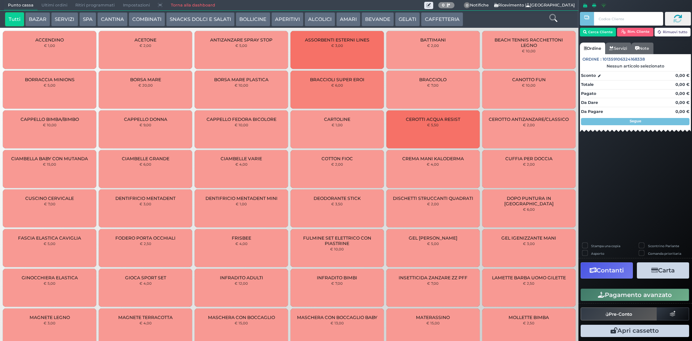
drag, startPoint x: 48, startPoint y: 4, endPoint x: 41, endPoint y: 4, distance: 6.9
click at [41, 4] on span "Ultimi ordini" at bounding box center [54, 5] width 34 height 10
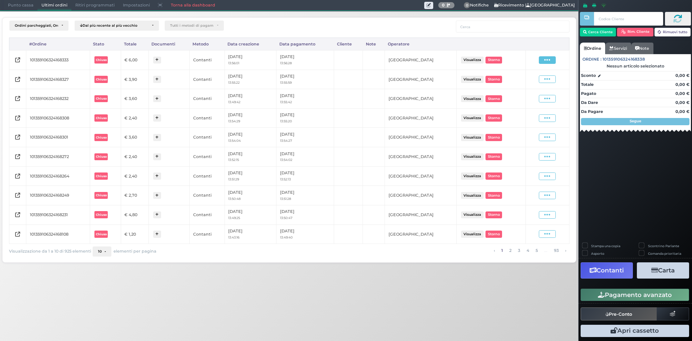
click at [543, 60] on span at bounding box center [547, 60] width 17 height 8
click at [536, 81] on span "Ristampa Pre-Conto" at bounding box center [531, 81] width 30 height 12
click at [27, 9] on span "Punto cassa" at bounding box center [21, 5] width 34 height 10
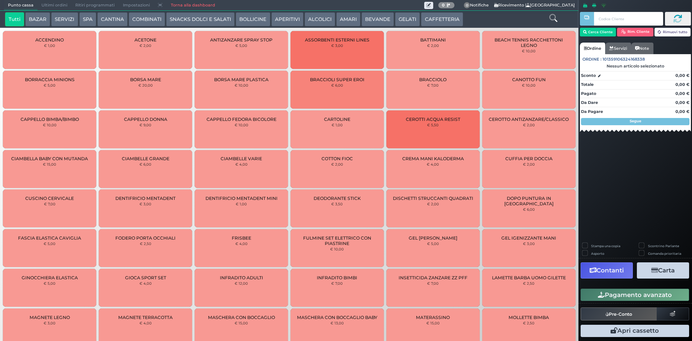
click at [437, 18] on button "CAFFETTERIA" at bounding box center [442, 19] width 42 height 14
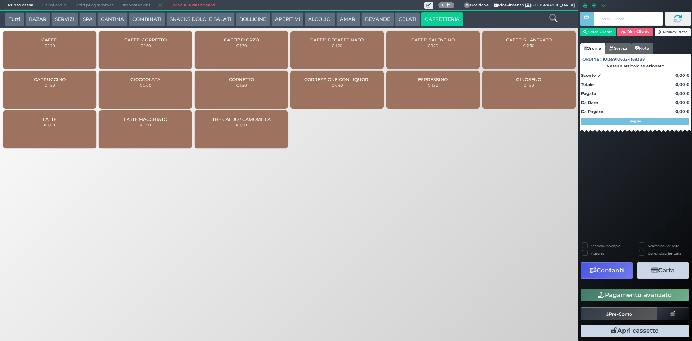
click at [70, 50] on div "CAFFE' € 1,20" at bounding box center [49, 50] width 93 height 38
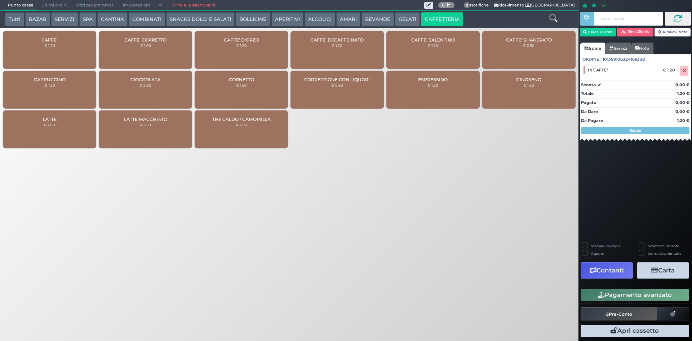
click at [620, 293] on button "Pagamento avanzato" at bounding box center [635, 294] width 109 height 12
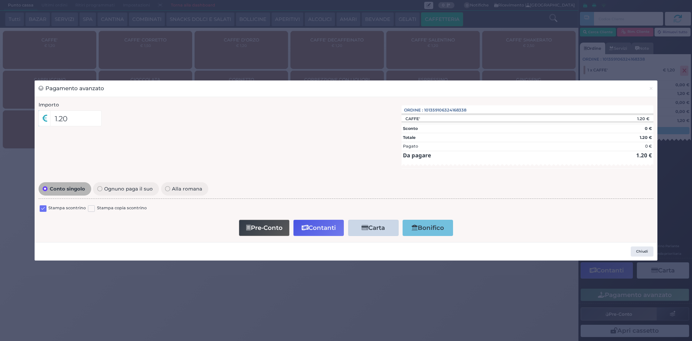
click at [43, 211] on label at bounding box center [43, 208] width 7 height 7
click at [0, 0] on input "checkbox" at bounding box center [0, 0] width 0 height 0
click at [320, 222] on button "Contanti" at bounding box center [318, 228] width 50 height 16
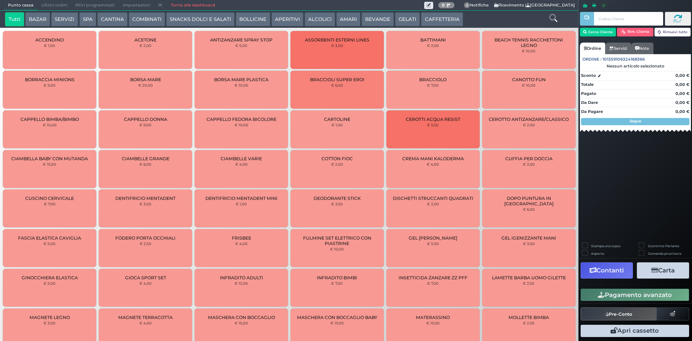
click at [55, 1] on span "Ultimi ordini" at bounding box center [54, 5] width 34 height 10
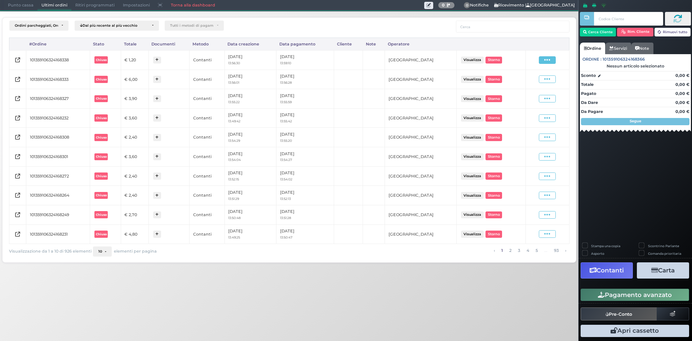
click at [543, 62] on span at bounding box center [547, 60] width 17 height 8
click at [536, 81] on span "Ristampa Pre-Conto" at bounding box center [531, 81] width 30 height 12
click at [24, 7] on span "Punto cassa" at bounding box center [21, 5] width 34 height 10
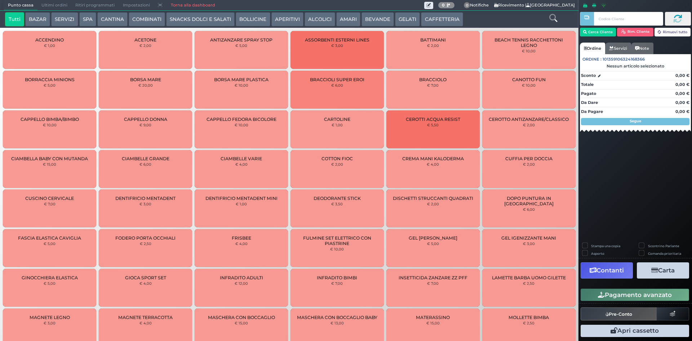
drag, startPoint x: 430, startPoint y: 10, endPoint x: 432, endPoint y: 25, distance: 14.1
click at [433, 22] on button "CAFFETTERIA" at bounding box center [442, 19] width 42 height 14
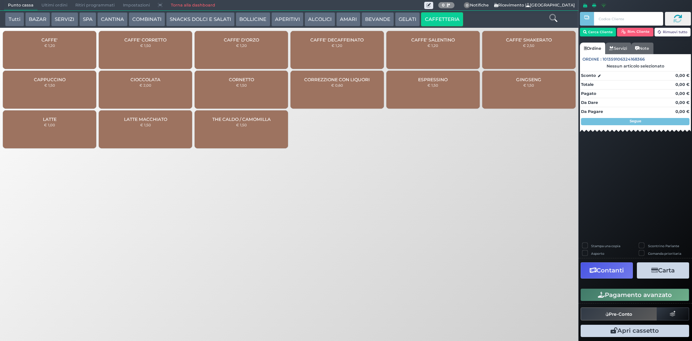
click at [36, 48] on div "CAFFE' € 1,20" at bounding box center [49, 50] width 93 height 38
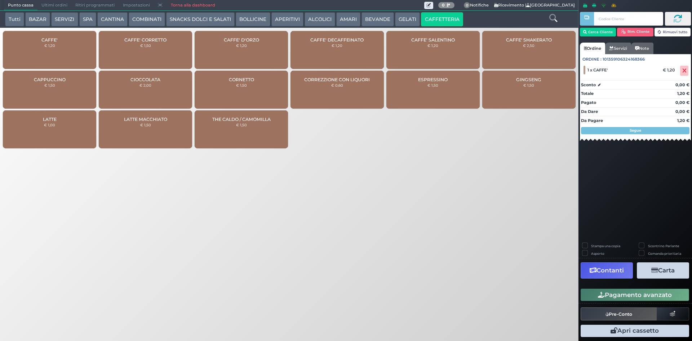
click at [39, 53] on div "CAFFE' € 1,20" at bounding box center [49, 50] width 93 height 38
click at [641, 296] on button "Pagamento avanzato" at bounding box center [635, 294] width 109 height 12
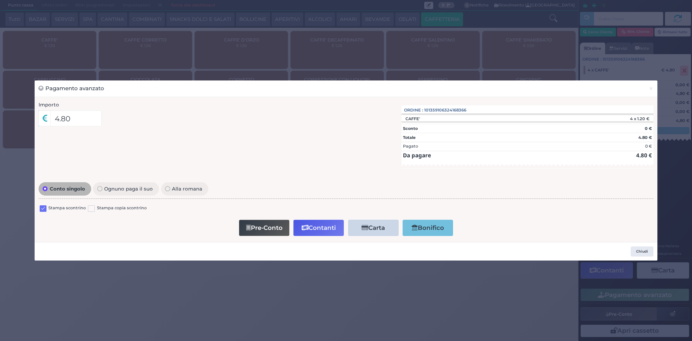
click at [42, 209] on label at bounding box center [43, 208] width 7 height 7
click at [0, 0] on input "checkbox" at bounding box center [0, 0] width 0 height 0
click at [323, 228] on button "Contanti" at bounding box center [318, 228] width 50 height 16
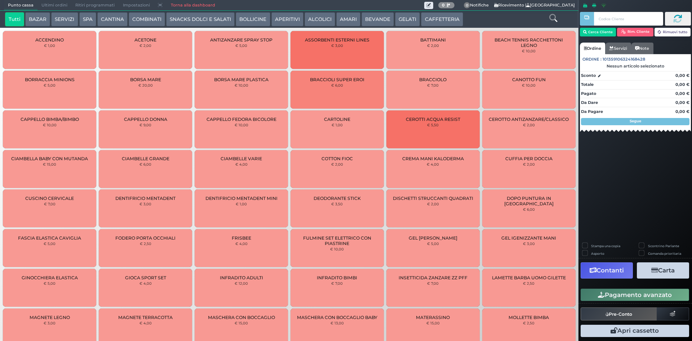
click at [51, 3] on span "Ultimi ordini" at bounding box center [54, 5] width 34 height 10
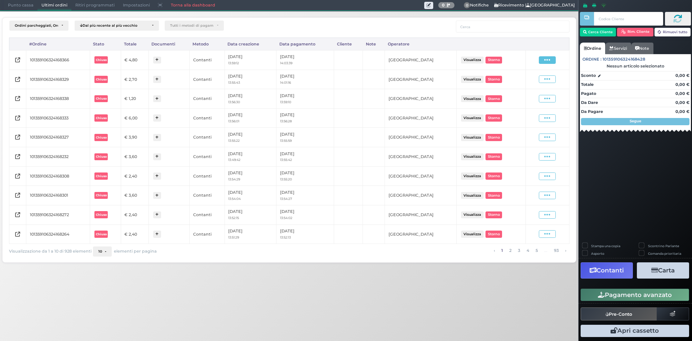
click at [551, 61] on icon at bounding box center [547, 60] width 6 height 7
click at [535, 83] on span "Ristampa Pre-Conto" at bounding box center [531, 81] width 30 height 12
click at [17, 8] on span "Punto cassa" at bounding box center [21, 5] width 34 height 10
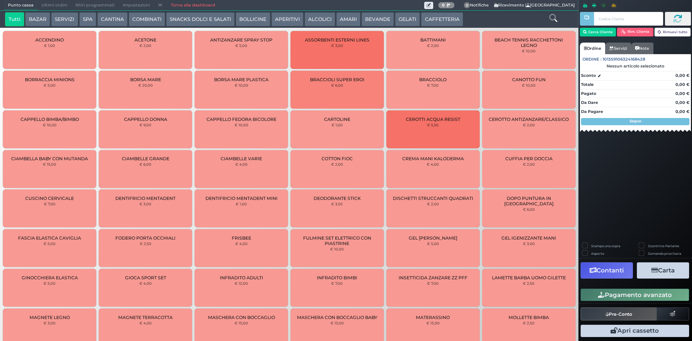
click at [441, 19] on button "CAFFETTERIA" at bounding box center [442, 19] width 42 height 14
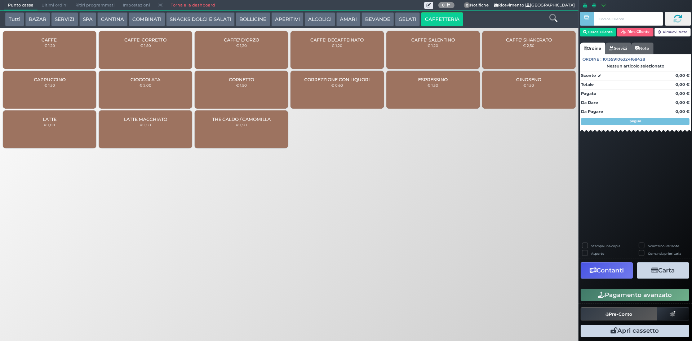
click at [53, 50] on div "CAFFE' € 1,20" at bounding box center [49, 50] width 93 height 38
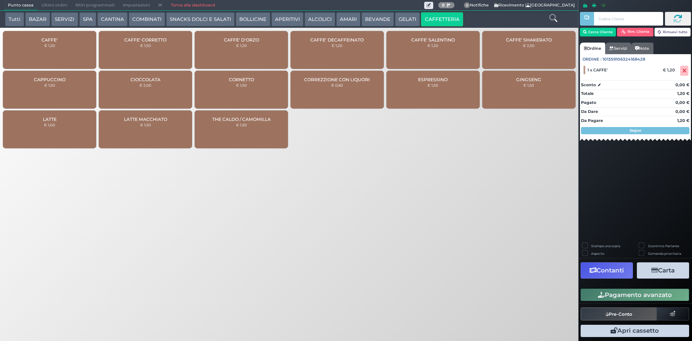
drag, startPoint x: 647, startPoint y: 290, endPoint x: 580, endPoint y: 284, distance: 67.3
click at [647, 289] on button "Pagamento avanzato" at bounding box center [635, 294] width 109 height 12
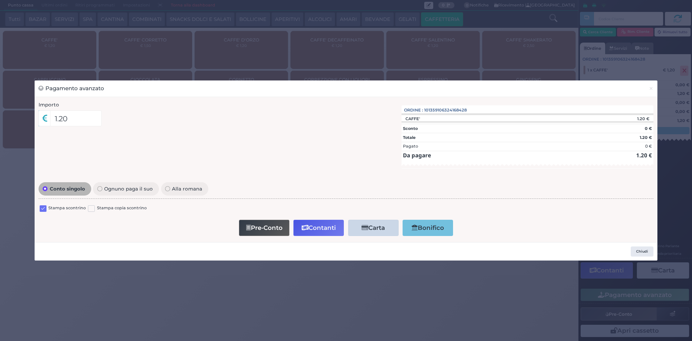
drag, startPoint x: 44, startPoint y: 212, endPoint x: 44, endPoint y: 206, distance: 6.5
click at [44, 210] on div at bounding box center [43, 209] width 7 height 9
click at [44, 206] on label at bounding box center [43, 208] width 7 height 7
click at [0, 0] on input "checkbox" at bounding box center [0, 0] width 0 height 0
click at [313, 220] on button "Contanti" at bounding box center [318, 228] width 50 height 16
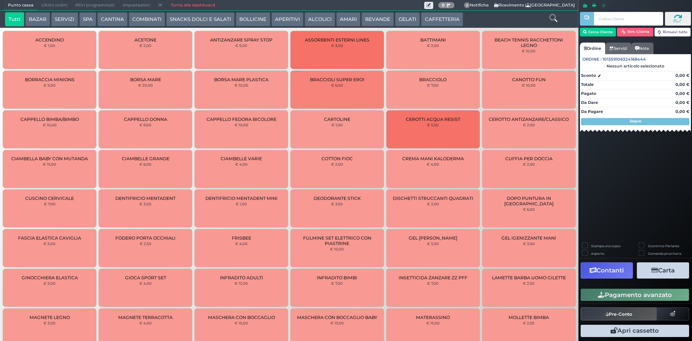
drag, startPoint x: 51, startPoint y: 1, endPoint x: 65, endPoint y: 1, distance: 14.1
click at [51, 1] on span "Ultimi ordini" at bounding box center [54, 5] width 34 height 10
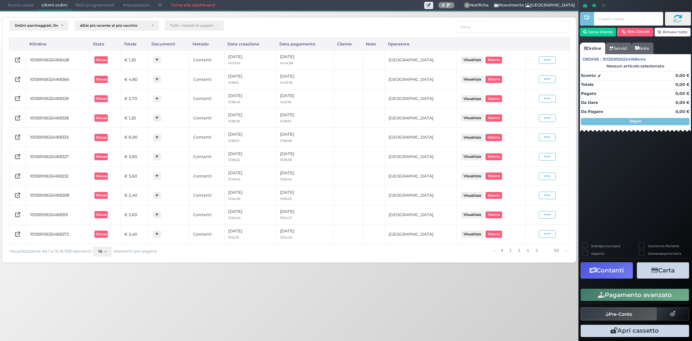
drag, startPoint x: 551, startPoint y: 62, endPoint x: 539, endPoint y: 87, distance: 28.2
click at [551, 62] on icon at bounding box center [547, 60] width 6 height 7
click at [527, 81] on span "Ristampa Pre-Conto" at bounding box center [531, 81] width 30 height 12
click at [13, 8] on span "Punto cassa" at bounding box center [21, 5] width 34 height 10
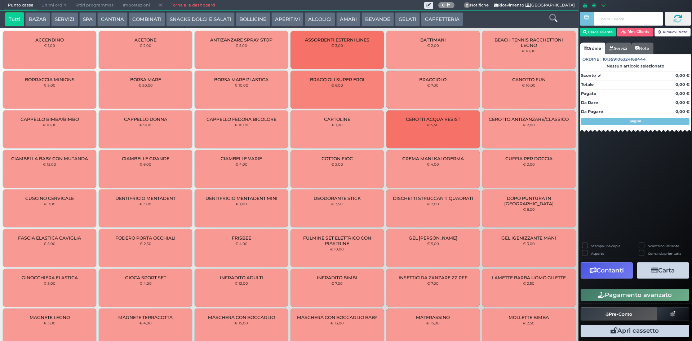
click at [429, 18] on button "CAFFETTERIA" at bounding box center [442, 19] width 42 height 14
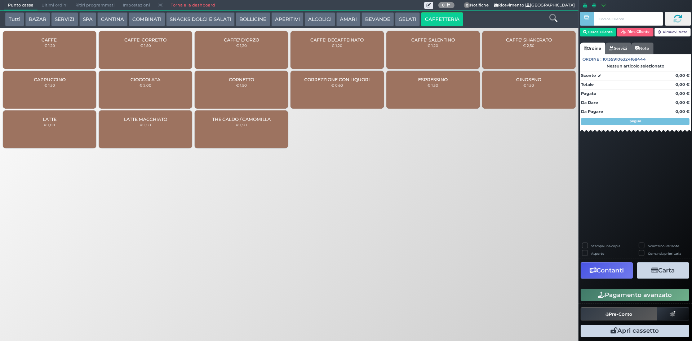
click at [71, 56] on div "CAFFE' € 1,20" at bounding box center [49, 50] width 93 height 38
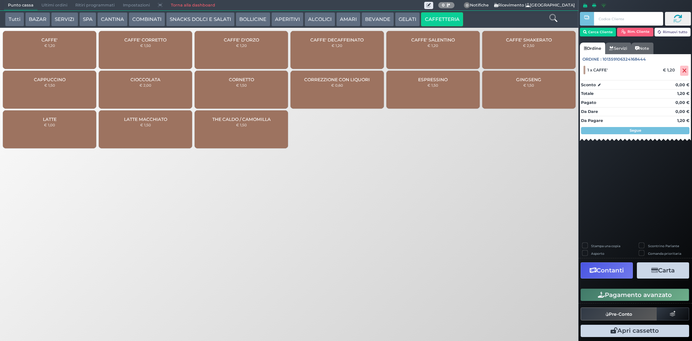
click at [70, 53] on div "CAFFE' € 1,20" at bounding box center [49, 50] width 93 height 38
click at [644, 294] on button "Pagamento avanzato" at bounding box center [635, 294] width 109 height 12
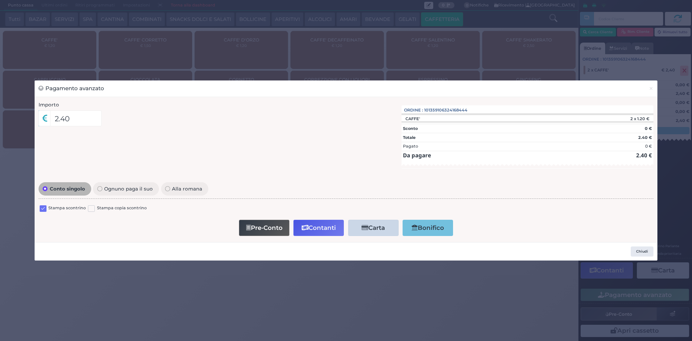
click at [41, 210] on label at bounding box center [43, 208] width 7 height 7
click at [0, 0] on input "checkbox" at bounding box center [0, 0] width 0 height 0
click at [313, 229] on button "Contanti" at bounding box center [318, 228] width 50 height 16
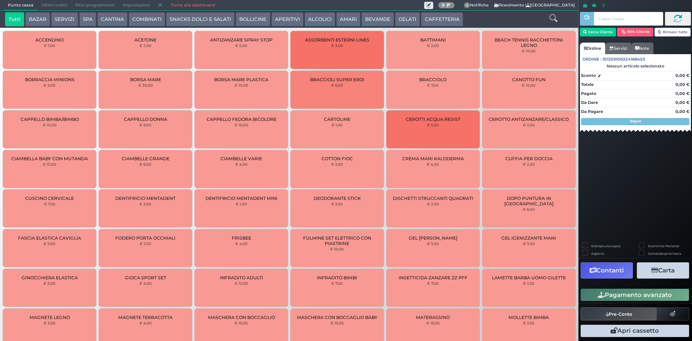
click at [51, 6] on span "Ultimi ordini" at bounding box center [54, 5] width 34 height 10
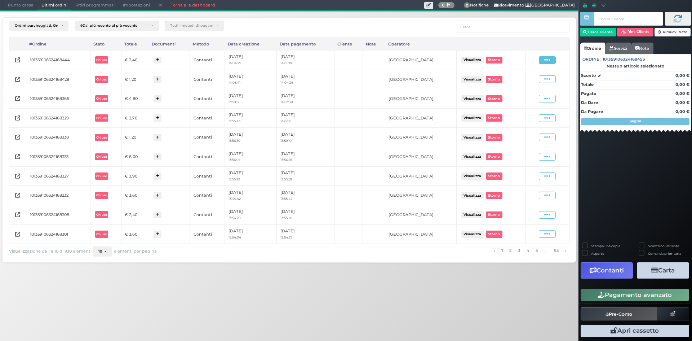
click at [550, 62] on icon at bounding box center [547, 60] width 6 height 7
click at [526, 83] on span "Ristampa Pre-Conto" at bounding box center [531, 81] width 30 height 12
click at [15, 5] on span "Punto cassa" at bounding box center [21, 5] width 34 height 10
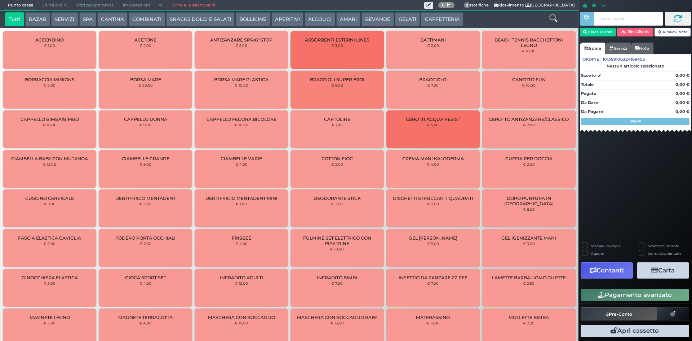
click at [439, 25] on button "CAFFETTERIA" at bounding box center [442, 19] width 42 height 14
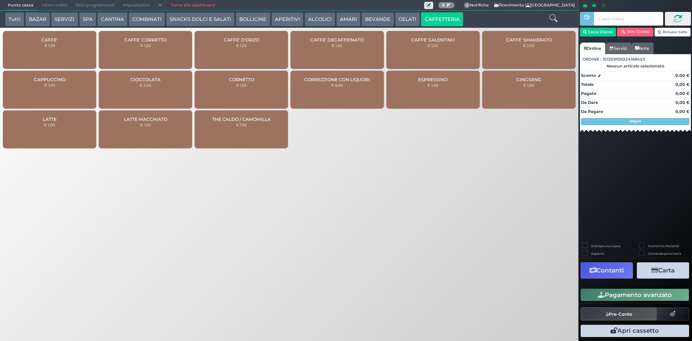
click at [43, 48] on div "CAFFE' € 1,20" at bounding box center [49, 50] width 93 height 38
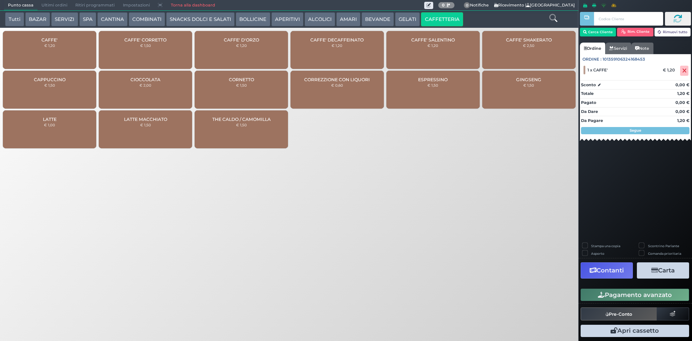
click at [43, 48] on div "CAFFE' € 1,20" at bounding box center [49, 50] width 93 height 38
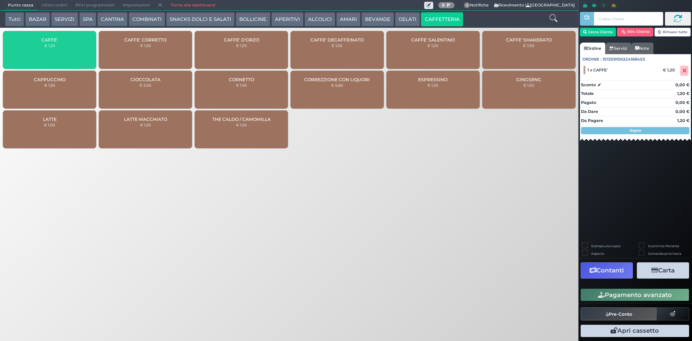
click at [43, 48] on div "CAFFE' € 1,20" at bounding box center [49, 50] width 93 height 38
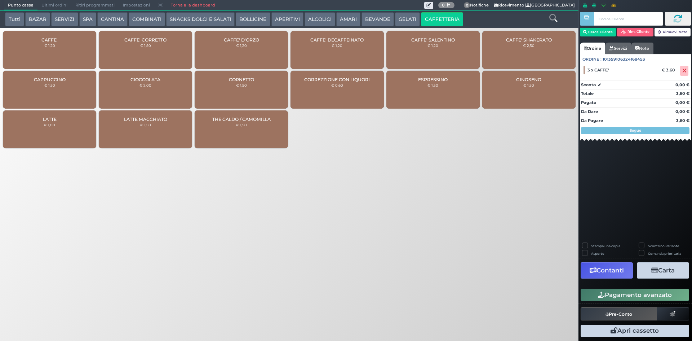
click at [43, 48] on div "CAFFE' € 1,20" at bounding box center [49, 50] width 93 height 38
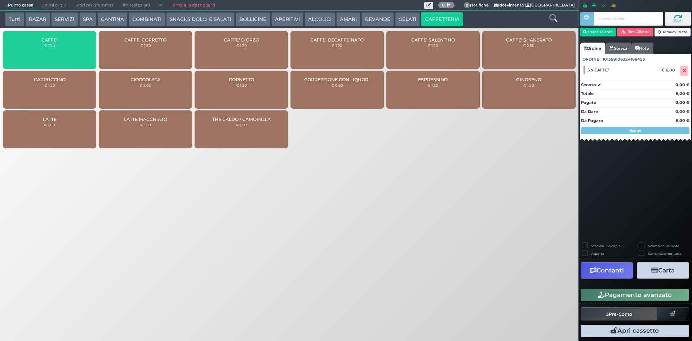
click at [43, 48] on div "CAFFE' € 1,20" at bounding box center [49, 50] width 93 height 38
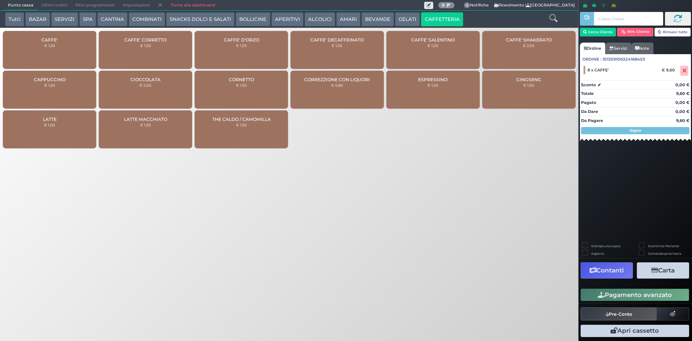
click at [43, 48] on div "CAFFE' € 1,20" at bounding box center [49, 50] width 93 height 38
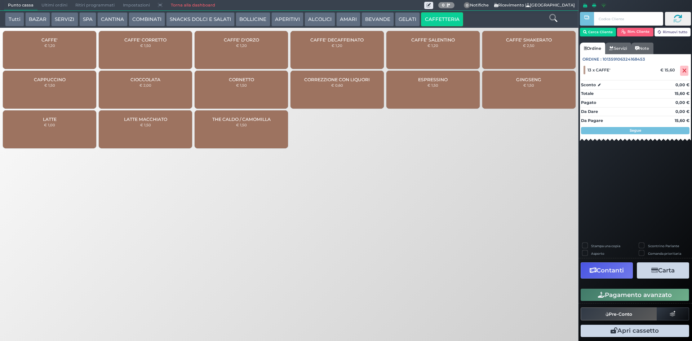
click at [593, 293] on button "Pagamento avanzato" at bounding box center [635, 294] width 109 height 12
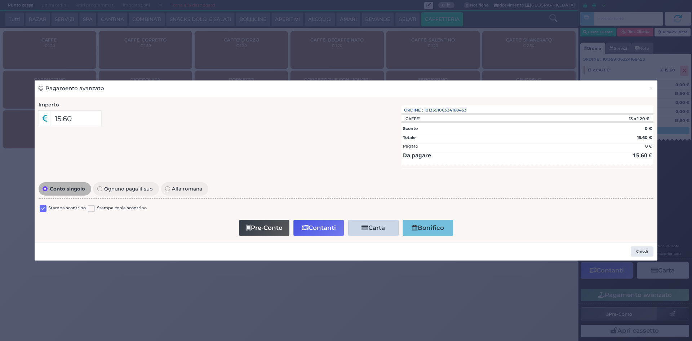
click at [43, 207] on label at bounding box center [43, 208] width 7 height 7
click at [0, 0] on input "checkbox" at bounding box center [0, 0] width 0 height 0
click at [313, 229] on button "Contanti" at bounding box center [318, 228] width 50 height 16
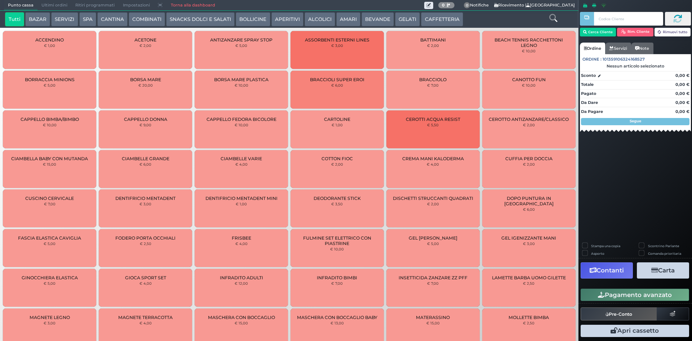
click at [48, 5] on span "Ultimi ordini" at bounding box center [54, 5] width 34 height 10
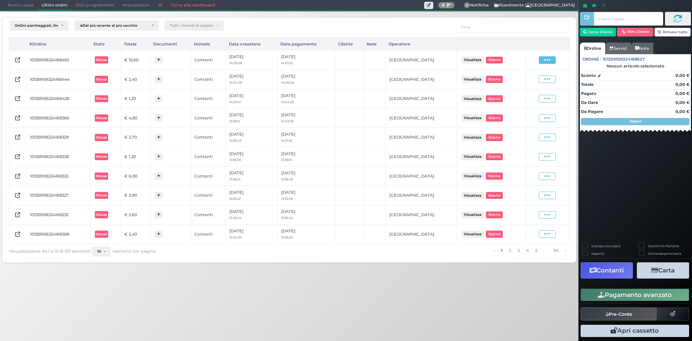
click at [550, 60] on icon at bounding box center [547, 60] width 6 height 7
click at [536, 85] on span "Ristampa Pre-Conto" at bounding box center [531, 81] width 30 height 12
click at [27, 4] on span "Punto cassa" at bounding box center [21, 5] width 34 height 10
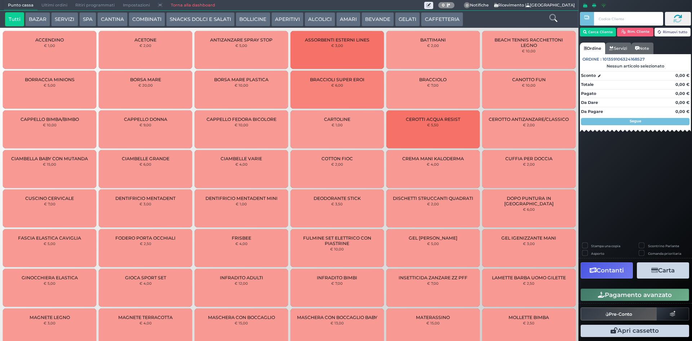
click at [421, 19] on button "CAFFETTERIA" at bounding box center [442, 19] width 42 height 14
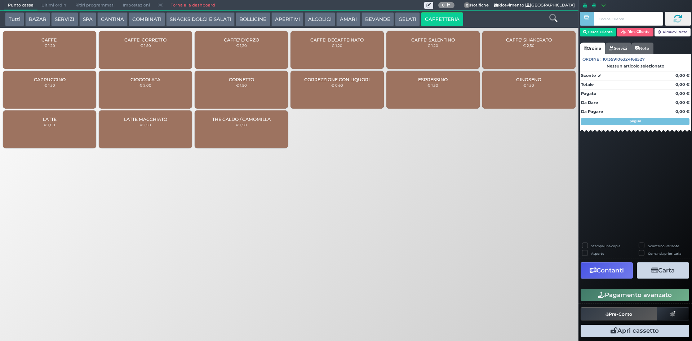
click at [534, 76] on div "GINGSENG € 1,50" at bounding box center [528, 90] width 93 height 38
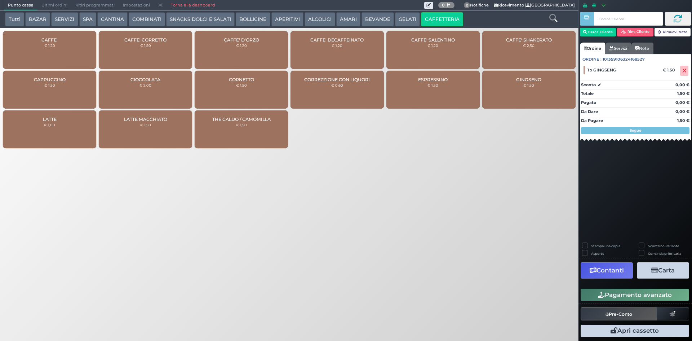
click at [641, 294] on button "Pagamento avanzato" at bounding box center [635, 294] width 109 height 12
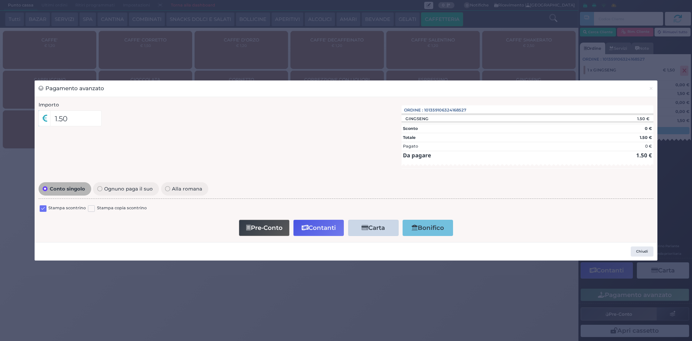
click at [43, 208] on label at bounding box center [43, 208] width 7 height 7
click at [0, 0] on input "checkbox" at bounding box center [0, 0] width 0 height 0
drag, startPoint x: 323, startPoint y: 227, endPoint x: 294, endPoint y: 237, distance: 31.0
click at [323, 228] on button "Contanti" at bounding box center [318, 228] width 50 height 16
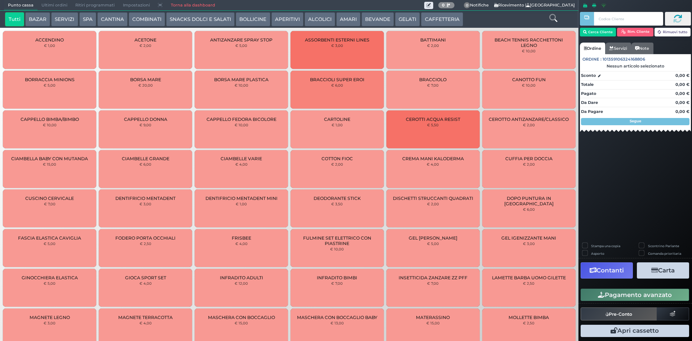
click at [59, 4] on span "Ultimi ordini" at bounding box center [54, 5] width 34 height 10
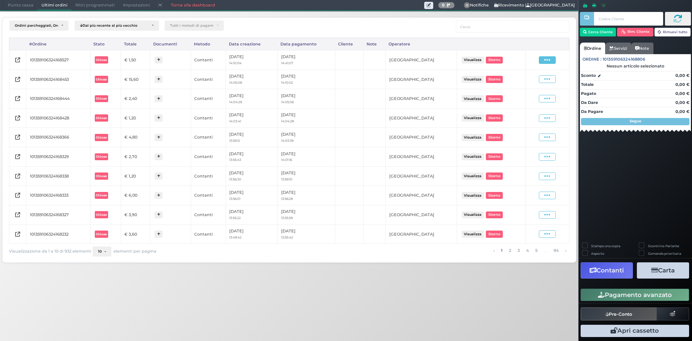
click at [545, 61] on icon at bounding box center [547, 60] width 6 height 7
drag, startPoint x: 536, startPoint y: 81, endPoint x: 525, endPoint y: 75, distance: 12.9
click at [534, 80] on span "Ristampa Pre-Conto" at bounding box center [531, 81] width 30 height 12
drag, startPoint x: 19, startPoint y: 4, endPoint x: 18, endPoint y: 9, distance: 5.1
click at [19, 4] on span "Punto cassa" at bounding box center [21, 5] width 34 height 10
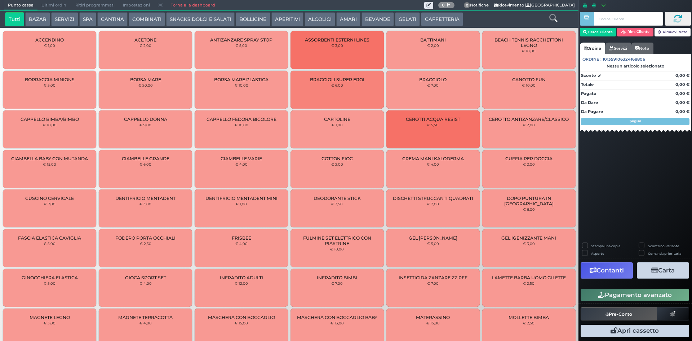
click at [438, 25] on button "CAFFETTERIA" at bounding box center [442, 19] width 42 height 14
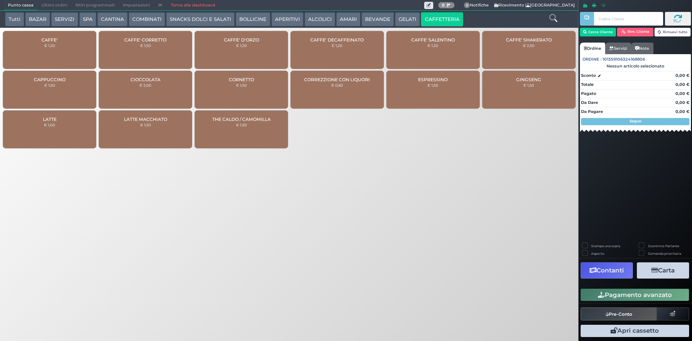
click at [85, 43] on div "CAFFE' € 1,20" at bounding box center [49, 50] width 93 height 38
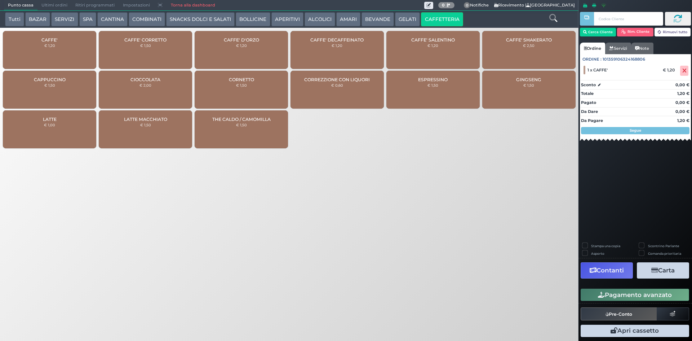
drag, startPoint x: 600, startPoint y: 296, endPoint x: 496, endPoint y: 284, distance: 104.5
click at [599, 295] on icon "button" at bounding box center [601, 295] width 7 height 6
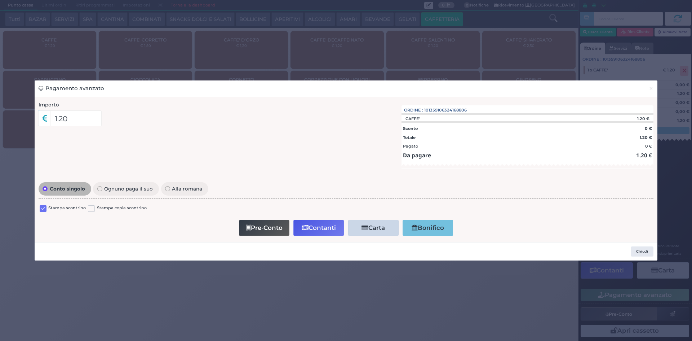
click at [45, 209] on label at bounding box center [43, 208] width 7 height 7
click at [0, 0] on input "checkbox" at bounding box center [0, 0] width 0 height 0
drag, startPoint x: 317, startPoint y: 227, endPoint x: 310, endPoint y: 221, distance: 9.4
click at [318, 227] on button "Contanti" at bounding box center [318, 228] width 50 height 16
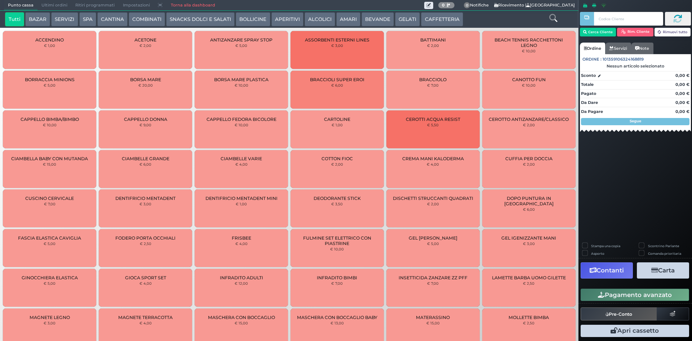
click at [50, 13] on div "Tutti BAZAR SERVIZI SPA [GEOGRAPHIC_DATA] COMBINATI SNACKS DOLCI E SALATI BOLLI…" at bounding box center [265, 19] width 528 height 14
click at [50, 9] on span "Ultimi ordini" at bounding box center [54, 5] width 34 height 10
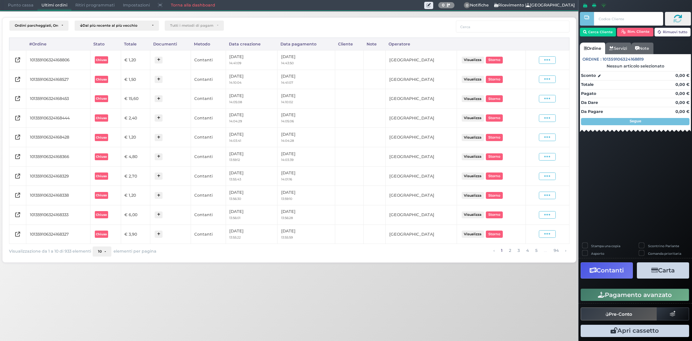
click at [25, 7] on span "Punto cassa" at bounding box center [21, 5] width 34 height 10
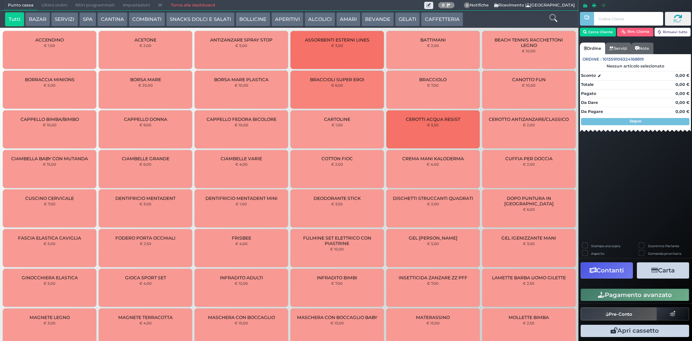
click at [433, 16] on button "CAFFETTERIA" at bounding box center [442, 19] width 42 height 14
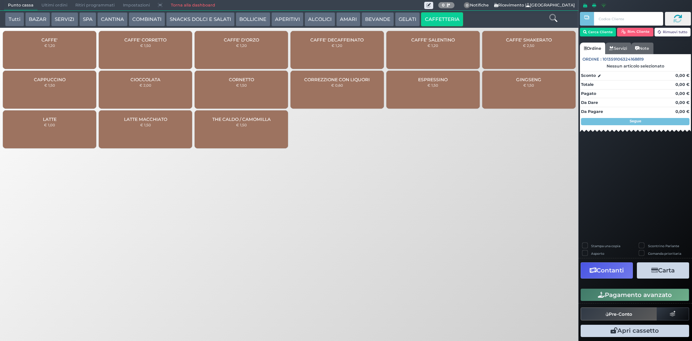
click at [44, 47] on small "€ 1,20" at bounding box center [49, 45] width 11 height 4
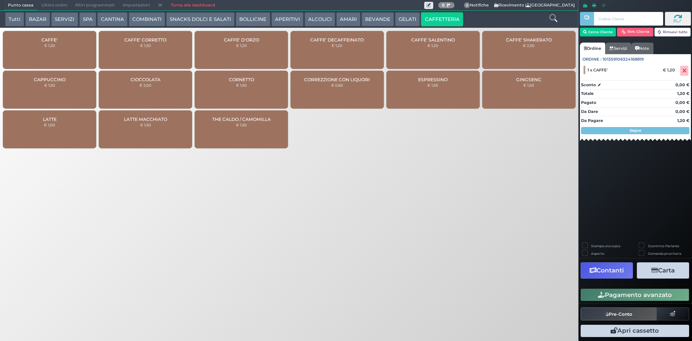
click at [44, 47] on small "€ 1,20" at bounding box center [49, 45] width 11 height 4
click at [621, 291] on button "Pagamento avanzato" at bounding box center [635, 294] width 109 height 12
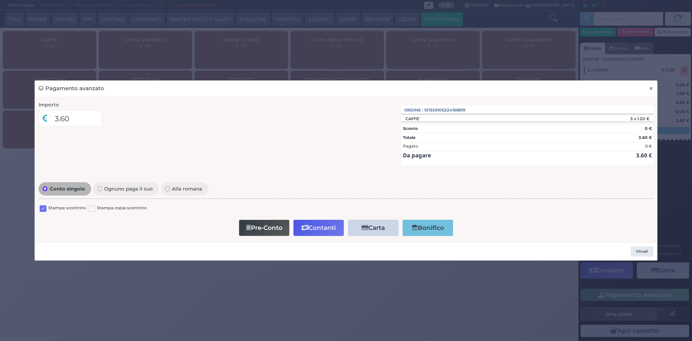
click at [655, 88] on button "×" at bounding box center [651, 88] width 13 height 16
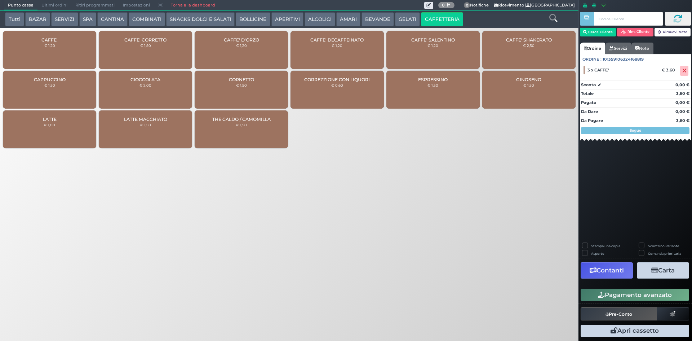
click at [52, 6] on span "Ultimi ordini" at bounding box center [54, 5] width 34 height 10
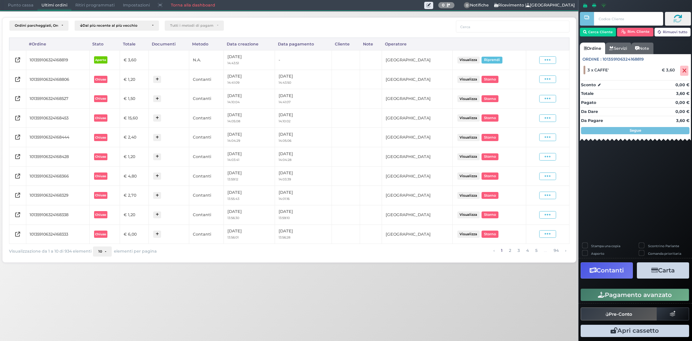
click at [547, 64] on div "Visualizza Riprendi" at bounding box center [548, 60] width 36 height 10
click at [684, 71] on icon at bounding box center [685, 71] width 4 height 0
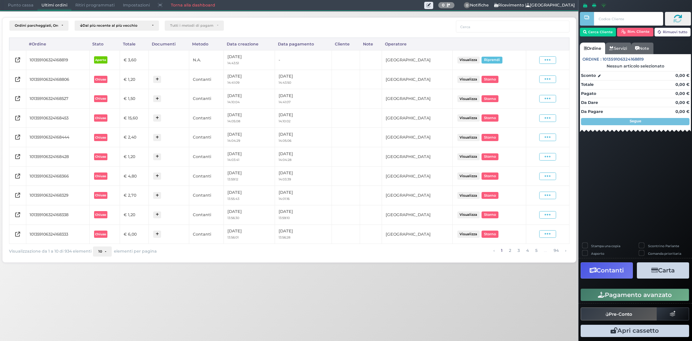
click at [16, 6] on span "Punto cassa" at bounding box center [21, 5] width 34 height 10
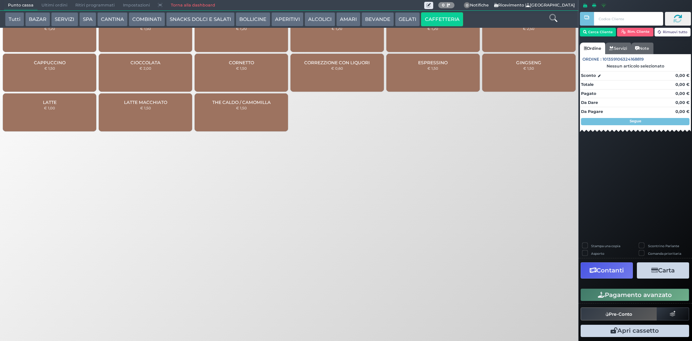
click at [47, 4] on span "Ultimi ordini" at bounding box center [54, 5] width 34 height 10
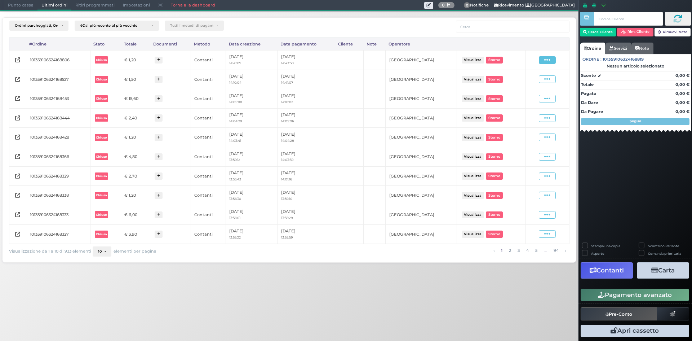
click at [547, 58] on icon at bounding box center [547, 60] width 6 height 7
click at [536, 84] on span "Ristampa Pre-Conto" at bounding box center [531, 81] width 30 height 12
click at [549, 61] on icon at bounding box center [547, 60] width 6 height 7
click at [527, 79] on span "Ristampa Pre-Conto" at bounding box center [531, 81] width 30 height 12
click at [10, 6] on span "Punto cassa" at bounding box center [21, 5] width 34 height 10
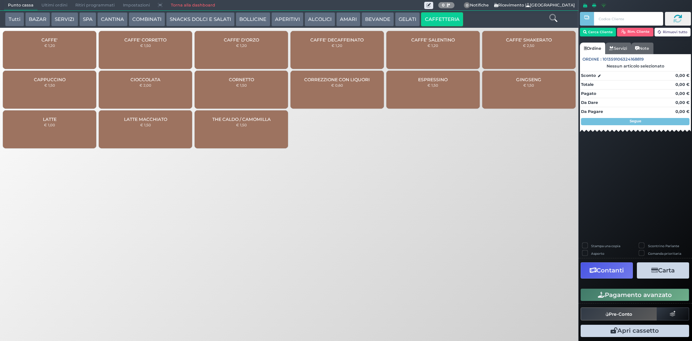
click at [52, 40] on span "CAFFE'" at bounding box center [49, 39] width 16 height 5
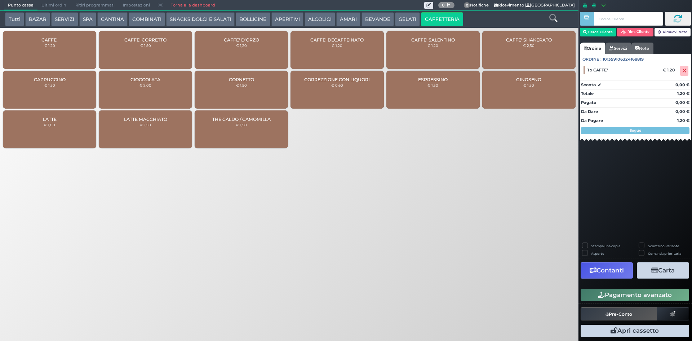
drag, startPoint x: 596, startPoint y: 294, endPoint x: 496, endPoint y: 243, distance: 112.1
click at [596, 294] on button "Pagamento avanzato" at bounding box center [635, 294] width 109 height 12
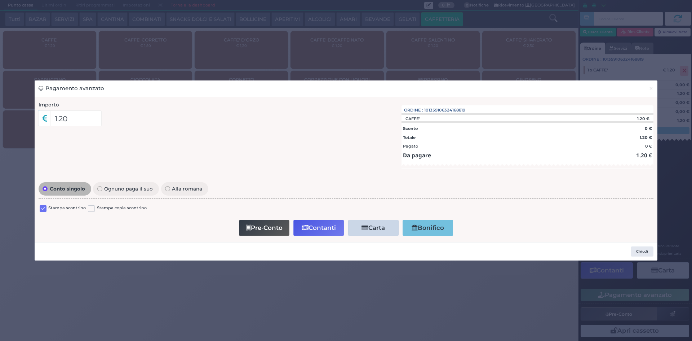
click at [43, 208] on label at bounding box center [43, 208] width 7 height 7
click at [0, 0] on input "checkbox" at bounding box center [0, 0] width 0 height 0
click at [308, 223] on button "Contanti" at bounding box center [318, 228] width 50 height 16
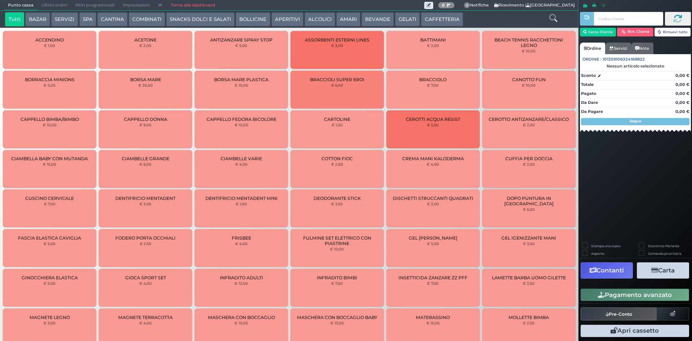
click at [57, 2] on span "Ultimi ordini" at bounding box center [54, 5] width 34 height 10
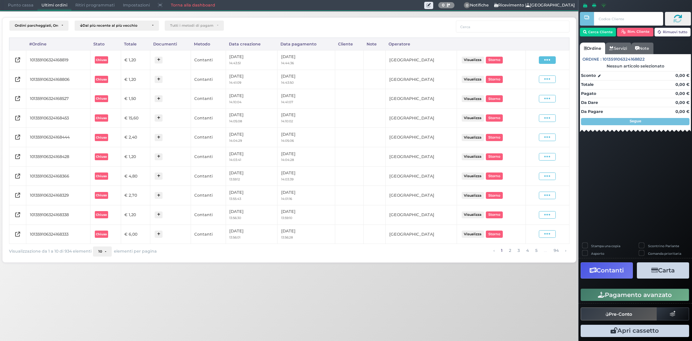
click at [546, 60] on icon at bounding box center [547, 60] width 6 height 7
click at [522, 83] on span "Ristampa Pre-Conto" at bounding box center [531, 81] width 30 height 12
click at [544, 64] on div "Visualizza Ristampa Pre-Conto [GEOGRAPHIC_DATA]" at bounding box center [548, 60] width 36 height 10
click at [544, 62] on span at bounding box center [547, 60] width 17 height 8
click at [535, 80] on span "Ristampa Pre-Conto" at bounding box center [531, 81] width 30 height 12
